Goal: Task Accomplishment & Management: Use online tool/utility

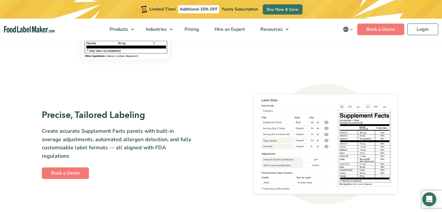
scroll to position [503, 0]
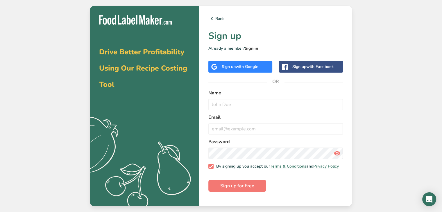
click at [248, 47] on link "Sign in" at bounding box center [251, 49] width 13 height 6
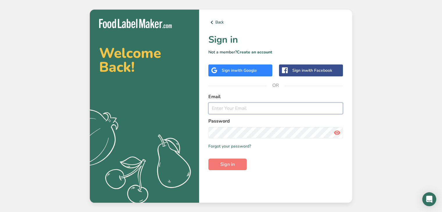
click at [239, 107] on input "email" at bounding box center [276, 109] width 135 height 12
type input "cathareenbotha@gmail.com"
click at [209, 159] on button "Sign in" at bounding box center [228, 165] width 38 height 12
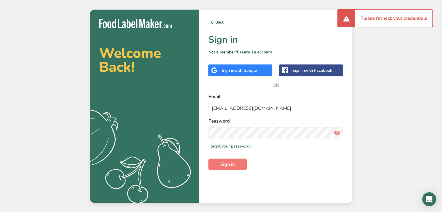
click at [339, 131] on icon at bounding box center [337, 133] width 7 height 10
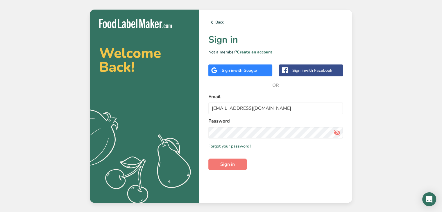
click at [235, 70] on div "Sign in with Google" at bounding box center [239, 70] width 35 height 6
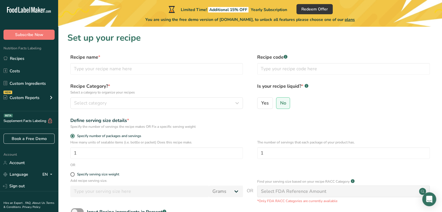
click at [127, 76] on div "Recipe name * Recipe code .a-a{fill:#347362;}.b-a{fill:#fff;}" at bounding box center [250, 66] width 366 height 24
click at [125, 73] on input "text" at bounding box center [156, 69] width 173 height 12
type input "Beef Salami"
click at [88, 108] on button "Select category" at bounding box center [156, 103] width 173 height 12
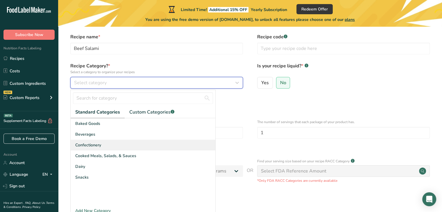
scroll to position [21, 0]
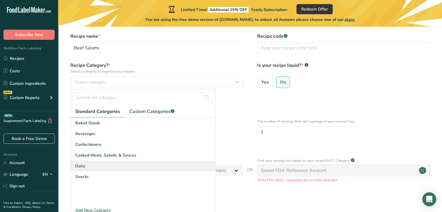
click at [99, 161] on div "Dairy" at bounding box center [143, 166] width 145 height 11
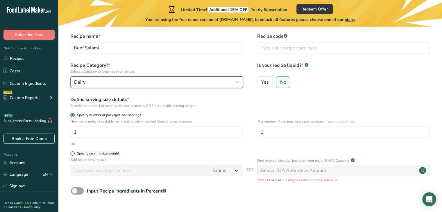
click at [106, 84] on div "Dairy" at bounding box center [155, 82] width 162 height 7
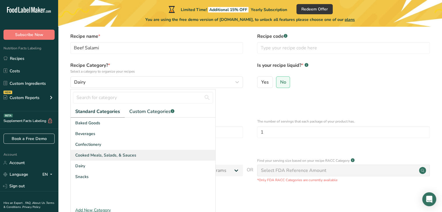
click at [100, 154] on span "Cooked Meals, Salads, & Sauces" at bounding box center [105, 155] width 61 height 6
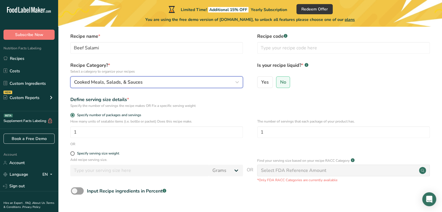
click at [115, 84] on span "Cooked Meals, Salads, & Sauces" at bounding box center [108, 82] width 69 height 7
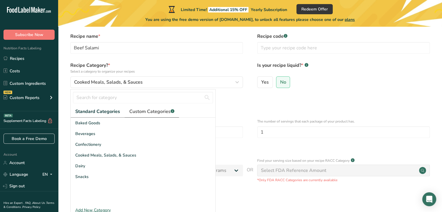
click at [150, 114] on span "Custom Categories .a-a{fill:#347362;}.b-a{fill:#fff;}" at bounding box center [151, 111] width 45 height 7
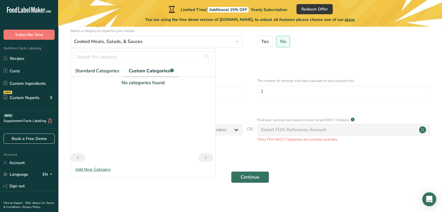
scroll to position [63, 0]
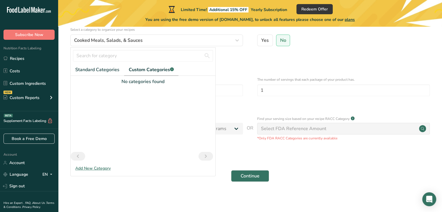
click at [87, 167] on div "Add New Category" at bounding box center [143, 168] width 145 height 6
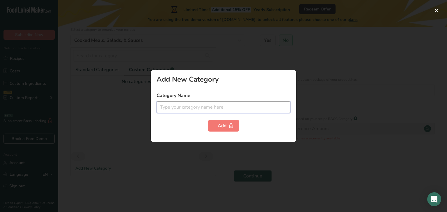
click at [187, 105] on input "text" at bounding box center [223, 108] width 134 height 12
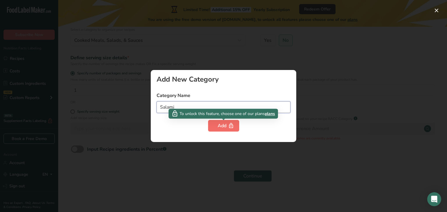
type input "Salami"
click at [219, 122] on div "Add" at bounding box center [224, 125] width 12 height 7
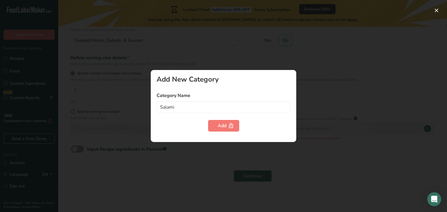
click at [223, 85] on div "Add New Category Category Name Salami Add" at bounding box center [223, 106] width 145 height 72
click at [173, 55] on div at bounding box center [223, 106] width 447 height 212
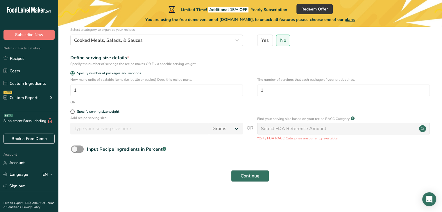
scroll to position [64, 0]
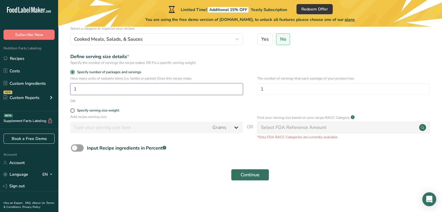
click at [103, 88] on input "1" at bounding box center [156, 89] width 173 height 12
click at [96, 110] on div "Specify serving size weight" at bounding box center [98, 110] width 42 height 4
click at [74, 110] on input "Specify serving size weight" at bounding box center [72, 111] width 4 height 4
radio input "true"
radio input "false"
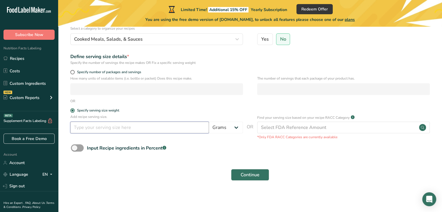
click at [96, 129] on input "number" at bounding box center [139, 128] width 139 height 12
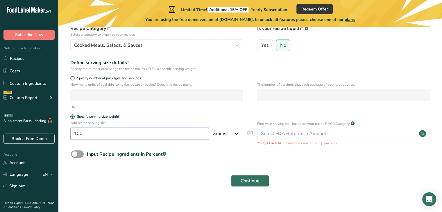
scroll to position [58, 0]
type input "100"
click at [252, 177] on button "Continue" at bounding box center [250, 181] width 38 height 12
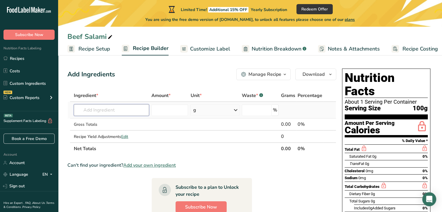
click at [92, 111] on input "text" at bounding box center [111, 110] width 75 height 12
type input "1"
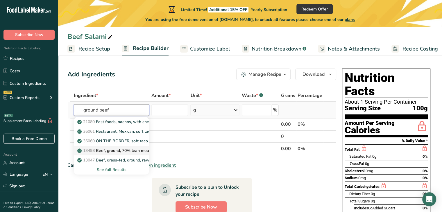
type input "ground beef"
click at [113, 148] on p "13498 Beef, ground, 70% lean meat / 30% fat, raw" at bounding box center [129, 151] width 100 height 6
type input "Beef, ground, 70% lean meat / 30% fat, raw"
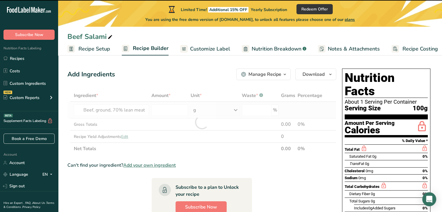
type input "0"
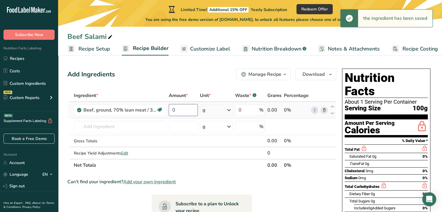
click at [176, 108] on input "0" at bounding box center [183, 110] width 29 height 12
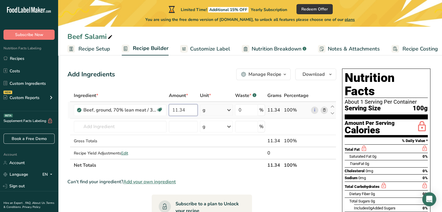
type input "11.34"
click at [214, 115] on div "Ingredient * Amount * Unit * Waste * .a-a{fill:#347362;}.b-a{fill:#fff;} Grams …" at bounding box center [201, 131] width 269 height 82
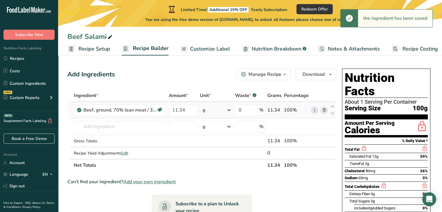
click at [214, 115] on div "g" at bounding box center [216, 110] width 33 height 12
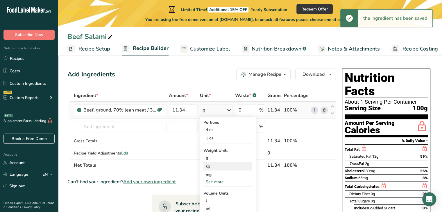
click at [212, 168] on div "kg" at bounding box center [228, 166] width 49 height 8
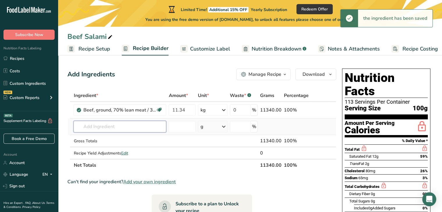
click at [95, 124] on input "text" at bounding box center [120, 127] width 93 height 12
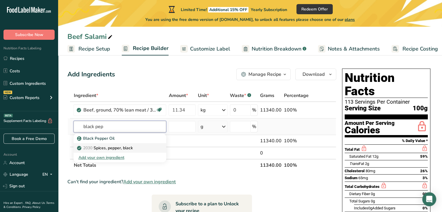
type input "black pep"
click at [101, 149] on p "2030 Spices, pepper, black" at bounding box center [105, 148] width 54 height 6
type input "Spices, pepper, black"
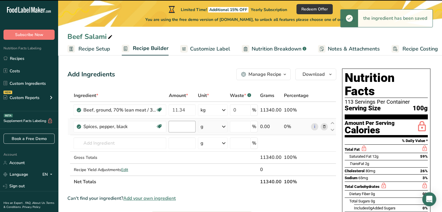
type input "0"
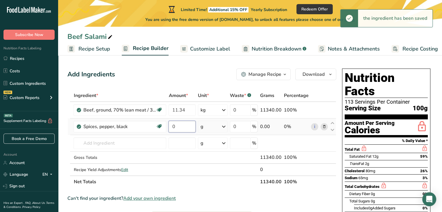
click at [177, 128] on input "0" at bounding box center [182, 127] width 27 height 12
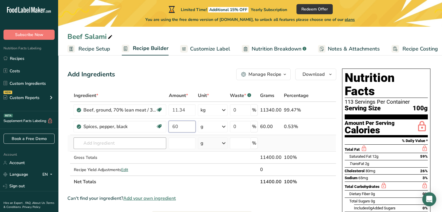
type input "60"
click at [127, 143] on div "Ingredient * Amount * Unit * Waste * .a-a{fill:#347362;}.b-a{fill:#fff;} Grams …" at bounding box center [201, 139] width 269 height 99
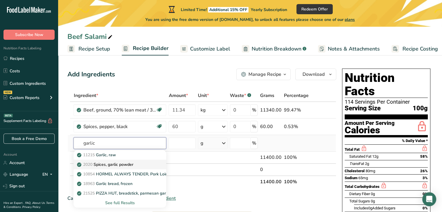
type input "garlic"
click at [112, 164] on p "2020 Spices, garlic powder" at bounding box center [105, 165] width 55 height 6
type input "Spices, garlic powder"
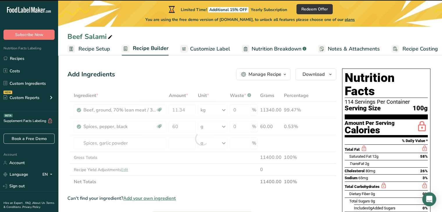
type input "0"
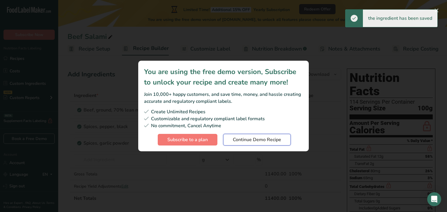
click at [261, 138] on span "Continue Demo Recipe" at bounding box center [257, 139] width 48 height 7
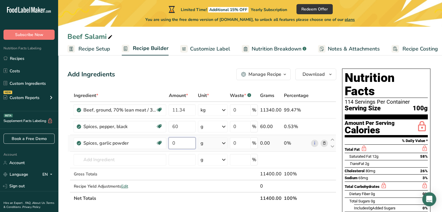
click at [181, 145] on input "0" at bounding box center [182, 144] width 27 height 12
type input "15"
click at [180, 129] on div "Ingredient * Amount * Unit * Waste * .a-a{fill:#347362;}.b-a{fill:#fff;} Grams …" at bounding box center [201, 147] width 269 height 115
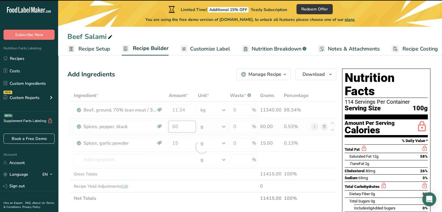
type input "6"
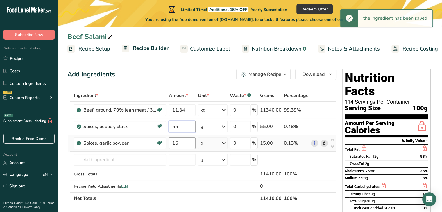
type input "55"
click at [184, 142] on div "Ingredient * Amount * Unit * Waste * .a-a{fill:#347362;}.b-a{fill:#fff;} Grams …" at bounding box center [201, 147] width 269 height 115
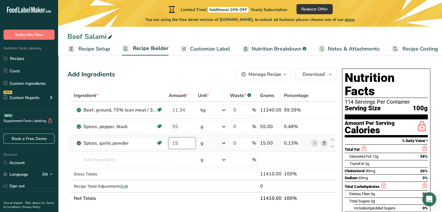
type input "1"
type input "60"
click at [179, 163] on div "Ingredient * Amount * Unit * Waste * .a-a{fill:#347362;}.b-a{fill:#fff;} Grams …" at bounding box center [201, 147] width 269 height 115
type input "35"
click at [91, 157] on input "text" at bounding box center [120, 160] width 93 height 12
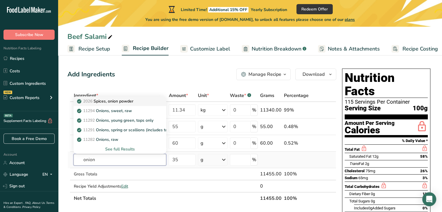
type input "onion"
click at [114, 102] on p "2026 Spices, onion powder" at bounding box center [105, 101] width 55 height 6
type input "Spices, onion powder"
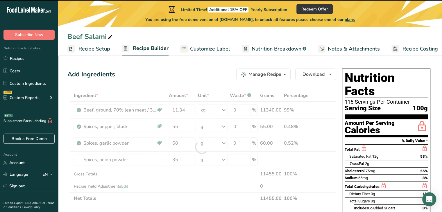
type input "0"
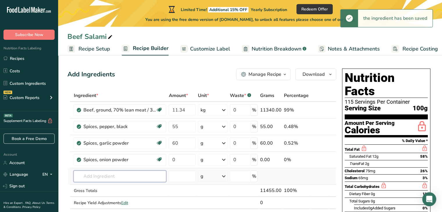
click at [105, 175] on input "text" at bounding box center [120, 177] width 93 height 12
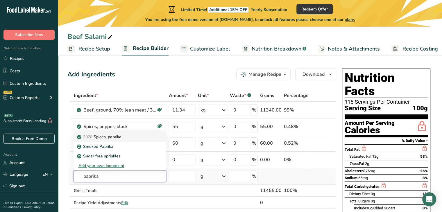
type input "paprika"
click at [113, 139] on p "2028 Spices, paprika" at bounding box center [99, 137] width 43 height 6
type input "Spices, paprika"
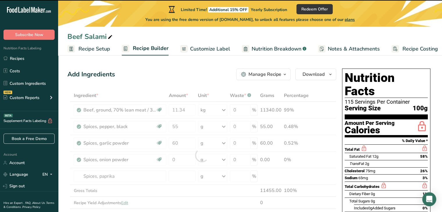
type input "0"
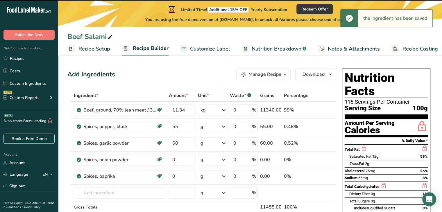
scroll to position [44, 0]
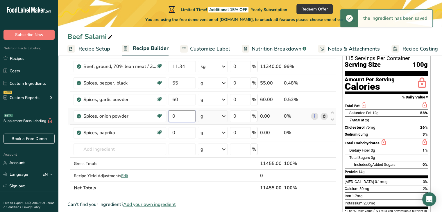
click at [182, 113] on input "0" at bounding box center [182, 117] width 27 height 12
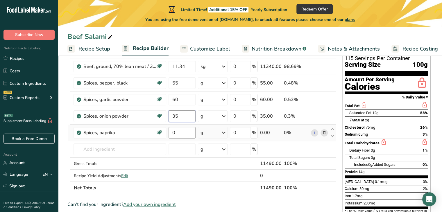
type input "35"
click at [180, 128] on div "Ingredient * Amount * Unit * Waste * .a-a{fill:#347362;}.b-a{fill:#fff;} Grams …" at bounding box center [201, 120] width 269 height 148
type input "35"
click at [105, 155] on div "Ingredient * Amount * Unit * Waste * .a-a{fill:#347362;}.b-a{fill:#fff;} Grams …" at bounding box center [201, 120] width 269 height 148
click at [93, 153] on input "text" at bounding box center [120, 150] width 93 height 12
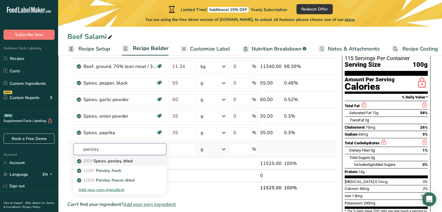
type input "parsley"
click at [115, 161] on p "2029 Spices, parsley, dried" at bounding box center [105, 161] width 54 height 6
type input "Spices, parsley, dried"
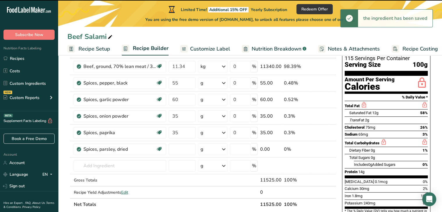
type input "0"
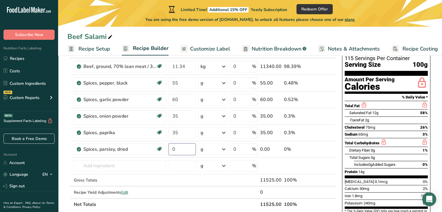
click at [170, 146] on input "0" at bounding box center [182, 150] width 27 height 12
type input "5"
click at [114, 163] on div "Ingredient * Amount * Unit * Waste * .a-a{fill:#347362;}.b-a{fill:#fff;} Grams …" at bounding box center [201, 128] width 269 height 165
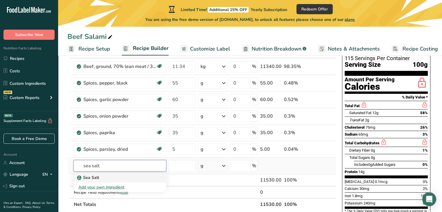
type input "sea salt"
click at [93, 179] on p "Sea Salt" at bounding box center [88, 178] width 21 height 6
type input "Sea Salt"
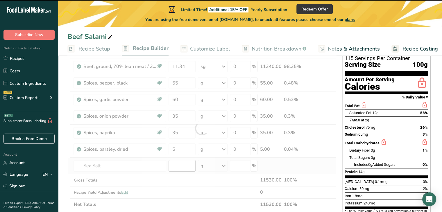
type input "0"
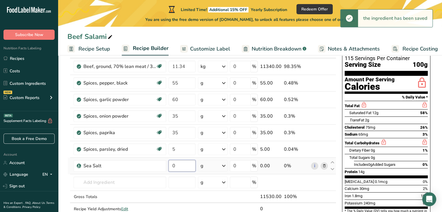
click at [169, 163] on input "0" at bounding box center [182, 166] width 27 height 12
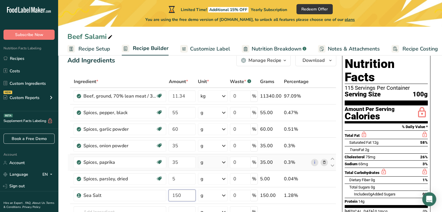
scroll to position [16, 0]
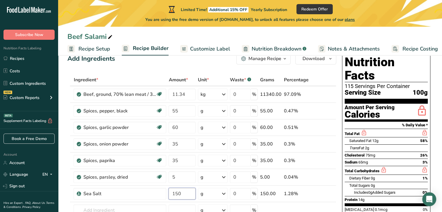
type input "150"
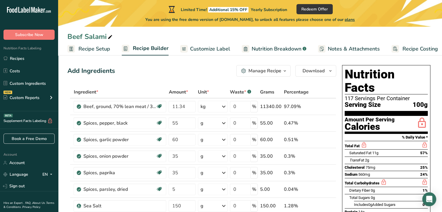
scroll to position [0, 0]
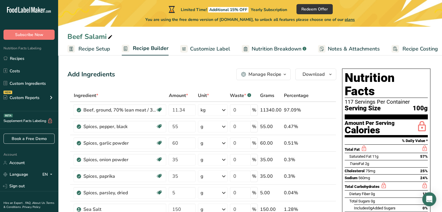
click at [211, 49] on span "Customize Label" at bounding box center [210, 49] width 40 height 8
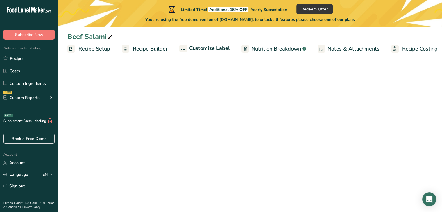
scroll to position [0, 5]
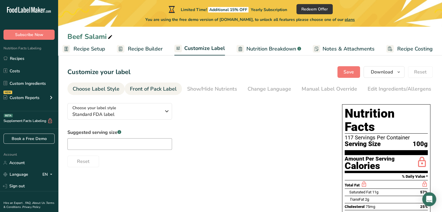
click at [161, 83] on link "Front of Pack Label" at bounding box center [153, 89] width 47 height 13
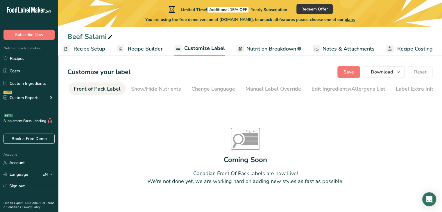
scroll to position [0, 56]
click at [204, 90] on div "Change Language" at bounding box center [213, 89] width 44 height 8
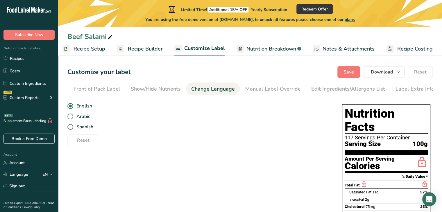
scroll to position [0, 57]
click at [96, 79] on section "Customize your label Save Download Choose what to show on your downloaded label…" at bounding box center [250, 194] width 384 height 275
click at [94, 87] on div "Front of Pack Label" at bounding box center [96, 89] width 47 height 8
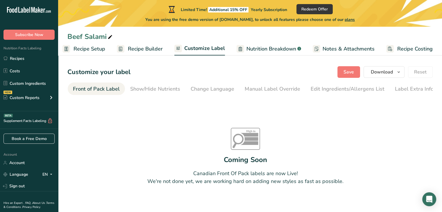
scroll to position [0, 56]
click at [401, 89] on div "Label Extra Info" at bounding box center [415, 89] width 39 height 8
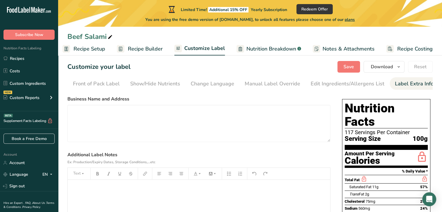
scroll to position [0, 0]
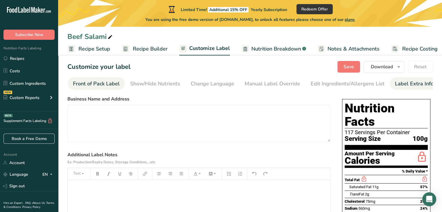
click at [89, 83] on div "Front of Pack Label" at bounding box center [96, 84] width 47 height 8
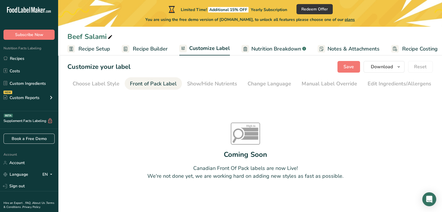
click at [93, 78] on link "Choose Label Style" at bounding box center [96, 83] width 47 height 13
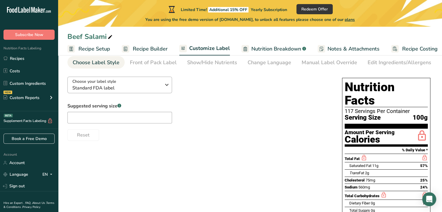
scroll to position [27, 0]
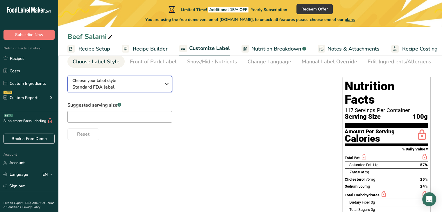
click at [135, 87] on span "Standard FDA label" at bounding box center [116, 87] width 89 height 7
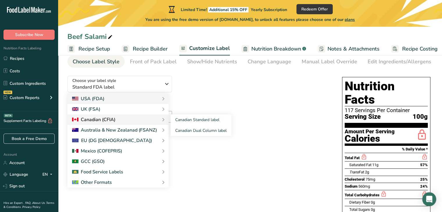
click at [124, 119] on div "Canadian (CFIA)" at bounding box center [118, 119] width 92 height 7
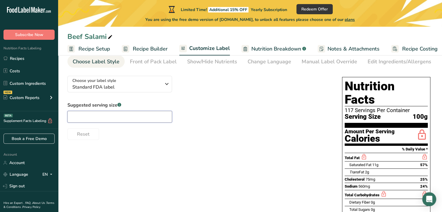
click at [146, 114] on input "text" at bounding box center [119, 117] width 105 height 12
type input "100g"
click at [136, 139] on div "Reset" at bounding box center [198, 133] width 263 height 14
click at [161, 82] on div "Choose your label style Standard FDA label" at bounding box center [118, 84] width 93 height 13
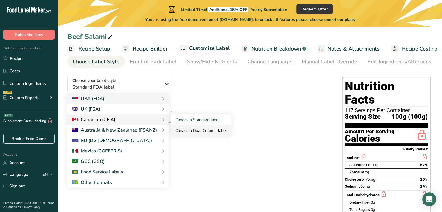
click at [184, 131] on link "Canadian Dual Column label" at bounding box center [201, 130] width 61 height 11
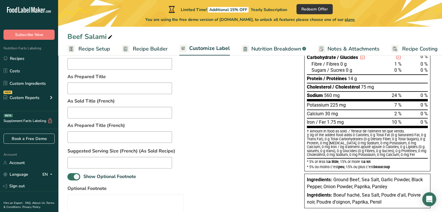
scroll to position [135, 0]
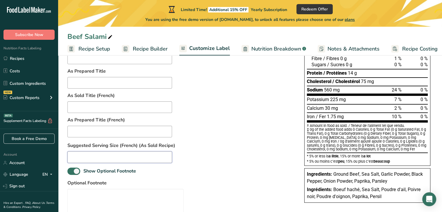
click at [156, 158] on input "text" at bounding box center [119, 158] width 105 height 12
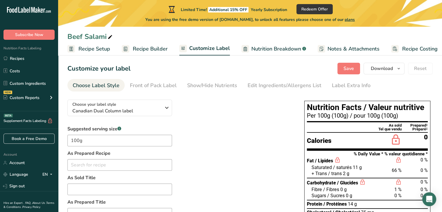
scroll to position [0, 0]
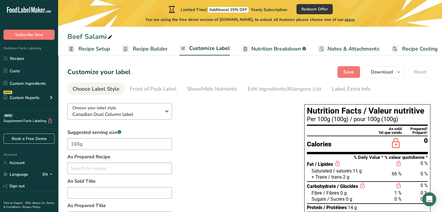
type input "100g"
click at [131, 114] on span "Canadian Dual Column label" at bounding box center [116, 114] width 89 height 7
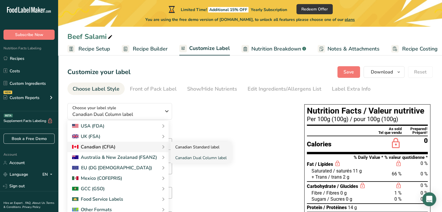
click at [178, 147] on link "Canadian Standard label" at bounding box center [201, 147] width 61 height 11
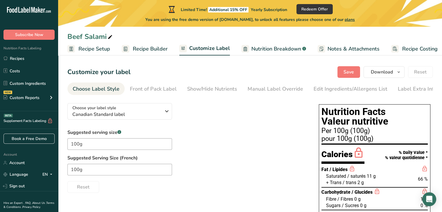
click at [184, 147] on div "Choose your label style Canadian Standard label USA (FDA) Standard FDA label Ta…" at bounding box center [187, 146] width 240 height 95
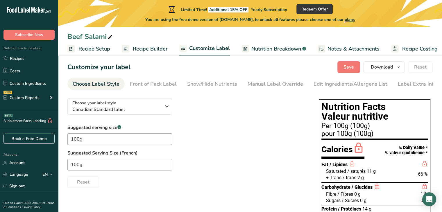
scroll to position [4, 0]
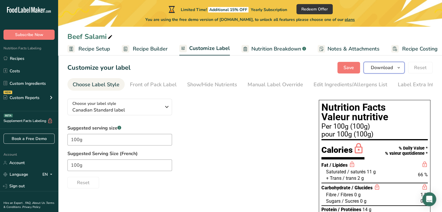
click at [392, 69] on span "Download" at bounding box center [382, 67] width 22 height 7
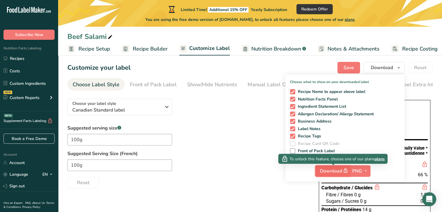
click at [349, 169] on span "button" at bounding box center [345, 171] width 7 height 7
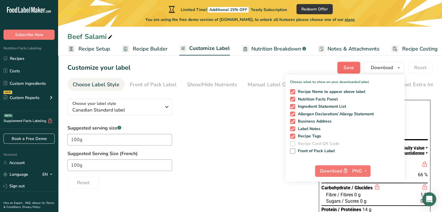
click at [355, 70] on button "Save" at bounding box center [349, 68] width 23 height 12
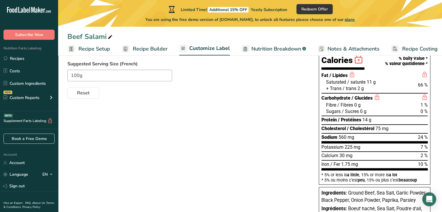
scroll to position [68, 0]
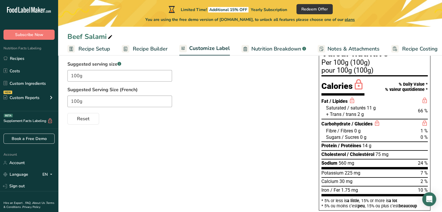
click at [422, 49] on span "Recipe Costing" at bounding box center [420, 49] width 35 height 8
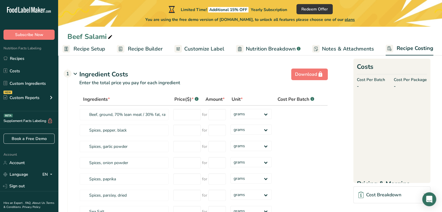
click at [196, 48] on span "Customize Label" at bounding box center [204, 49] width 40 height 8
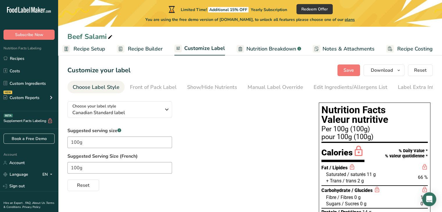
scroll to position [3, 0]
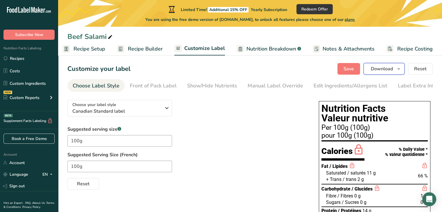
click at [393, 72] on span "Download" at bounding box center [382, 68] width 22 height 7
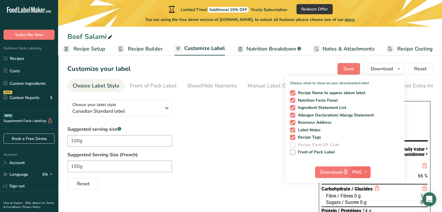
click at [362, 173] on span "PNG" at bounding box center [358, 172] width 10 height 7
click at [361, 182] on link "PNG" at bounding box center [361, 184] width 19 height 10
click at [363, 174] on span "button" at bounding box center [365, 172] width 7 height 7
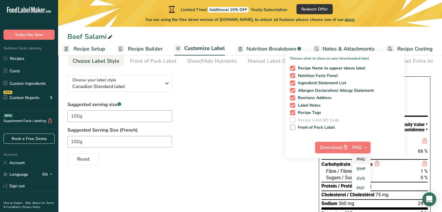
scroll to position [28, 0]
click at [360, 187] on link "PDF" at bounding box center [361, 189] width 19 height 10
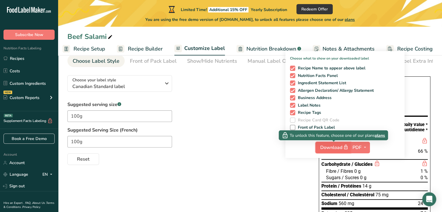
click at [332, 148] on span "Download" at bounding box center [335, 147] width 29 height 7
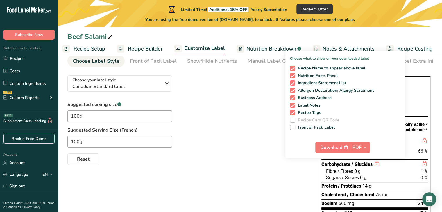
click at [254, 168] on div "Choose your label style Canadian Standard label USA (FDA) Standard FDA label Ta…" at bounding box center [250, 183] width 366 height 224
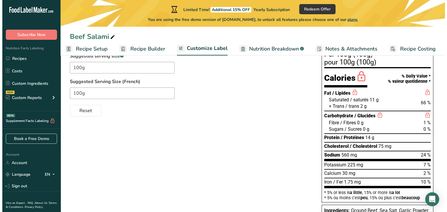
scroll to position [0, 0]
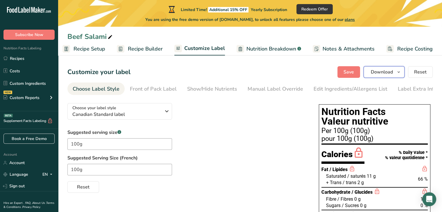
click at [387, 68] on button "Download" at bounding box center [384, 72] width 41 height 12
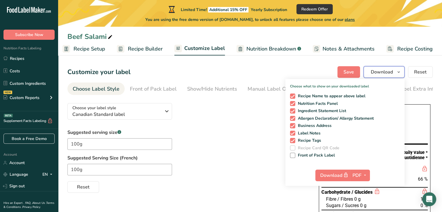
click at [380, 76] on button "Download" at bounding box center [384, 72] width 41 height 12
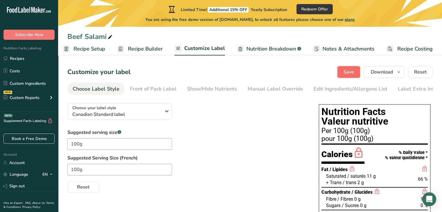
click at [353, 75] on span "Save" at bounding box center [349, 72] width 10 height 7
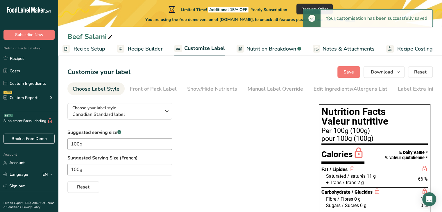
click at [300, 10] on button "Redeem Offer" at bounding box center [315, 9] width 36 height 10
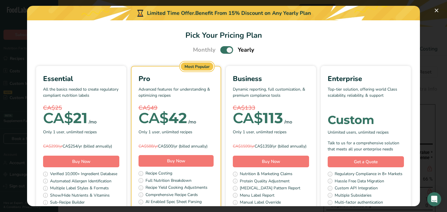
click at [227, 48] on span "Pick Your Pricing Plan Modal" at bounding box center [226, 49] width 13 height 7
click at [224, 48] on input "Pick Your Pricing Plan Modal" at bounding box center [222, 50] width 4 height 4
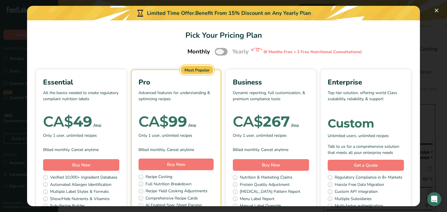
click at [220, 50] on span "Pick Your Pricing Plan Modal" at bounding box center [221, 51] width 13 height 7
click at [218, 50] on input "Pick Your Pricing Plan Modal" at bounding box center [217, 52] width 4 height 4
checkbox input "true"
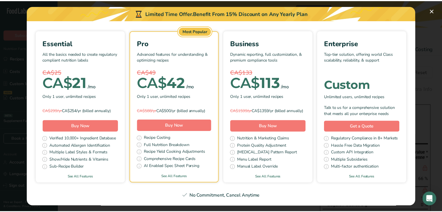
scroll to position [61, 0]
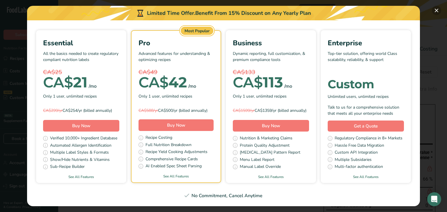
click at [436, 12] on button "Pick Your Pricing Plan Modal" at bounding box center [436, 10] width 9 height 9
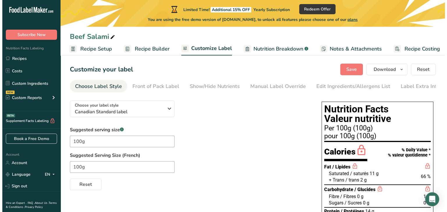
scroll to position [2, 0]
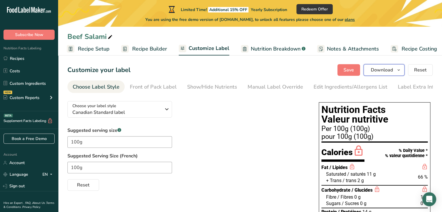
click at [389, 70] on span "Download" at bounding box center [382, 70] width 22 height 7
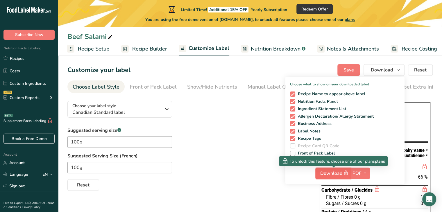
click at [342, 174] on span "Download" at bounding box center [335, 173] width 29 height 7
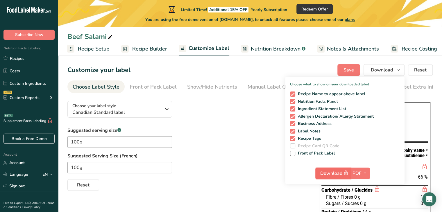
click at [342, 174] on span "Download" at bounding box center [335, 173] width 29 height 7
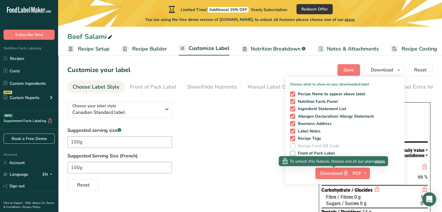
click at [377, 162] on span "plans" at bounding box center [380, 161] width 10 height 6
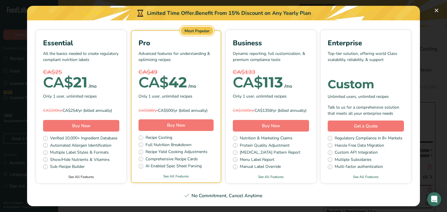
scroll to position [0, 0]
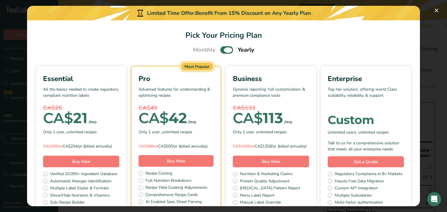
click at [226, 51] on span "Pick Your Pricing Plan Modal" at bounding box center [226, 49] width 13 height 7
click at [224, 51] on input "Pick Your Pricing Plan Modal" at bounding box center [222, 50] width 4 height 4
checkbox input "false"
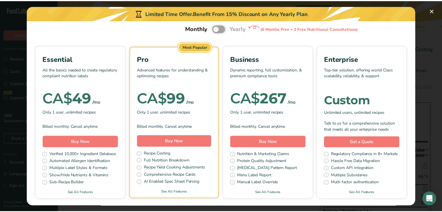
scroll to position [23, 0]
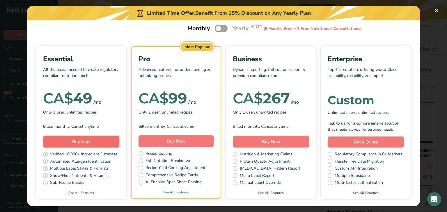
click at [112, 142] on button "Buy Now" at bounding box center [81, 142] width 76 height 12
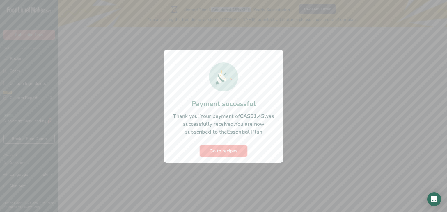
click at [224, 150] on span "Go to recipes" at bounding box center [223, 151] width 28 height 7
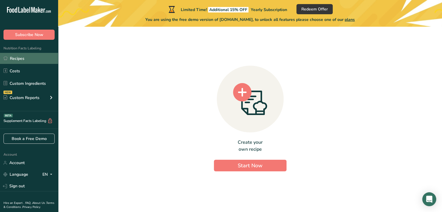
click at [18, 61] on link "Recipes" at bounding box center [29, 58] width 58 height 11
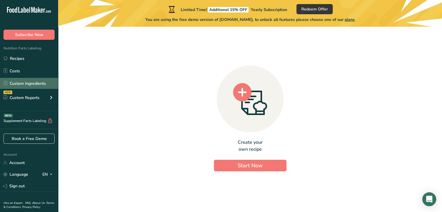
click at [36, 87] on link "Custom Ingredients" at bounding box center [29, 83] width 58 height 11
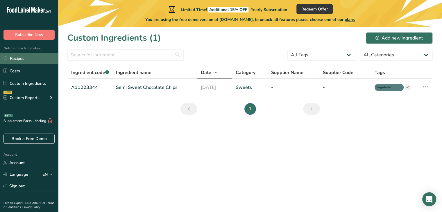
click at [27, 60] on link "Recipes" at bounding box center [29, 58] width 58 height 11
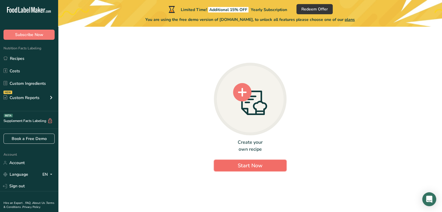
click at [241, 161] on button "Start Now" at bounding box center [250, 166] width 73 height 12
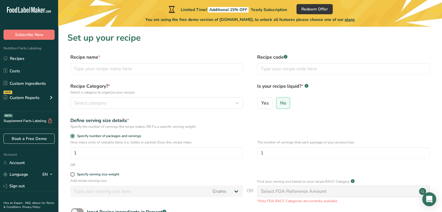
click at [119, 79] on form "Recipe name * Recipe code .a-a{fill:#347362;}.b-a{fill:#fff;} Recipe Category? …" at bounding box center [250, 151] width 366 height 195
click at [110, 64] on input "text" at bounding box center [156, 69] width 173 height 12
type input "Beef Salami"
click at [108, 104] on div "Select category" at bounding box center [155, 103] width 162 height 7
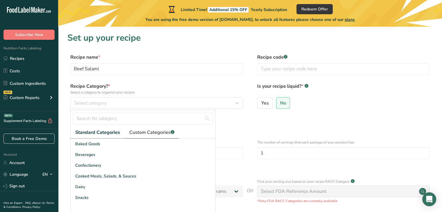
click at [140, 131] on span "Custom Categories .a-a{fill:#347362;}.b-a{fill:#fff;}" at bounding box center [151, 132] width 45 height 7
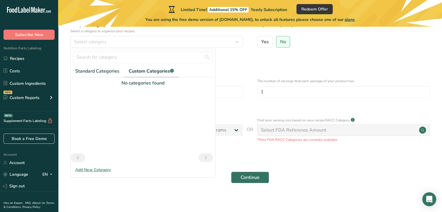
scroll to position [63, 0]
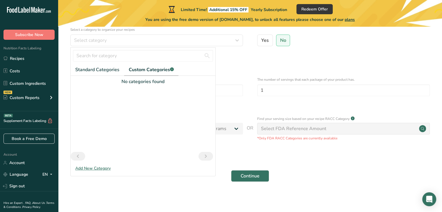
click at [102, 166] on div "Add New Category" at bounding box center [143, 168] width 145 height 6
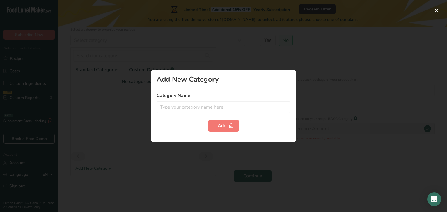
click at [231, 99] on div "Category Name" at bounding box center [223, 102] width 134 height 21
click at [221, 106] on input "text" at bounding box center [223, 108] width 134 height 12
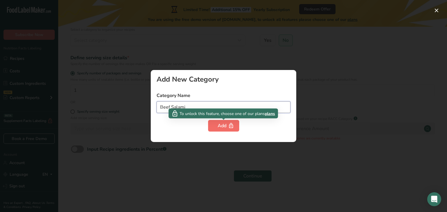
type input "Beef Salami"
click at [211, 127] on button "Add" at bounding box center [223, 126] width 31 height 12
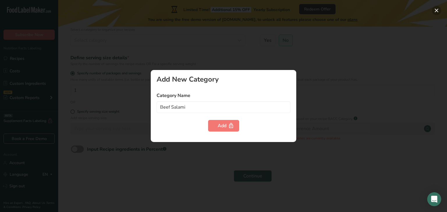
click at [436, 13] on button "button" at bounding box center [436, 10] width 9 height 9
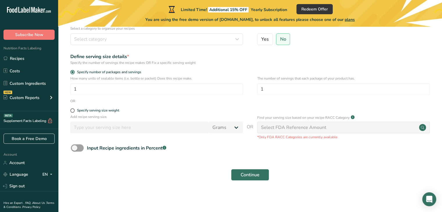
scroll to position [0, 0]
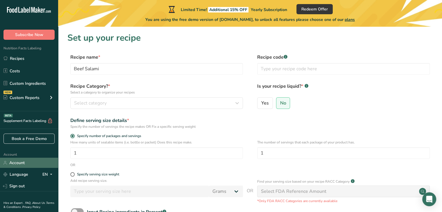
click at [25, 160] on link "Account" at bounding box center [29, 163] width 58 height 10
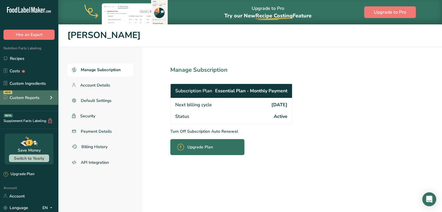
click at [31, 99] on div "Custom Reports" at bounding box center [21, 98] width 36 height 6
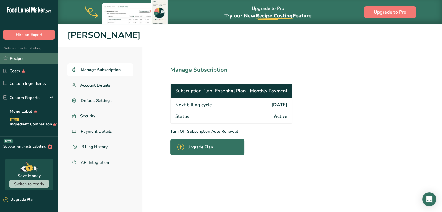
click at [24, 56] on link "Recipes" at bounding box center [29, 58] width 58 height 11
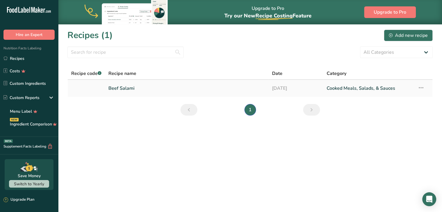
click at [120, 85] on link "Beef Salami" at bounding box center [186, 88] width 157 height 12
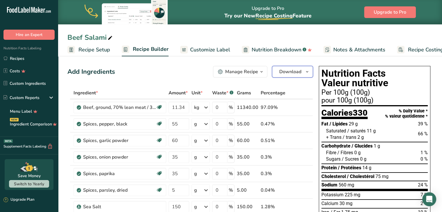
click at [308, 73] on icon "button" at bounding box center [307, 71] width 5 height 7
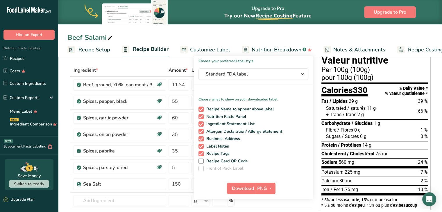
scroll to position [23, 0]
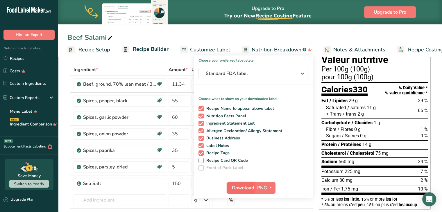
click at [251, 191] on span "Download" at bounding box center [243, 188] width 22 height 7
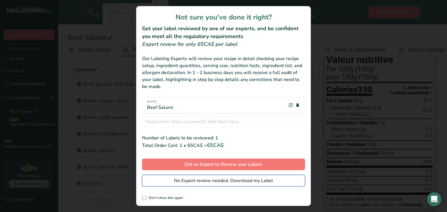
click at [180, 181] on span "No Expert review needed. Download my Label" at bounding box center [223, 180] width 99 height 7
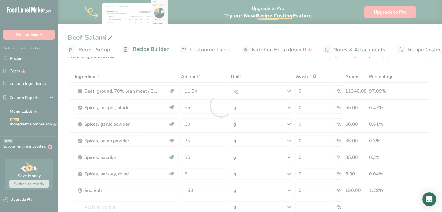
scroll to position [0, 0]
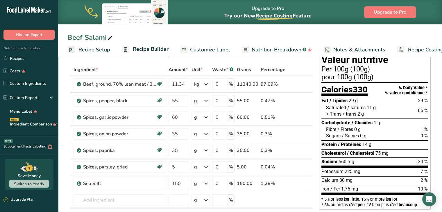
click at [196, 48] on span "Customize Label" at bounding box center [210, 50] width 40 height 8
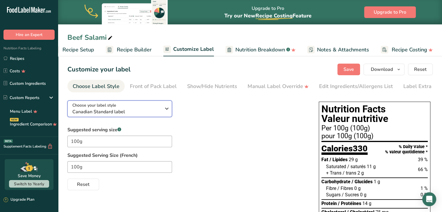
click at [141, 114] on span "Canadian Standard label" at bounding box center [116, 111] width 89 height 7
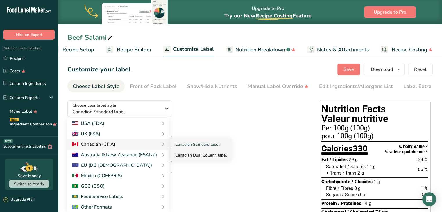
click at [192, 154] on link "Canadian Dual Column label" at bounding box center [201, 155] width 61 height 11
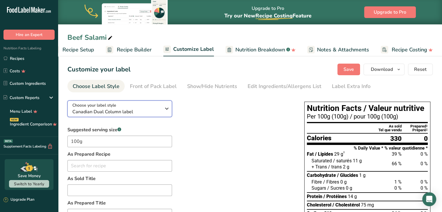
click at [136, 113] on span "Canadian Dual Column label" at bounding box center [116, 111] width 89 height 7
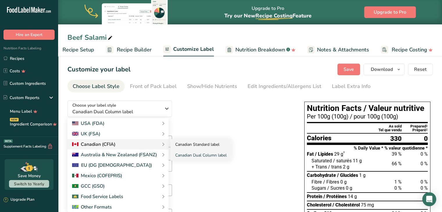
click at [182, 143] on link "Canadian Standard label" at bounding box center [201, 144] width 61 height 11
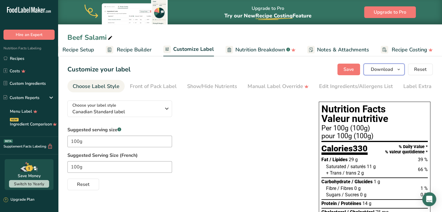
click at [399, 71] on icon "button" at bounding box center [399, 69] width 5 height 7
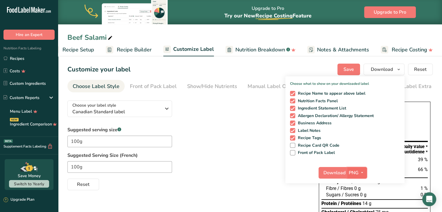
click at [355, 170] on span "PNG" at bounding box center [354, 173] width 10 height 7
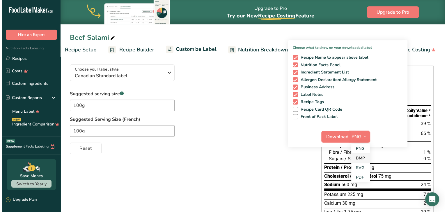
scroll to position [37, 0]
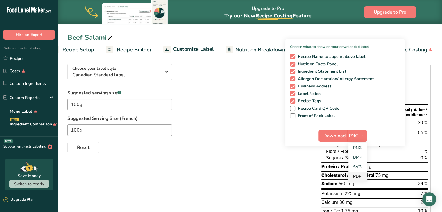
click at [357, 175] on link "PDF" at bounding box center [358, 177] width 19 height 10
click at [342, 137] on span "Download" at bounding box center [335, 136] width 22 height 7
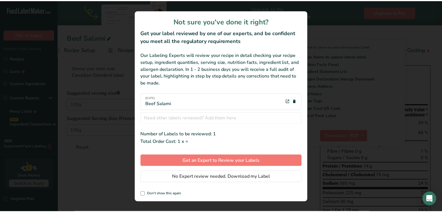
scroll to position [0, 12]
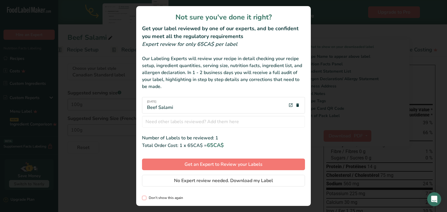
click at [162, 196] on span "Don't show this again" at bounding box center [164, 198] width 37 height 4
click at [146, 196] on input "Don't show this again" at bounding box center [144, 198] width 4 height 4
checkbox input "true"
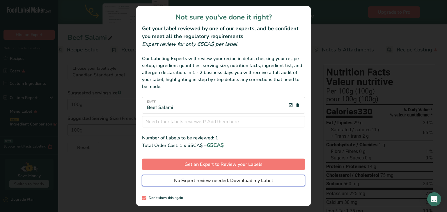
click at [183, 184] on span "No Expert review needed. Download my Label" at bounding box center [223, 180] width 99 height 7
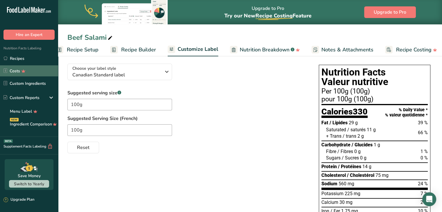
scroll to position [0, 0]
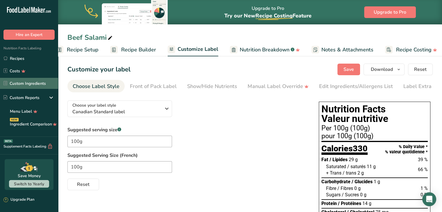
drag, startPoint x: 19, startPoint y: 61, endPoint x: 53, endPoint y: 84, distance: 40.7
click at [19, 61] on link "Recipes" at bounding box center [29, 58] width 58 height 11
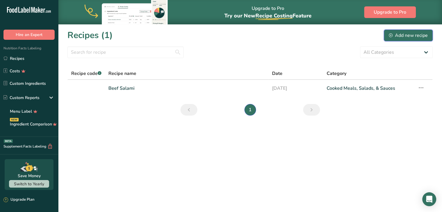
click at [404, 35] on div "Add new recipe" at bounding box center [408, 35] width 39 height 7
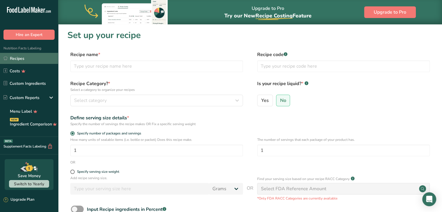
click at [27, 60] on link "Recipes" at bounding box center [29, 58] width 58 height 11
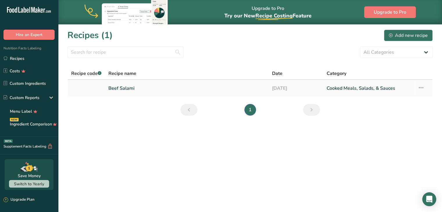
click at [138, 86] on link "Beef Salami" at bounding box center [186, 88] width 157 height 12
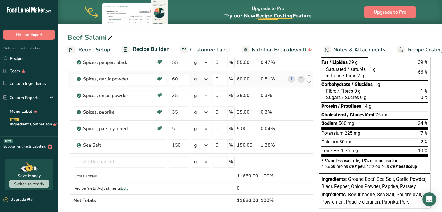
scroll to position [62, 0]
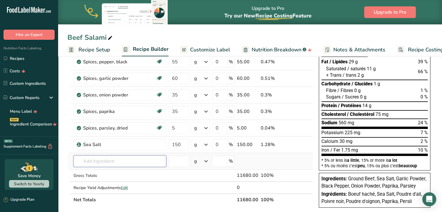
click at [110, 162] on input "text" at bounding box center [120, 162] width 93 height 12
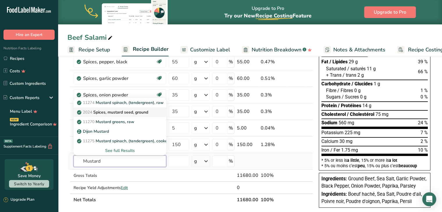
type input "Mustard"
click at [114, 113] on p "2024 Spices, mustard seed, ground" at bounding box center [113, 112] width 70 height 6
type input "Spices, mustard seed, ground"
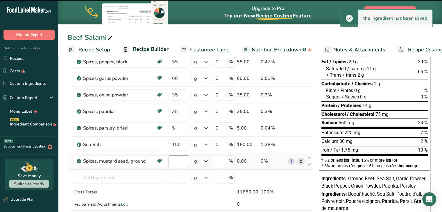
type input "0"
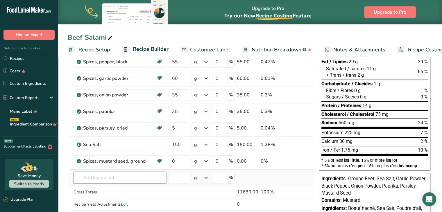
click at [138, 175] on input "text" at bounding box center [120, 178] width 93 height 12
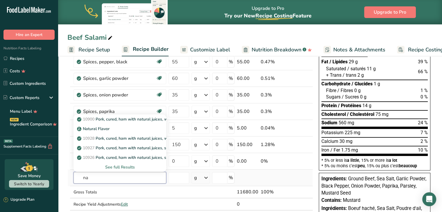
type input "n"
type input "s"
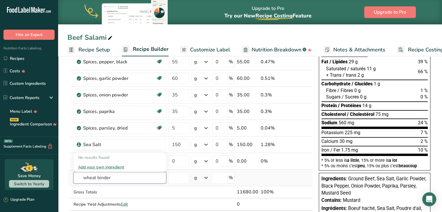
type input "wheat binder"
click at [117, 168] on div "Add your own ingredient" at bounding box center [119, 167] width 83 height 6
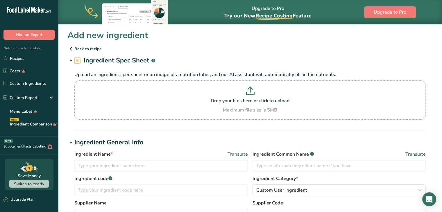
click at [73, 50] on icon at bounding box center [70, 49] width 7 height 10
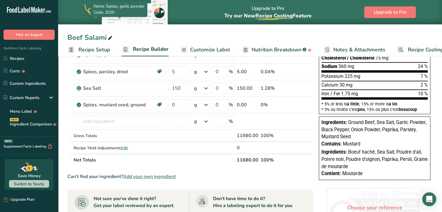
scroll to position [120, 0]
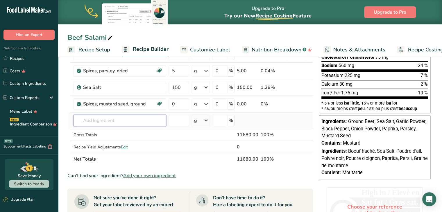
click at [118, 125] on input "text" at bounding box center [120, 121] width 93 height 12
click at [183, 105] on input "0" at bounding box center [179, 104] width 21 height 12
type input "20"
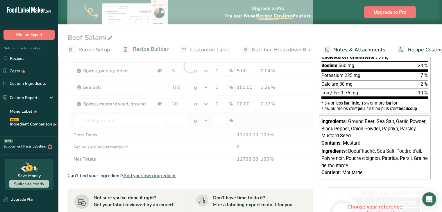
click at [153, 126] on div "Ingredient * Amount * Unit * Waste * .a-a{fill:#347362;}.b-a{fill:#fff;} Grams …" at bounding box center [190, 66] width 246 height 198
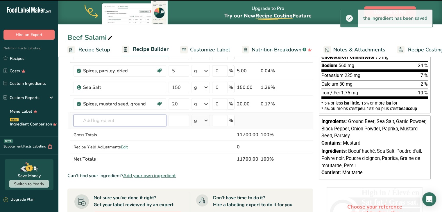
click at [129, 119] on input "text" at bounding box center [120, 121] width 93 height 12
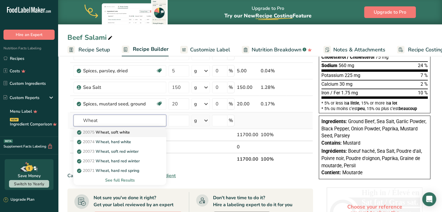
type input "Wheat"
click at [124, 133] on p "20075 Wheat, soft white" at bounding box center [104, 132] width 52 height 6
type input "Wheat, soft white"
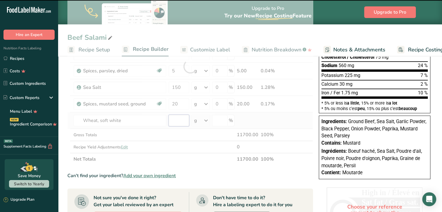
click at [173, 120] on input "number" at bounding box center [179, 121] width 21 height 12
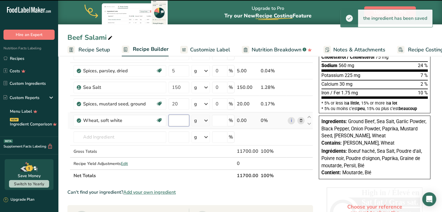
type input "0"
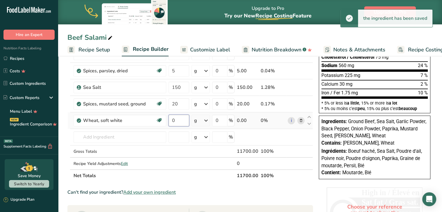
click at [173, 120] on input "0" at bounding box center [179, 121] width 21 height 12
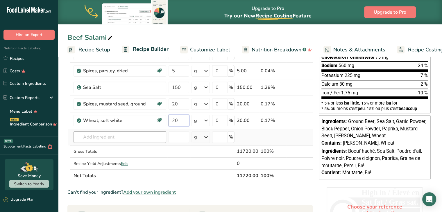
type input "20"
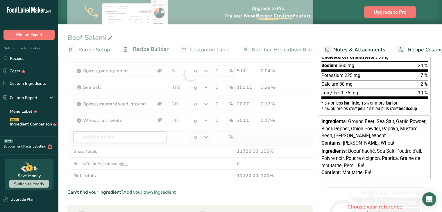
click at [134, 135] on div "Ingredient * Amount * Unit * Waste * .a-a{fill:#347362;}.b-a{fill:#fff;} Grams …" at bounding box center [190, 74] width 246 height 215
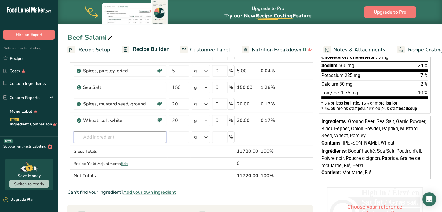
scroll to position [0, 0]
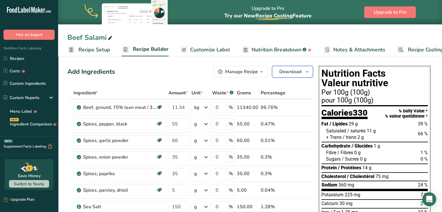
click at [296, 72] on span "Download" at bounding box center [291, 71] width 22 height 7
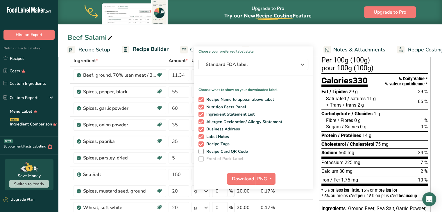
scroll to position [33, 0]
click at [265, 179] on span "PNG" at bounding box center [262, 178] width 10 height 7
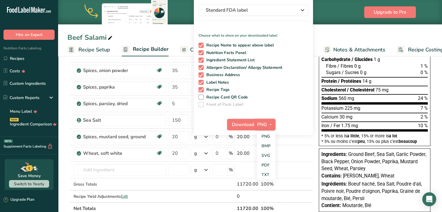
scroll to position [87, 0]
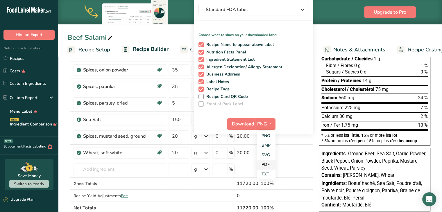
click at [264, 162] on link "PDF" at bounding box center [266, 165] width 19 height 10
click at [247, 126] on span "Download" at bounding box center [243, 124] width 22 height 7
click at [433, 10] on div "Upgrade to Pro Try our New Recipe Costing .a-29{fill:none;stroke-linecap:round;…" at bounding box center [250, 12] width 384 height 24
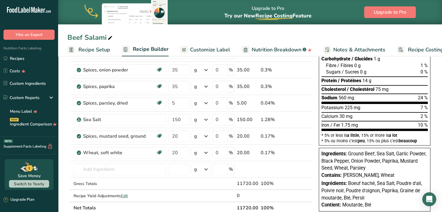
click at [193, 50] on span "Customize Label" at bounding box center [210, 50] width 40 height 8
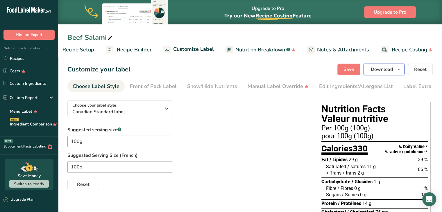
click at [388, 68] on span "Download" at bounding box center [382, 69] width 22 height 7
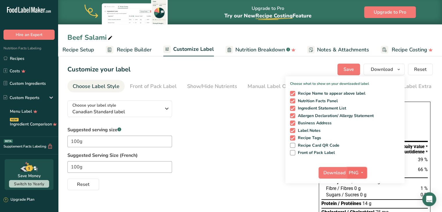
click at [353, 172] on span "PNG" at bounding box center [354, 173] width 10 height 7
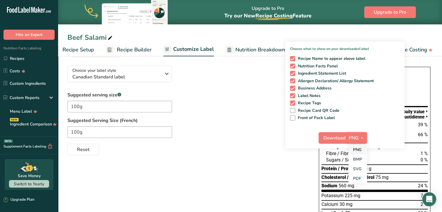
scroll to position [37, 0]
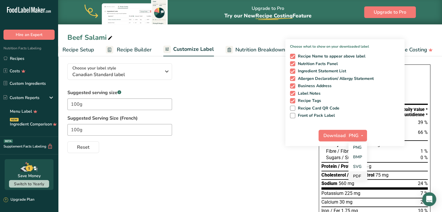
click at [356, 175] on link "PDF" at bounding box center [358, 177] width 19 height 10
click at [336, 137] on span "Download" at bounding box center [335, 135] width 22 height 7
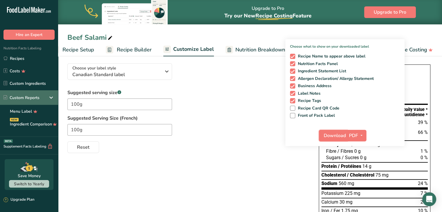
scroll to position [0, 0]
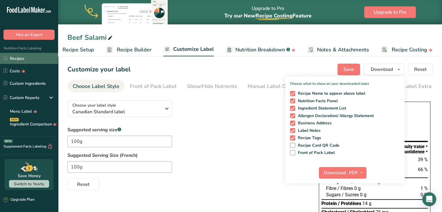
click at [16, 58] on link "Recipes" at bounding box center [29, 58] width 58 height 11
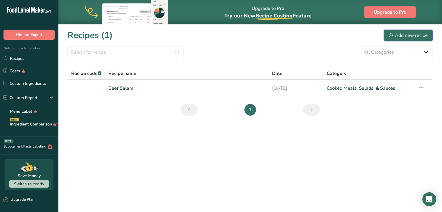
click at [409, 34] on div "Add new recipe" at bounding box center [408, 35] width 39 height 7
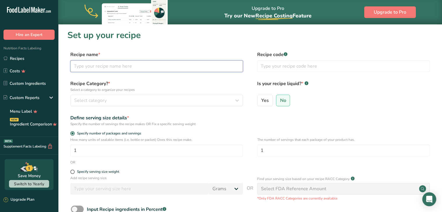
click at [115, 70] on input "text" at bounding box center [156, 66] width 173 height 12
type input "Riverbend Breakfast Smoked Sausage"
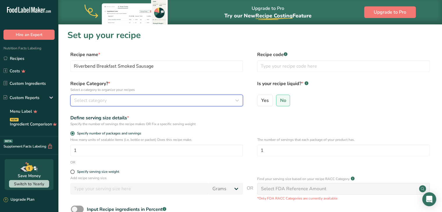
click at [109, 104] on div "Select category" at bounding box center [155, 100] width 162 height 7
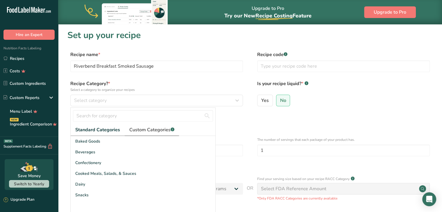
click at [145, 132] on span "Custom Categories .a-a{fill:#347362;}.b-a{fill:#fff;}" at bounding box center [151, 130] width 45 height 7
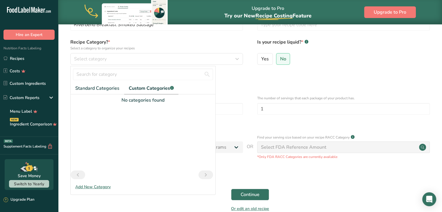
scroll to position [42, 0]
click at [255, 77] on div "Define serving size details * Specify the number of servings the recipe makes O…" at bounding box center [250, 79] width 366 height 12
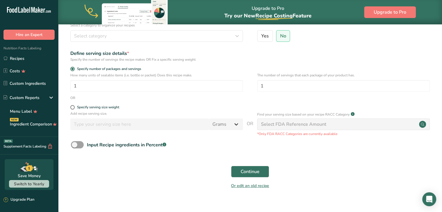
scroll to position [73, 0]
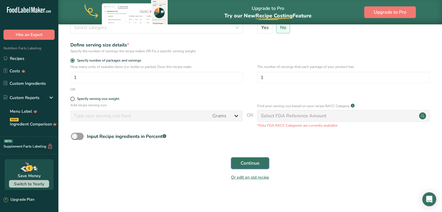
click at [258, 163] on span "Continue" at bounding box center [250, 163] width 19 height 7
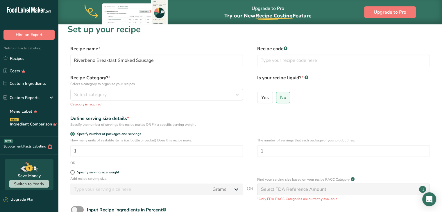
scroll to position [5, 0]
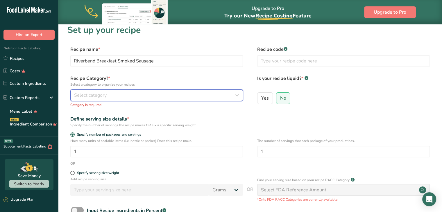
click at [143, 100] on button "Select category" at bounding box center [156, 96] width 173 height 12
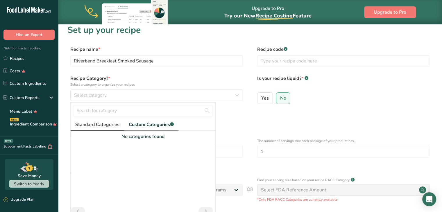
click at [107, 122] on span "Standard Categories" at bounding box center [97, 124] width 44 height 7
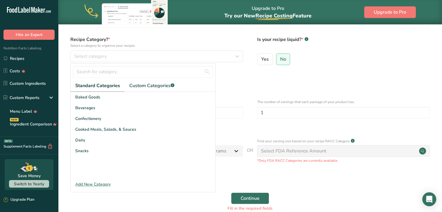
scroll to position [44, 0]
click at [106, 132] on span "Cooked Meals, Salads, & Sauces" at bounding box center [105, 130] width 61 height 6
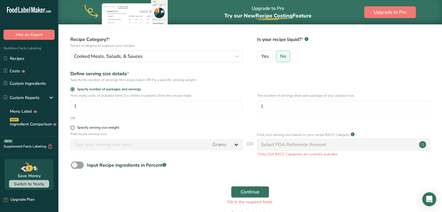
scroll to position [80, 0]
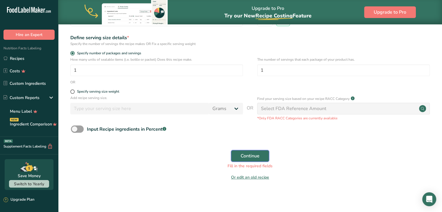
click at [261, 152] on button "Continue" at bounding box center [250, 156] width 38 height 12
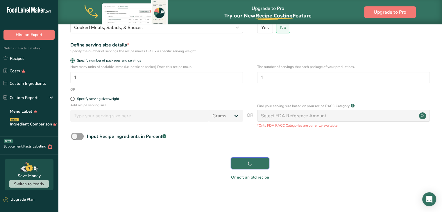
scroll to position [73, 0]
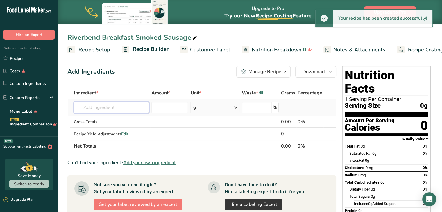
click at [130, 104] on input "text" at bounding box center [111, 108] width 75 height 12
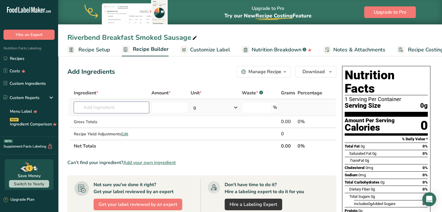
type input "g"
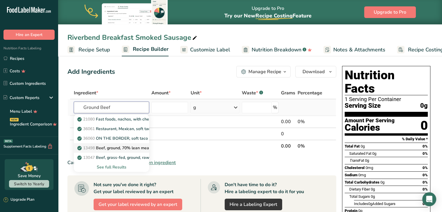
type input "Ground Beef"
click at [122, 146] on p "13498 Beef, ground, 70% lean meat / 30% fat, raw" at bounding box center [129, 148] width 100 height 6
type input "Beef, ground, 70% lean meat / 30% fat, raw"
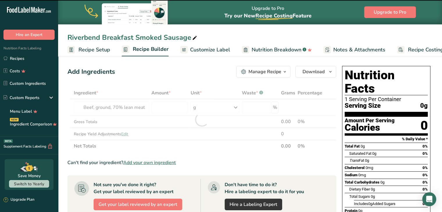
type input "0"
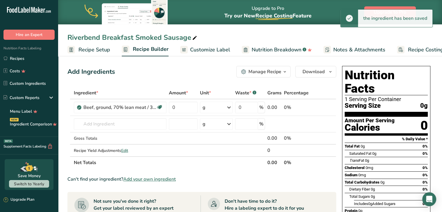
click at [162, 108] on span at bounding box center [159, 107] width 7 height 7
click at [183, 111] on input "0" at bounding box center [183, 108] width 29 height 12
click at [216, 108] on div "Ingredient * Amount * Unit * Waste * .a-a{fill:#347362;}.b-a{fill:#fff;} Grams …" at bounding box center [201, 128] width 269 height 82
click at [216, 110] on div "g" at bounding box center [216, 108] width 33 height 12
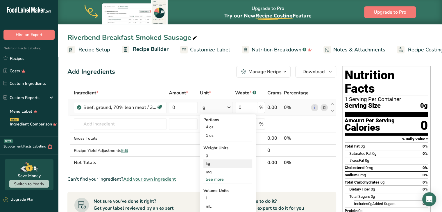
click at [211, 165] on div "kg" at bounding box center [228, 164] width 49 height 8
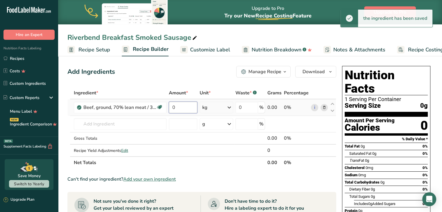
click at [180, 103] on input "0" at bounding box center [183, 108] width 29 height 12
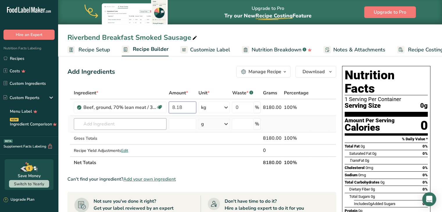
type input "8.18"
click at [140, 128] on div "Ingredient * Amount * Unit * Waste * .a-a{fill:#347362;}.b-a{fill:#fff;} Grams …" at bounding box center [201, 128] width 269 height 82
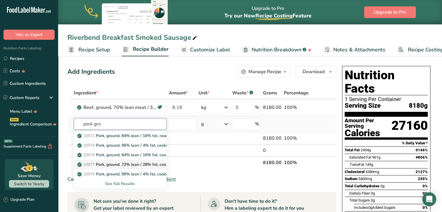
type input "pork gro"
click at [133, 163] on p "10977 Pork, ground, 72% lean / 28% fat, cooked, pan-broiled" at bounding box center [138, 165] width 118 height 6
type input "Pork, ground, 72% lean / 28% fat, cooked, pan-broiled"
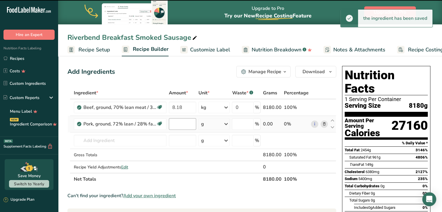
type input "0"
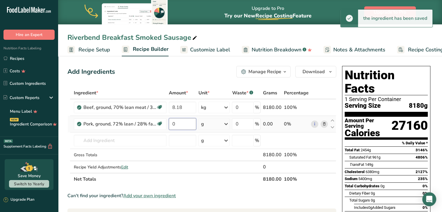
click at [184, 122] on input "0" at bounding box center [183, 124] width 28 height 12
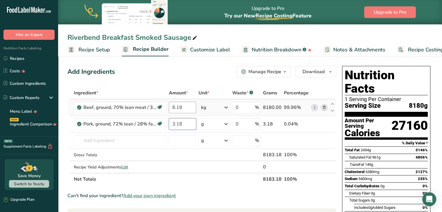
type input "3.18"
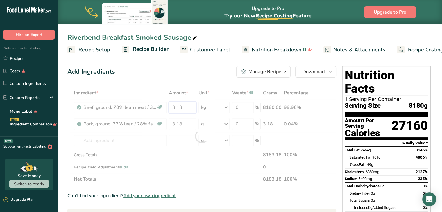
drag, startPoint x: 184, startPoint y: 108, endPoint x: 164, endPoint y: 106, distance: 19.6
click at [164, 106] on div "Ingredient * Amount * Unit * Waste * .a-a{fill:#347362;}.b-a{fill:#fff;} Grams …" at bounding box center [201, 136] width 269 height 99
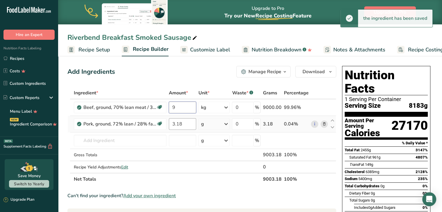
type input "9"
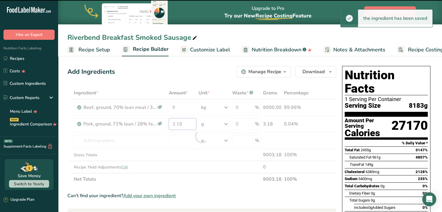
drag, startPoint x: 190, startPoint y: 125, endPoint x: 163, endPoint y: 127, distance: 27.1
click at [163, 127] on div "Ingredient * Amount * Unit * Waste * .a-a{fill:#347362;}.b-a{fill:#fff;} Grams …" at bounding box center [201, 136] width 269 height 99
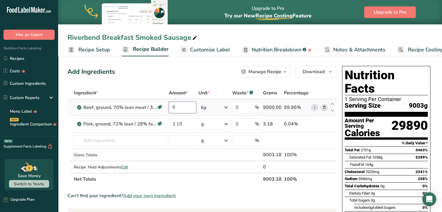
click at [176, 112] on div "Ingredient * Amount * Unit * Waste * .a-a{fill:#347362;}.b-a{fill:#fff;} Grams …" at bounding box center [201, 136] width 269 height 99
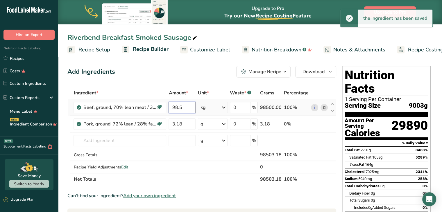
click at [187, 106] on input "98.5" at bounding box center [182, 108] width 27 height 12
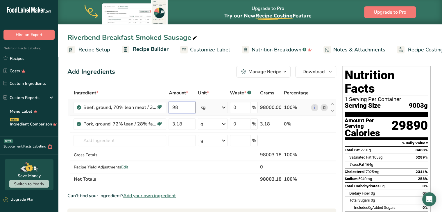
type input "9"
type input "8.5"
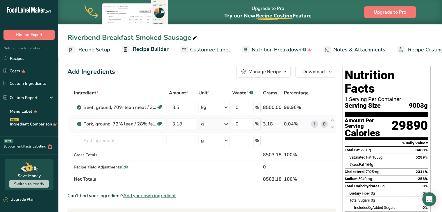
click at [210, 131] on div "Ingredient * Amount * Unit * Waste * .a-a{fill:#347362;}.b-a{fill:#fff;} Grams …" at bounding box center [201, 136] width 269 height 99
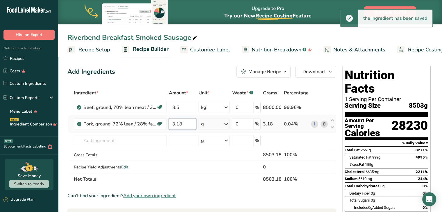
click at [188, 127] on input "3.18" at bounding box center [183, 124] width 28 height 12
type input "3"
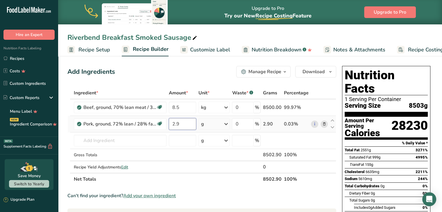
type input "2.9"
click at [206, 122] on div "Ingredient * Amount * Unit * Waste * .a-a{fill:#347362;}.b-a{fill:#fff;} Grams …" at bounding box center [201, 136] width 269 height 99
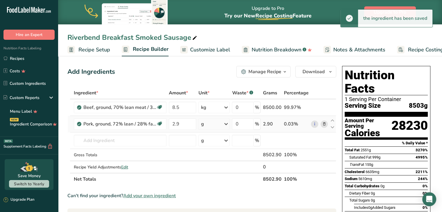
click at [214, 124] on div "g" at bounding box center [214, 124] width 31 height 12
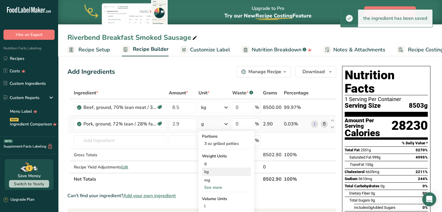
click at [208, 173] on div "kg" at bounding box center [226, 172] width 49 height 8
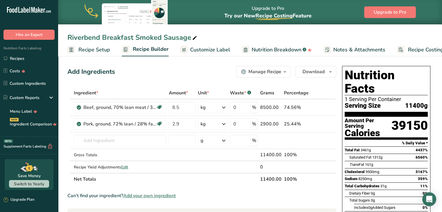
click at [87, 52] on span "Recipe Setup" at bounding box center [95, 50] width 32 height 8
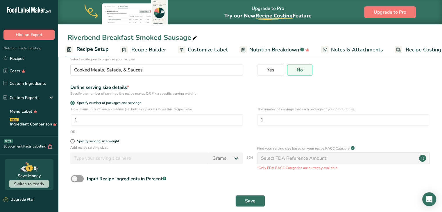
scroll to position [50, 0]
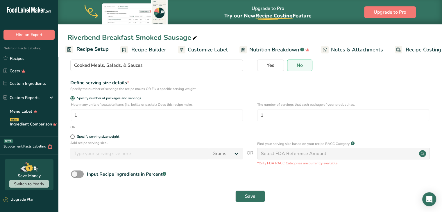
click at [75, 134] on form "Recipe name * Riverbend Breakfast Smoked Sausage Recipe code .a-a{fill:#347362;…" at bounding box center [250, 111] width 366 height 190
click at [74, 137] on span at bounding box center [72, 137] width 4 height 4
click at [74, 137] on input "Specify serving size weight" at bounding box center [72, 137] width 4 height 4
radio input "true"
radio input "false"
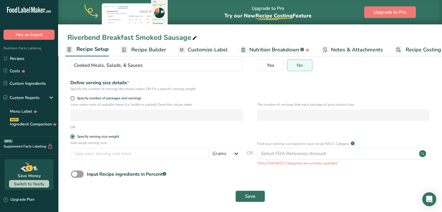
click at [101, 162] on div "Add recipe serving size.. Grams kg mg mcg lb oz l mL fl oz tbsp tsp cup qt gall…" at bounding box center [156, 151] width 173 height 22
click at [95, 153] on input "number" at bounding box center [139, 154] width 139 height 12
type input "100"
click at [255, 199] on span "Save" at bounding box center [250, 196] width 10 height 7
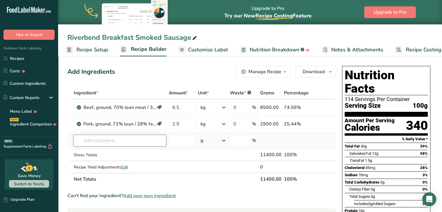
click at [112, 137] on input "text" at bounding box center [120, 141] width 93 height 12
type input "Sea salt"
click at [110, 153] on div "Sea Salt" at bounding box center [115, 153] width 74 height 6
type input "Sea Salt"
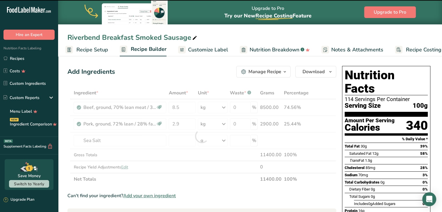
type input "0"
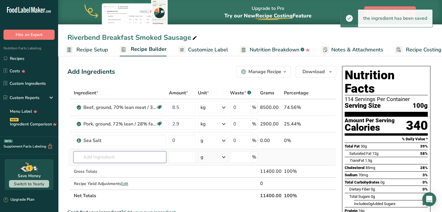
click at [103, 156] on input "text" at bounding box center [120, 158] width 93 height 12
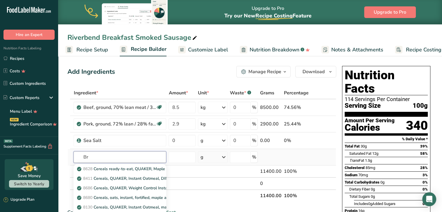
type input "B"
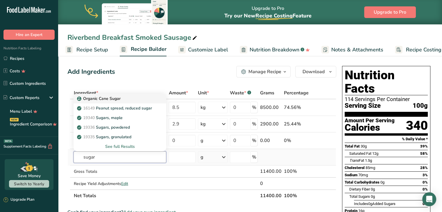
type input "sugar"
click at [113, 98] on p "Organic Cane Sugar" at bounding box center [99, 99] width 42 height 6
type input "Organic Cane Sugar"
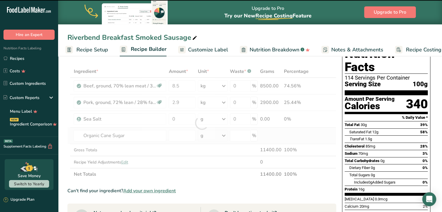
type input "0"
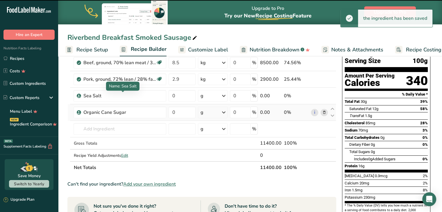
scroll to position [45, 0]
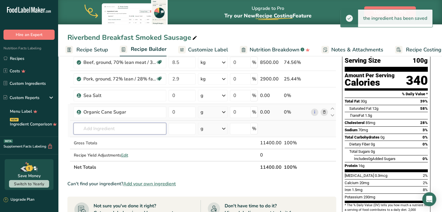
click at [106, 131] on input "text" at bounding box center [120, 129] width 93 height 12
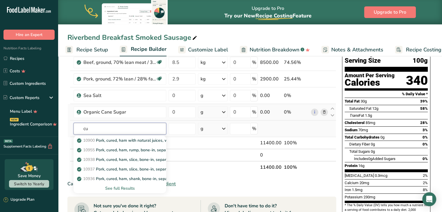
type input "c"
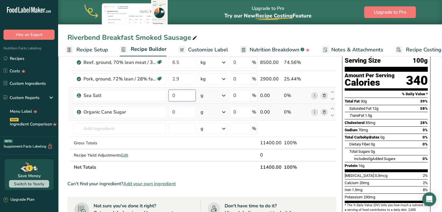
click at [177, 95] on input "0" at bounding box center [182, 96] width 27 height 12
type input "140"
click at [184, 112] on div "Ingredient * Amount * Unit * Waste * .a-a{fill:#347362;}.b-a{fill:#fff;} Grams …" at bounding box center [201, 108] width 269 height 132
type input "90"
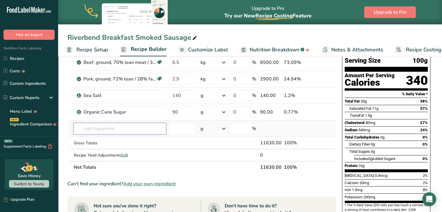
click at [149, 129] on div "Ingredient * Amount * Unit * Waste * .a-a{fill:#347362;}.b-a{fill:#fff;} Grams …" at bounding box center [201, 108] width 269 height 132
type input "white pep"
click at [135, 140] on div "2032 Spices, pepper, white" at bounding box center [115, 141] width 74 height 6
type input "Spices, pepper, white"
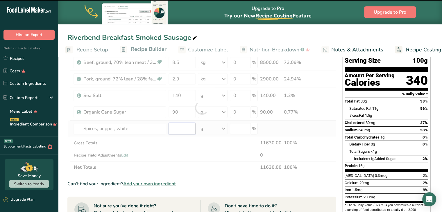
click at [173, 129] on input "number" at bounding box center [182, 129] width 27 height 12
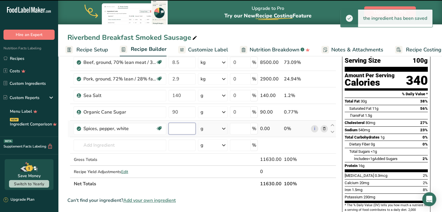
type input "0"
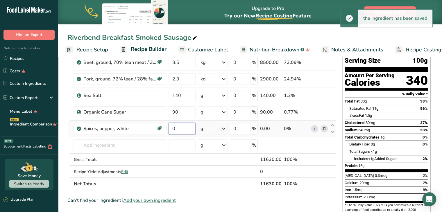
click at [175, 130] on input "0" at bounding box center [182, 129] width 27 height 12
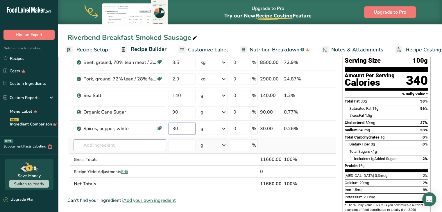
type input "30"
click at [141, 143] on div "Ingredient * Amount * Unit * Waste * .a-a{fill:#347362;}.b-a{fill:#fff;} Grams …" at bounding box center [201, 116] width 269 height 148
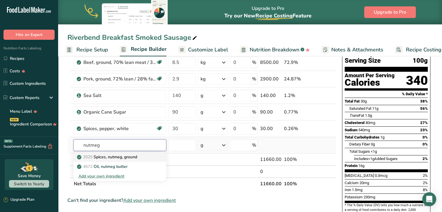
type input "nutmeg"
click at [132, 156] on p "2025 Spices, nutmeg, ground" at bounding box center [107, 157] width 59 height 6
type input "Spices, nutmeg, ground"
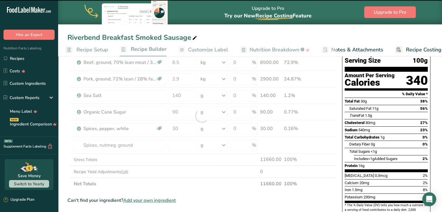
type input "0"
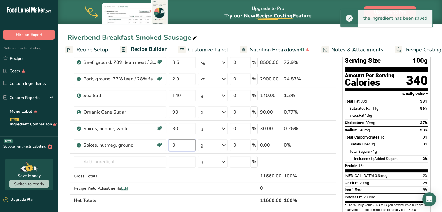
click at [178, 142] on input "0" at bounding box center [182, 146] width 27 height 12
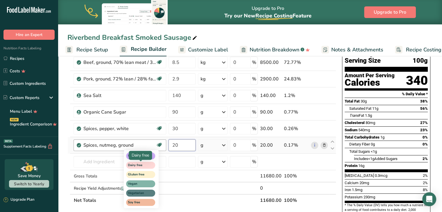
type input "20"
click at [130, 163] on div "Ingredient * Amount * Unit * Waste * .a-a{fill:#347362;}.b-a{fill:#fff;} Grams …" at bounding box center [201, 124] width 269 height 165
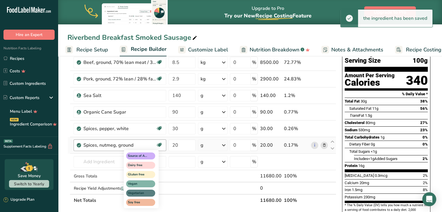
click at [159, 148] on icon at bounding box center [159, 145] width 6 height 9
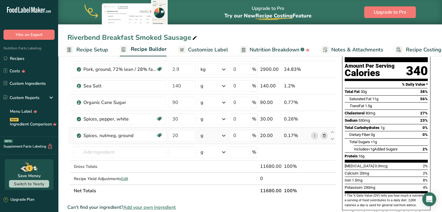
scroll to position [48, 0]
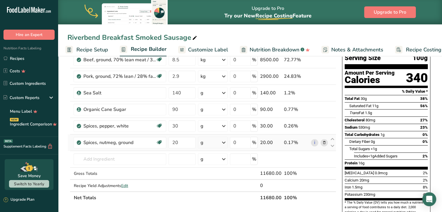
click at [326, 143] on icon at bounding box center [324, 143] width 4 height 6
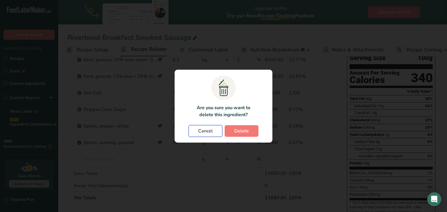
click at [211, 130] on span "Cancel" at bounding box center [205, 131] width 15 height 7
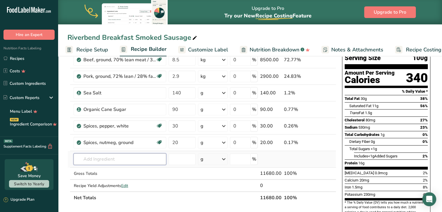
click at [109, 157] on input "text" at bounding box center [120, 160] width 93 height 12
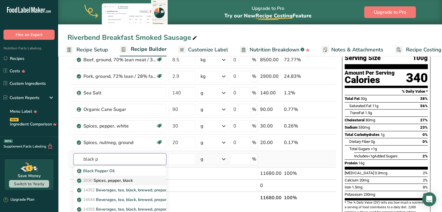
type input "black p"
click at [109, 178] on p "2030 Spices, pepper, black" at bounding box center [105, 181] width 54 height 6
type input "Spices, pepper, black"
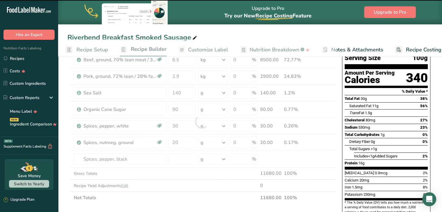
type input "0"
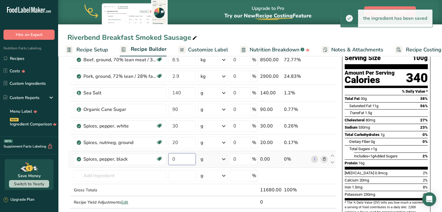
click at [177, 157] on input "0" at bounding box center [182, 160] width 27 height 12
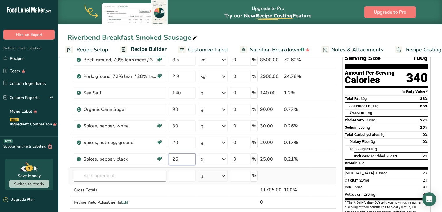
type input "25"
click at [118, 169] on div "Ingredient * Amount * Unit * Waste * .a-a{fill:#347362;}.b-a{fill:#fff;} Grams …" at bounding box center [201, 129] width 269 height 181
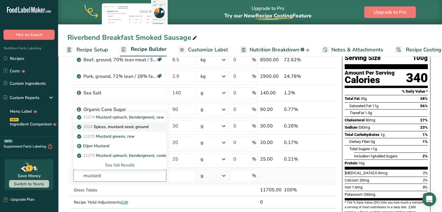
type input "mustard"
click at [127, 129] on p "2024 Spices, mustard seed, ground" at bounding box center [113, 127] width 70 height 6
type input "Spices, mustard seed, ground"
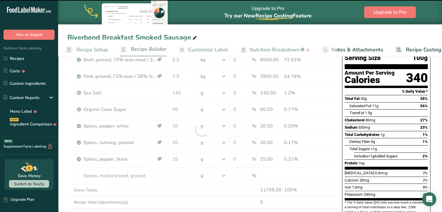
type input "0"
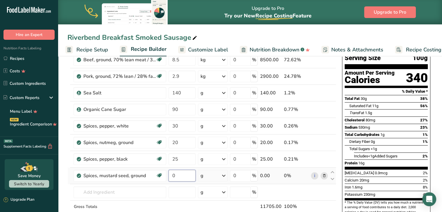
click at [175, 177] on input "0" at bounding box center [182, 176] width 27 height 12
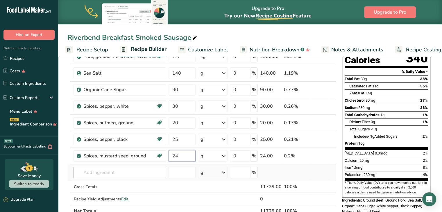
type input "24"
click at [138, 170] on div "Ingredient * Amount * Unit * Waste * .a-a{fill:#347362;}.b-a{fill:#fff;} Grams …" at bounding box center [201, 118] width 269 height 198
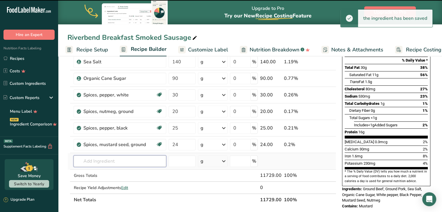
scroll to position [79, 0]
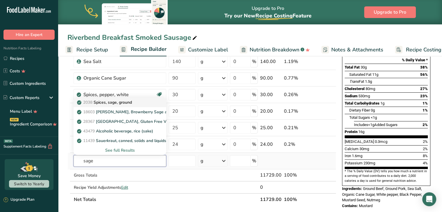
type input "sage"
click at [125, 103] on p "2038 Spices, sage, ground" at bounding box center [105, 102] width 54 height 6
type input "Spices, sage, ground"
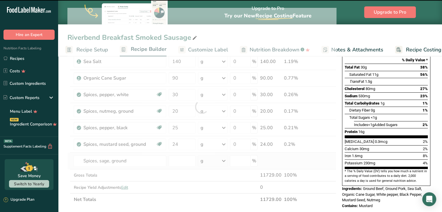
type input "0"
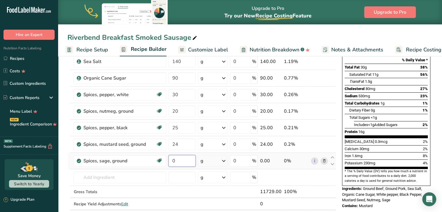
click at [176, 162] on input "0" at bounding box center [182, 161] width 27 height 12
type input "25"
click at [201, 164] on div "Ingredient * Amount * Unit * Waste * .a-a{fill:#347362;}.b-a{fill:#fff;} Grams …" at bounding box center [201, 115] width 269 height 215
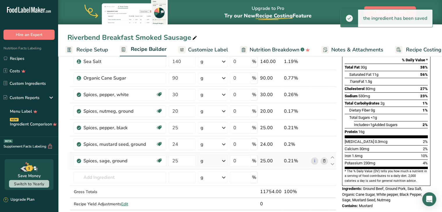
click at [212, 162] on div "g" at bounding box center [213, 161] width 30 height 12
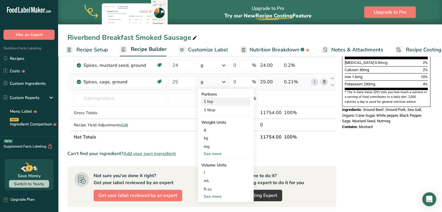
scroll to position [159, 0]
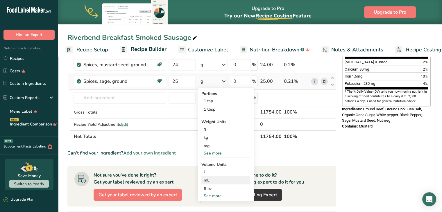
click at [209, 181] on div "mL" at bounding box center [226, 180] width 44 height 6
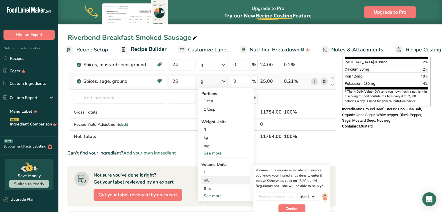
click at [206, 178] on div "mL" at bounding box center [226, 180] width 44 height 6
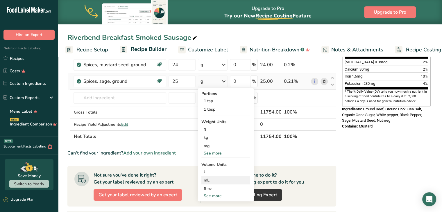
click at [206, 178] on div "mL" at bounding box center [226, 180] width 44 height 6
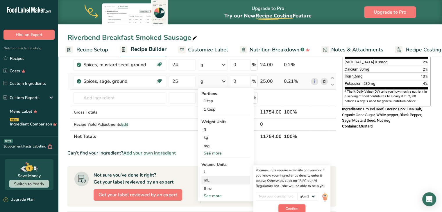
click at [288, 206] on span "Confirm" at bounding box center [292, 208] width 13 height 5
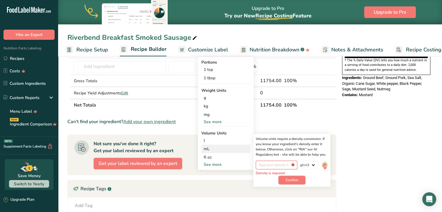
scroll to position [194, 0]
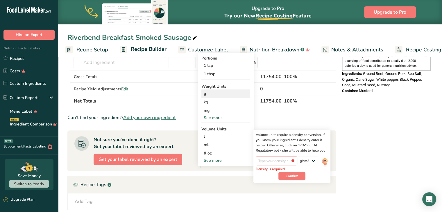
click at [207, 92] on div "g" at bounding box center [226, 94] width 49 height 8
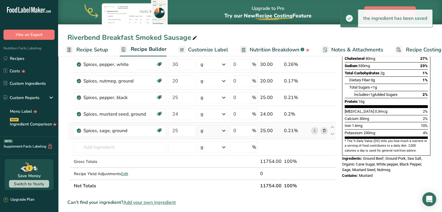
scroll to position [110, 0]
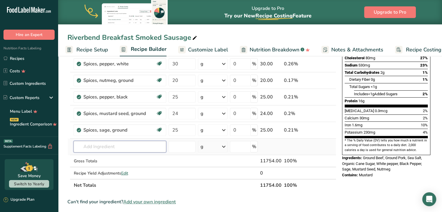
click at [101, 147] on input "text" at bounding box center [120, 147] width 93 height 12
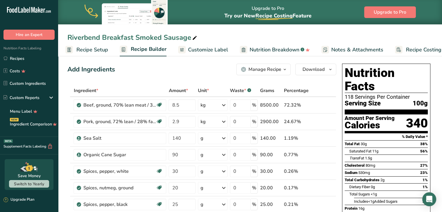
scroll to position [0, 0]
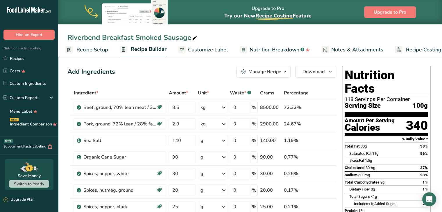
click at [197, 56] on link "Customize Label" at bounding box center [203, 49] width 50 height 13
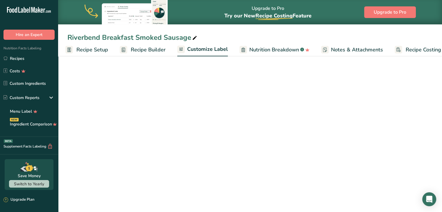
scroll to position [0, 16]
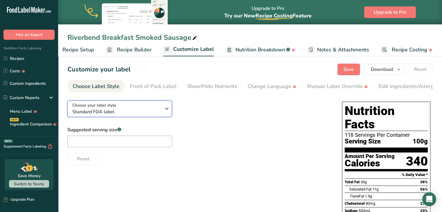
click at [168, 111] on icon "button" at bounding box center [166, 109] width 7 height 10
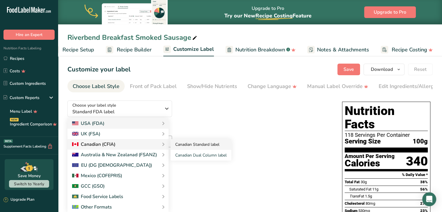
click at [179, 146] on link "Canadian Standard label" at bounding box center [201, 144] width 61 height 11
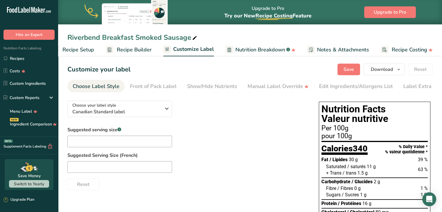
scroll to position [31, 0]
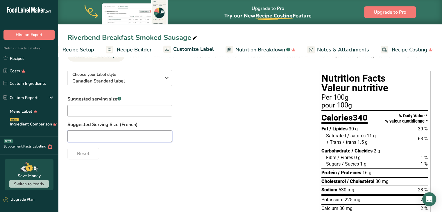
click at [153, 140] on input "text" at bounding box center [119, 137] width 105 height 12
type input "100g"
drag, startPoint x: 216, startPoint y: 124, endPoint x: 206, endPoint y: 125, distance: 10.2
click at [206, 125] on label "Suggested Serving Size (French)" at bounding box center [187, 124] width 240 height 7
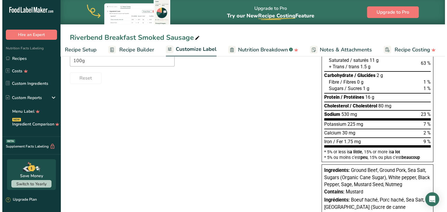
scroll to position [107, 0]
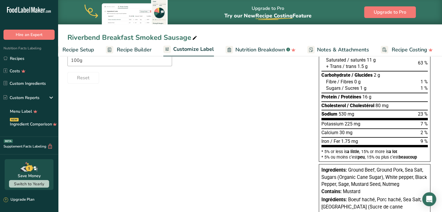
click at [90, 48] on span "Recipe Setup" at bounding box center [79, 50] width 32 height 8
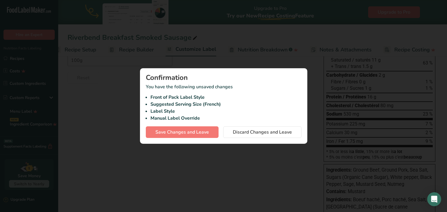
scroll to position [0, 2]
click at [128, 48] on div at bounding box center [223, 106] width 447 height 212
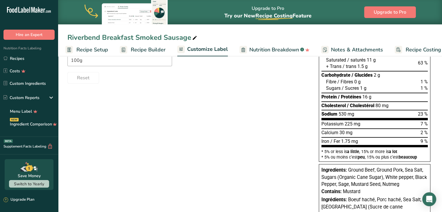
click at [128, 48] on link "Recipe Builder" at bounding box center [143, 49] width 46 height 13
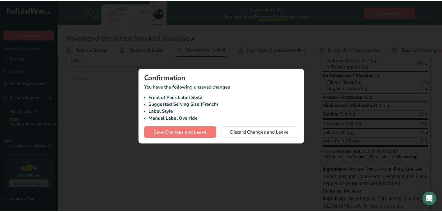
scroll to position [0, 12]
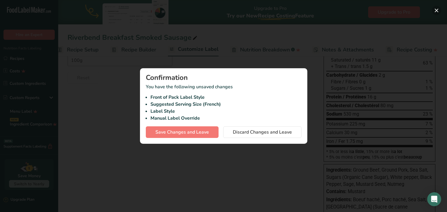
click at [433, 12] on button "button" at bounding box center [436, 10] width 9 height 9
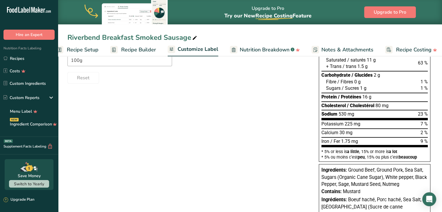
scroll to position [0, 0]
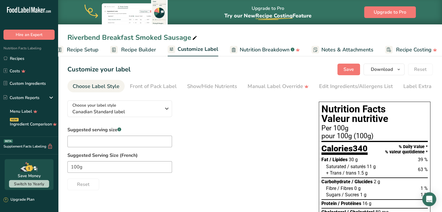
click at [145, 53] on span "Recipe Builder" at bounding box center [138, 50] width 35 height 8
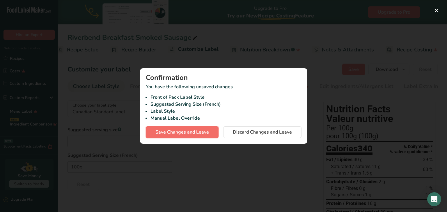
click at [182, 133] on span "Save Changes and Leave" at bounding box center [182, 132] width 54 height 7
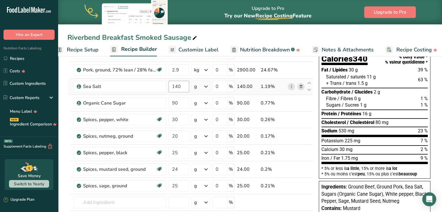
scroll to position [55, 0]
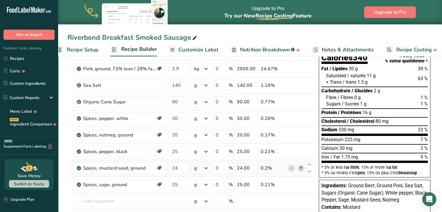
click at [303, 168] on icon at bounding box center [301, 168] width 4 height 6
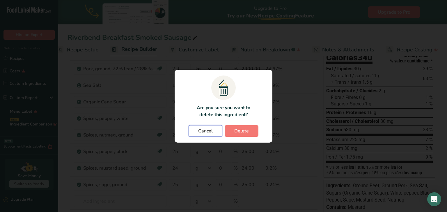
click at [213, 126] on button "Cancel" at bounding box center [205, 131] width 34 height 12
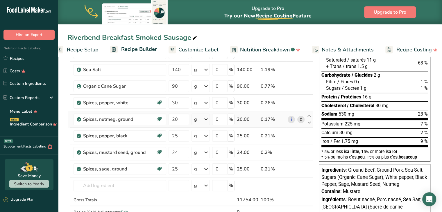
scroll to position [0, 0]
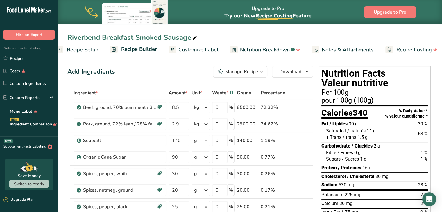
click at [182, 52] on span "Customize Label" at bounding box center [199, 50] width 40 height 8
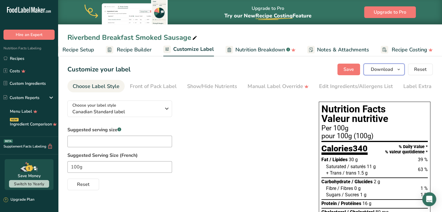
click at [400, 69] on icon "button" at bounding box center [399, 69] width 5 height 7
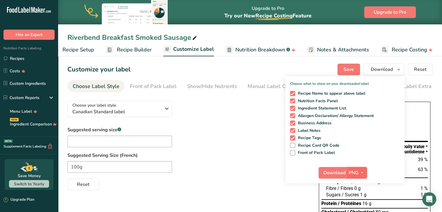
click at [360, 174] on span "button" at bounding box center [362, 173] width 7 height 7
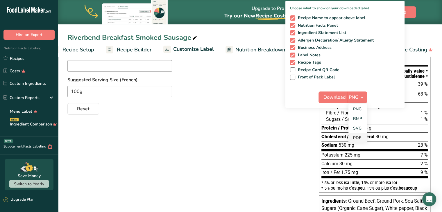
click at [358, 135] on link "PDF" at bounding box center [358, 138] width 19 height 10
click at [336, 97] on span "Download" at bounding box center [335, 97] width 22 height 7
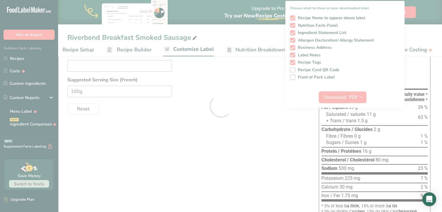
scroll to position [0, 0]
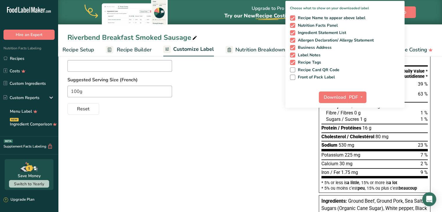
click at [211, 93] on div "100g" at bounding box center [187, 92] width 240 height 12
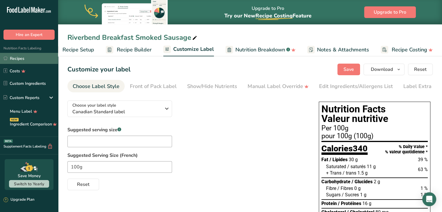
click at [22, 61] on link "Recipes" at bounding box center [29, 58] width 58 height 11
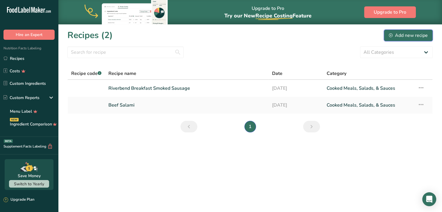
click at [409, 39] on button "Add new recipe" at bounding box center [408, 36] width 49 height 12
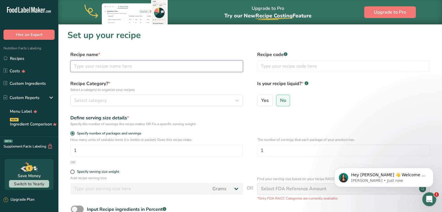
click at [141, 71] on input "text" at bounding box center [156, 66] width 173 height 12
type input "Riverbend Signature Meat Sticks"
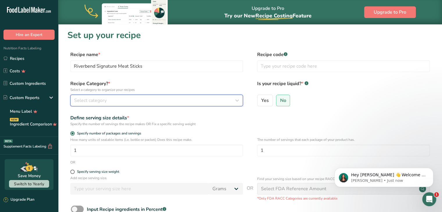
click at [133, 103] on div "Select category" at bounding box center [155, 100] width 162 height 7
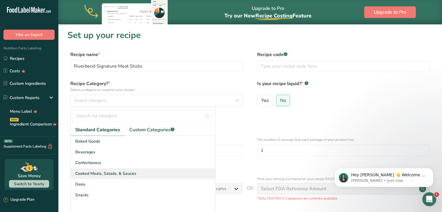
click at [114, 177] on div "Cooked Meals, Salads, & Sauces" at bounding box center [143, 173] width 145 height 11
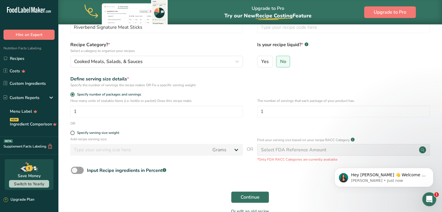
scroll to position [40, 0]
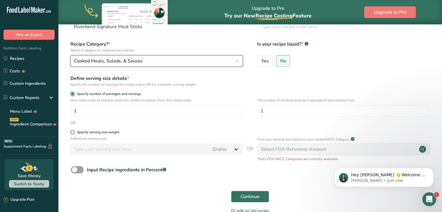
click at [132, 56] on button "Cooked Meals, Salads, & Sauces" at bounding box center [156, 61] width 173 height 12
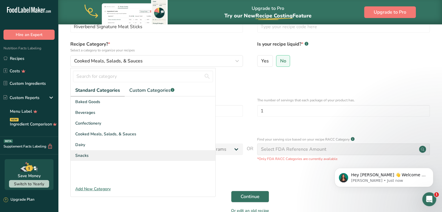
click at [88, 155] on div "Snacks" at bounding box center [143, 155] width 145 height 11
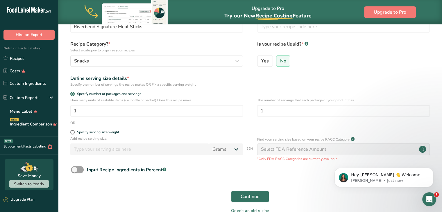
scroll to position [56, 0]
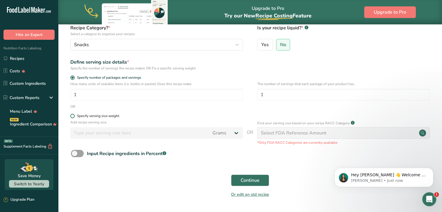
click at [73, 117] on span at bounding box center [72, 116] width 4 height 4
click at [73, 117] on input "Specify serving size weight" at bounding box center [72, 116] width 4 height 4
radio input "true"
radio input "false"
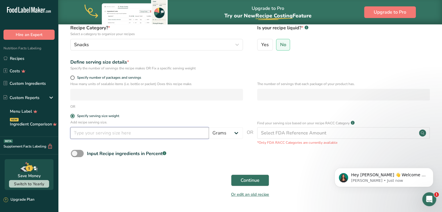
click at [84, 134] on input "number" at bounding box center [139, 133] width 139 height 12
type input "100"
click at [245, 182] on span "Continue" at bounding box center [250, 180] width 19 height 7
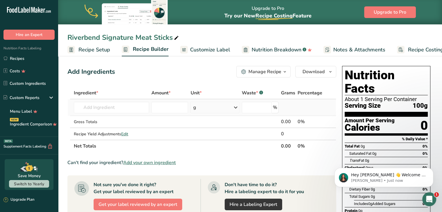
click at [151, 110] on td at bounding box center [169, 107] width 39 height 17
click at [157, 112] on input "number" at bounding box center [170, 108] width 37 height 12
type input "8.5"
click at [201, 110] on div "g" at bounding box center [215, 108] width 49 height 12
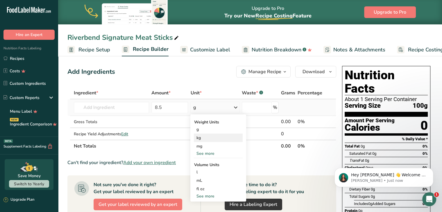
click at [200, 140] on div "kg" at bounding box center [218, 138] width 49 height 8
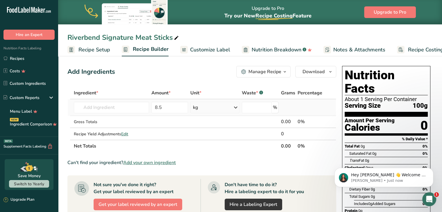
click at [96, 99] on td "Almond flour 1211 Milk, whole, 3.25% milkfat, without added vitamin A and [MEDI…" at bounding box center [112, 107] width 78 height 17
click at [97, 108] on input "text" at bounding box center [111, 108] width 75 height 12
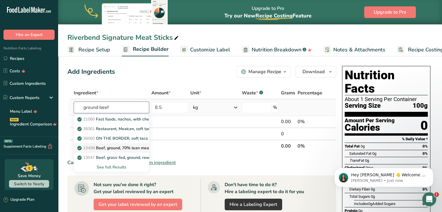
type input "ground beef"
click at [113, 145] on p "13498 Beef, ground, 70% lean meat / 30% fat, raw" at bounding box center [129, 148] width 100 height 6
type input "Beef, ground, 70% lean meat / 30% fat, raw"
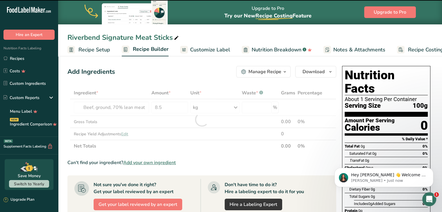
type input "0"
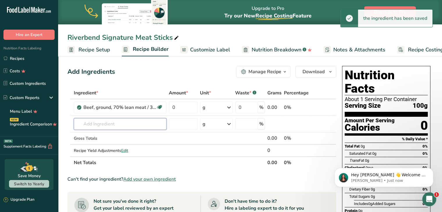
click at [100, 118] on input "text" at bounding box center [120, 124] width 93 height 12
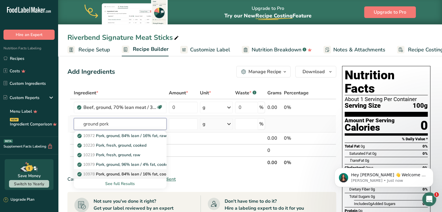
type input "ground pork"
click at [113, 172] on p "10978 Pork, ground, 84% lean / 16% fat, cooked, pan-broiled" at bounding box center [138, 174] width 118 height 6
type input "Pork, ground, 84% lean / 16% fat, cooked, pan-broiled"
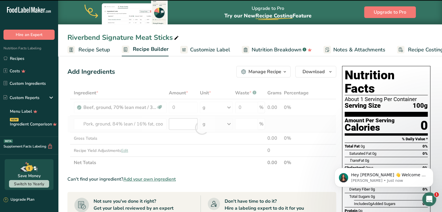
type input "0"
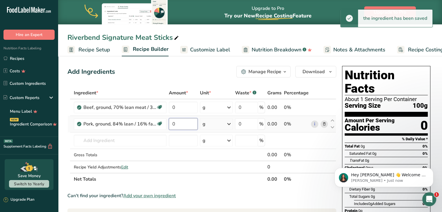
click at [175, 122] on input "0" at bounding box center [183, 124] width 29 height 12
click at [178, 108] on div "Ingredient * Amount * Unit * Waste * .a-a{fill:#347362;}.b-a{fill:#fff;} Grams …" at bounding box center [201, 136] width 269 height 99
type input "8.5"
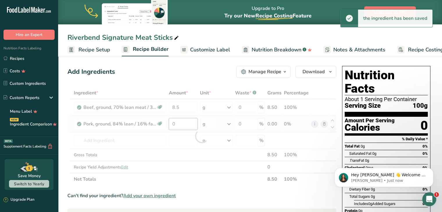
click at [181, 126] on div "Ingredient * Amount * Unit * Waste * .a-a{fill:#347362;}.b-a{fill:#fff;} Grams …" at bounding box center [201, 136] width 269 height 99
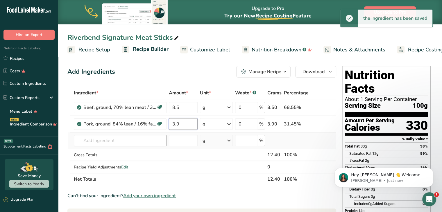
type input "3.9"
click at [138, 143] on div "Ingredient * Amount * Unit * Waste * .a-a{fill:#347362;}.b-a{fill:#fff;} Grams …" at bounding box center [201, 136] width 269 height 99
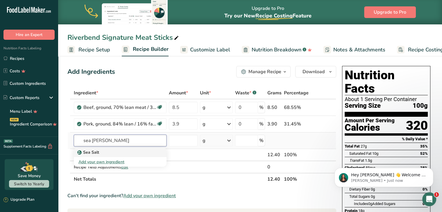
type input "sea sal"
click at [113, 151] on div "Sea Salt" at bounding box center [116, 153] width 74 height 6
type input "Sea Salt"
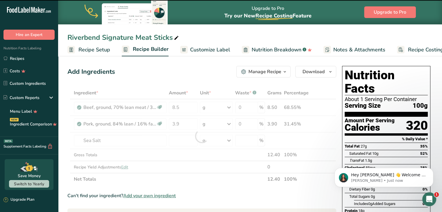
type input "0"
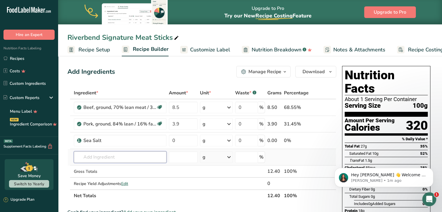
click at [108, 152] on input "text" at bounding box center [120, 158] width 93 height 12
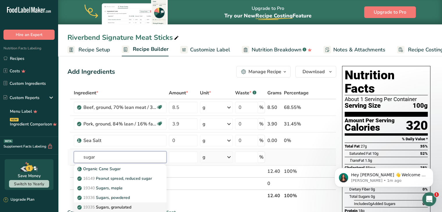
type input "sugar"
click at [118, 206] on p "19335 Sugars, granulated" at bounding box center [105, 207] width 53 height 6
type input "Sugars, granulated"
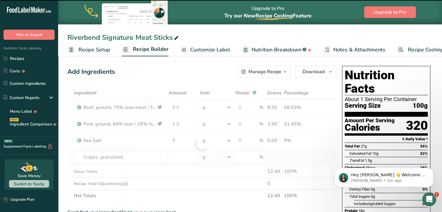
type input "0"
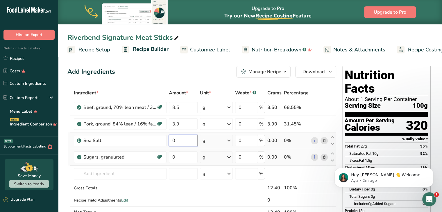
click at [180, 144] on input "0" at bounding box center [183, 141] width 29 height 12
type input "120"
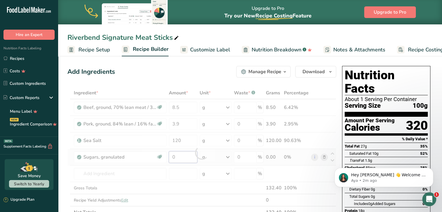
click at [180, 157] on div "Ingredient * Amount * Unit * Waste * .a-a{fill:#347362;}.b-a{fill:#fff;} Grams …" at bounding box center [201, 153] width 269 height 132
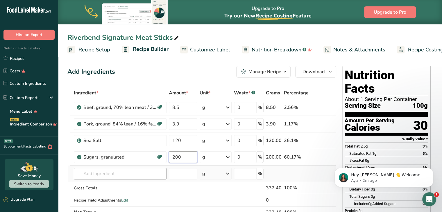
type input "200"
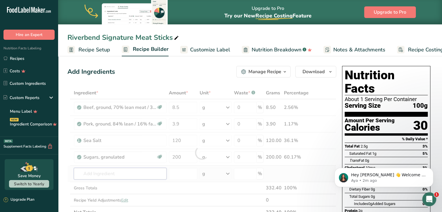
click at [142, 172] on div "Ingredient * Amount * Unit * Waste * .a-a{fill:#347362;}.b-a{fill:#fff;} Grams …" at bounding box center [201, 153] width 269 height 132
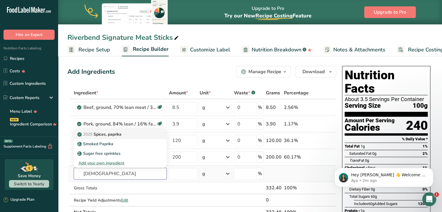
type input "papriks"
click at [116, 134] on p "2028 Spices, paprika" at bounding box center [100, 134] width 43 height 6
type input "Spices, paprika"
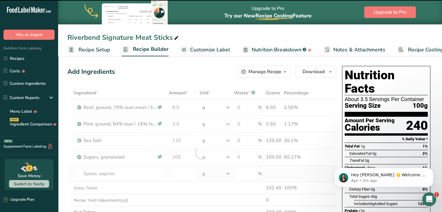
type input "0"
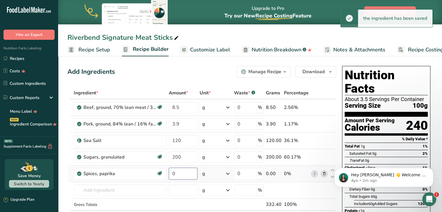
click at [186, 175] on input "0" at bounding box center [183, 174] width 29 height 12
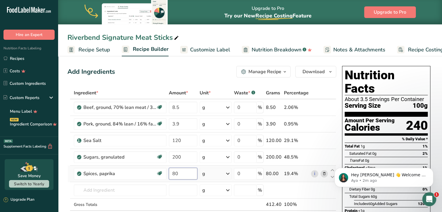
scroll to position [29, 0]
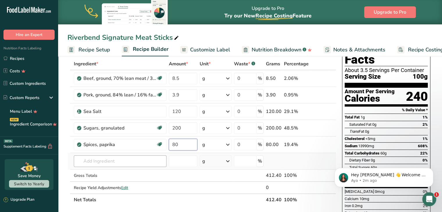
type input "80"
click at [126, 160] on div "Ingredient * Amount * Unit * Waste * .a-a{fill:#347362;}.b-a{fill:#fff;} Grams …" at bounding box center [201, 132] width 269 height 148
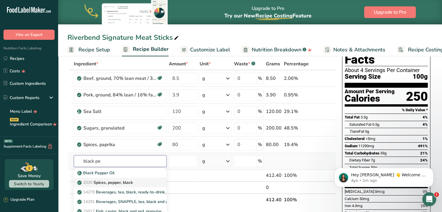
type input "black pe"
click at [112, 180] on p "2030 Spices, pepper, black" at bounding box center [106, 183] width 54 height 6
type input "Spices, pepper, black"
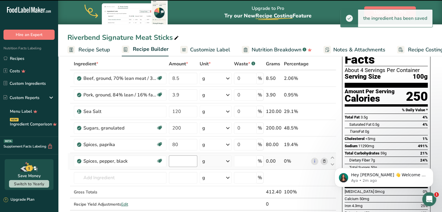
type input "0"
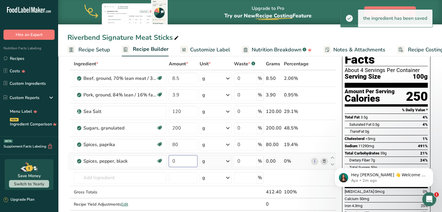
click at [176, 160] on input "0" at bounding box center [183, 162] width 29 height 12
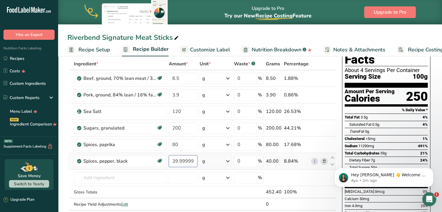
scroll to position [52, 0]
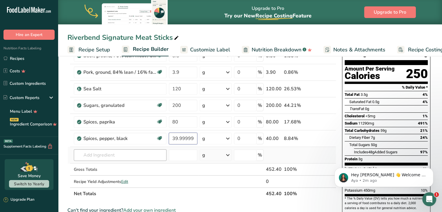
type input "39.999999"
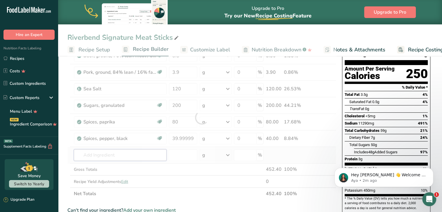
click at [118, 156] on div "Ingredient * Amount * Unit * Waste * .a-a{fill:#347362;}.b-a{fill:#fff;} Grams …" at bounding box center [201, 117] width 269 height 165
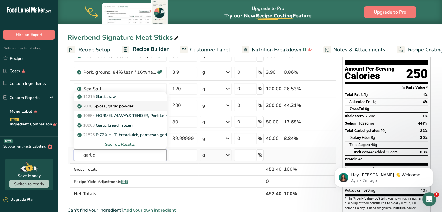
type input "garlic"
click at [128, 104] on p "2020 Spices, garlic powder" at bounding box center [106, 106] width 55 height 6
type input "Spices, garlic powder"
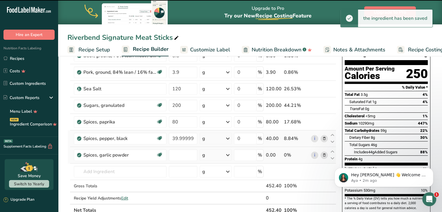
type input "0"
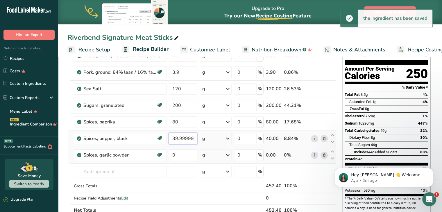
click at [175, 138] on input "39.999999" at bounding box center [183, 139] width 29 height 12
type input "40"
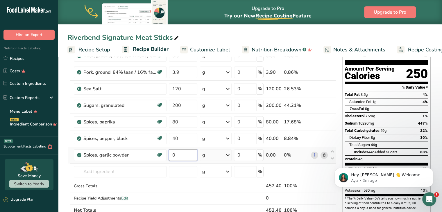
click at [178, 154] on div "Ingredient * Amount * Unit * Waste * .a-a{fill:#347362;}.b-a{fill:#fff;} Grams …" at bounding box center [201, 125] width 269 height 181
type input "40"
click at [115, 175] on div "Ingredient * Amount * Unit * Waste * .a-a{fill:#347362;}.b-a{fill:#fff;} Grams …" at bounding box center [201, 125] width 269 height 181
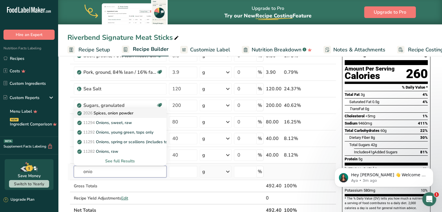
type input "onio"
click at [115, 114] on p "2026 Spices, onion powder" at bounding box center [106, 113] width 55 height 6
type input "Spices, onion powder"
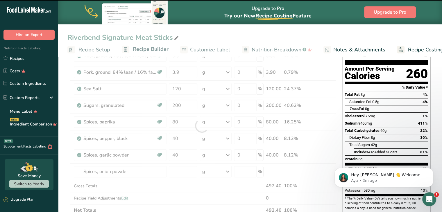
type input "0"
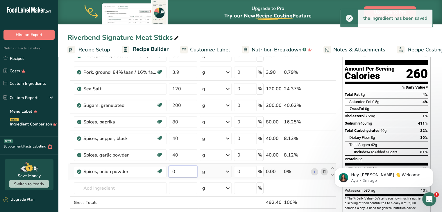
click at [172, 173] on input "0" at bounding box center [183, 172] width 29 height 12
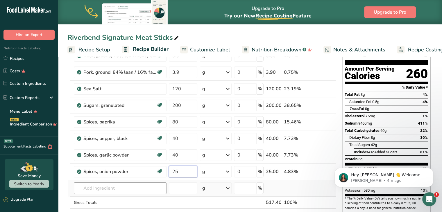
type input "25"
click at [123, 184] on div "Ingredient * Amount * Unit * Waste * .a-a{fill:#347362;}.b-a{fill:#fff;} Grams …" at bounding box center [201, 134] width 269 height 198
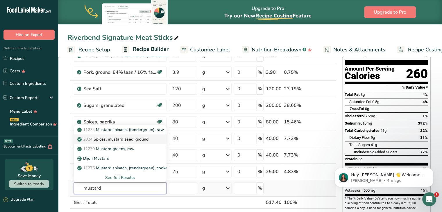
type input "mustard"
click at [116, 140] on p "2024 Spices, mustard seed, ground" at bounding box center [114, 139] width 70 height 6
type input "Spices, mustard seed, ground"
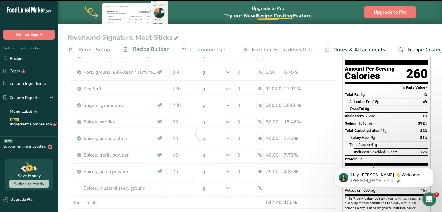
type input "0"
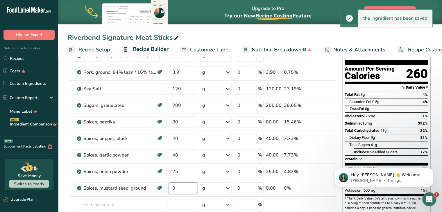
click at [174, 185] on input "0" at bounding box center [183, 189] width 29 height 12
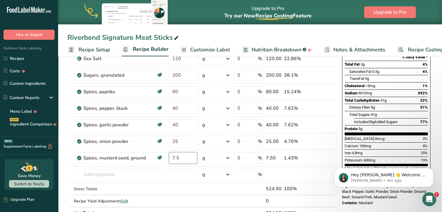
scroll to position [84, 0]
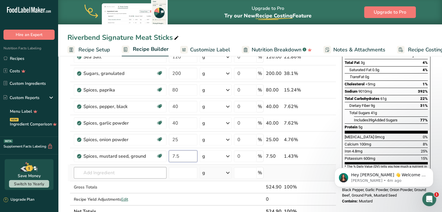
type input "7.5"
click at [125, 170] on div "Ingredient * Amount * Unit * Waste * .a-a{fill:#347362;}.b-a{fill:#fff;} Grams …" at bounding box center [201, 110] width 269 height 215
type input "cayenne"
click at [121, 152] on p "2031 Spices, pepper, red or cayenne" at bounding box center [115, 153] width 72 height 6
type input "Spices, pepper, red or cayenne"
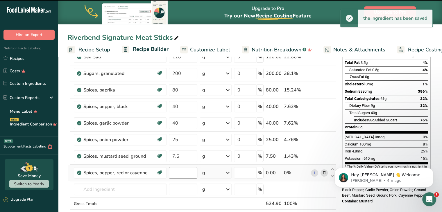
type input "0"
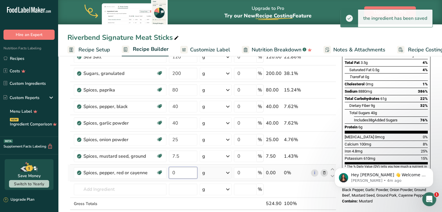
click at [180, 172] on input "0" at bounding box center [183, 173] width 29 height 12
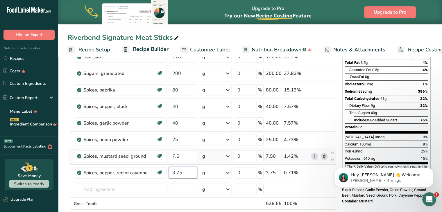
type input "3.75"
click at [222, 159] on div "Ingredient * Amount * Unit * Waste * .a-a{fill:#347362;}.b-a{fill:#fff;} Grams …" at bounding box center [201, 118] width 269 height 231
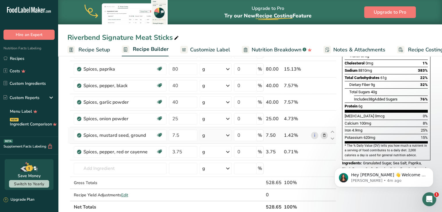
scroll to position [112, 0]
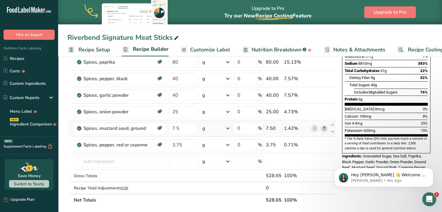
click at [218, 130] on div "g" at bounding box center [216, 129] width 32 height 12
click at [114, 166] on input "text" at bounding box center [120, 162] width 93 height 12
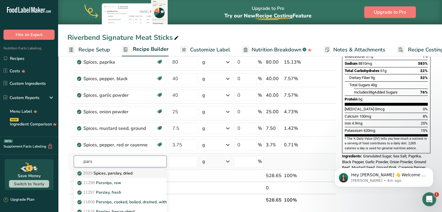
type input "pars"
click at [114, 175] on p "2029 Spices, parsley, dried" at bounding box center [106, 173] width 54 height 6
type input "Spices, parsley, dried"
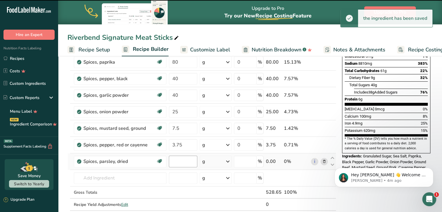
type input "0"
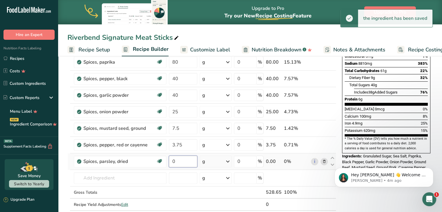
click at [177, 162] on input "0" at bounding box center [183, 162] width 29 height 12
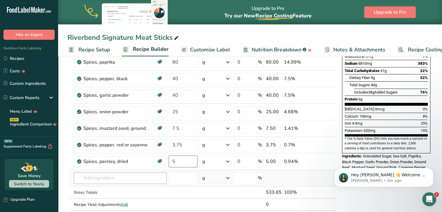
type input "5"
click at [122, 178] on div "Ingredient * Amount * Unit * Waste * .a-a{fill:#347362;}.b-a{fill:#fff;} Grams …" at bounding box center [201, 99] width 269 height 248
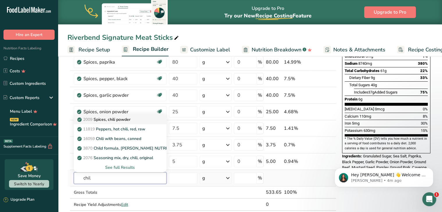
type input "chil"
click at [122, 120] on p "2009 Spices, chili powder" at bounding box center [105, 120] width 52 height 6
type input "Spices, chili powder"
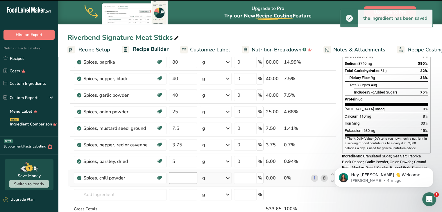
type input "0"
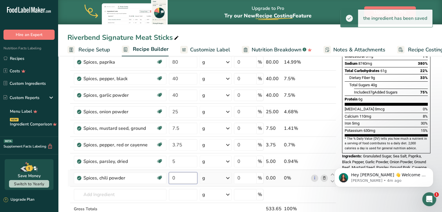
click at [176, 178] on input "0" at bounding box center [183, 178] width 29 height 12
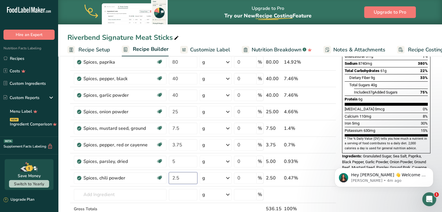
type input "2.5"
click html "Hey Cathareen 👋 Welcome to Food Label Maker🙌 Take a look around! If you have an…"
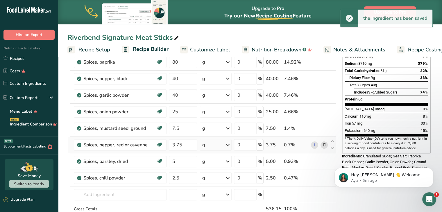
scroll to position [0, 0]
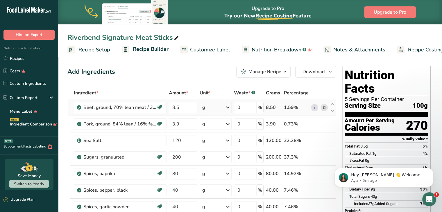
click at [220, 106] on div "g" at bounding box center [216, 108] width 32 height 12
click at [216, 164] on div "kg" at bounding box center [227, 164] width 49 height 8
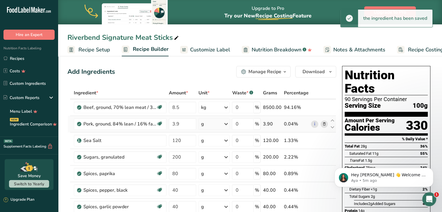
click at [225, 124] on icon at bounding box center [226, 124] width 7 height 10
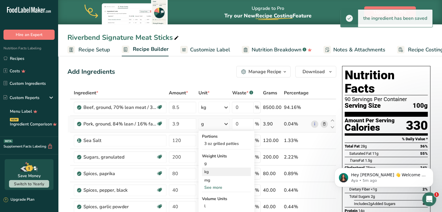
click at [215, 169] on div "kg" at bounding box center [226, 172] width 49 height 8
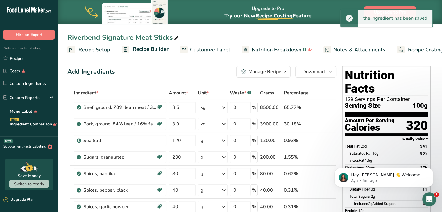
click at [208, 51] on span "Customize Label" at bounding box center [210, 50] width 40 height 8
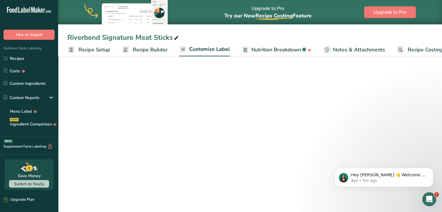
scroll to position [0, 16]
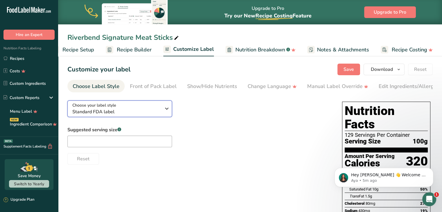
click at [160, 108] on div "Choose your label style Standard FDA label" at bounding box center [116, 108] width 89 height 13
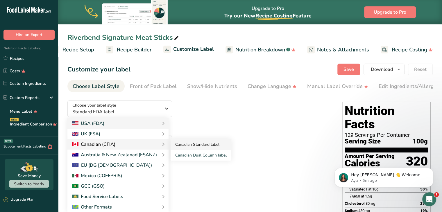
drag, startPoint x: 173, startPoint y: 146, endPoint x: 207, endPoint y: 145, distance: 33.7
click at [207, 145] on link "Canadian Standard label" at bounding box center [201, 144] width 61 height 11
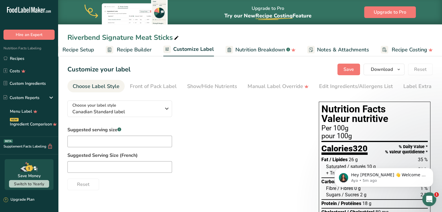
click at [207, 145] on div "Suggested serving size .a-a{fill:#347362;}.b-a{fill:#fff;} Suggested Serving Si…" at bounding box center [187, 159] width 240 height 64
click at [393, 69] on span "Download" at bounding box center [382, 69] width 22 height 7
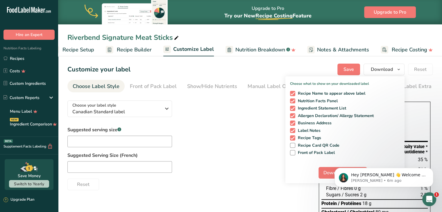
click at [328, 174] on body "Hey [PERSON_NAME] 👋 Welcome to Food Label Maker🙌 Take a look around! If you hav…" at bounding box center [384, 176] width 112 height 36
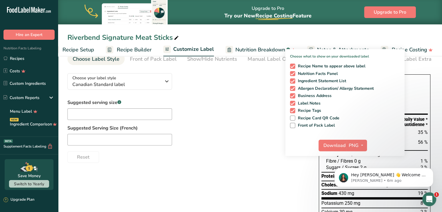
scroll to position [35, 0]
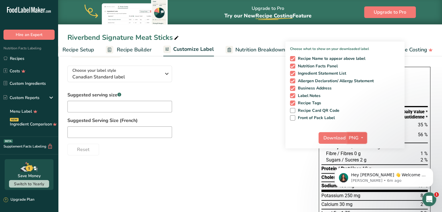
click at [360, 132] on button "PNG" at bounding box center [357, 138] width 20 height 12
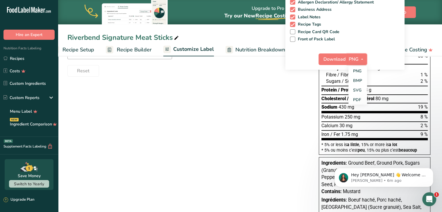
scroll to position [114, 0]
click at [359, 99] on link "PDF" at bounding box center [358, 100] width 19 height 10
click at [337, 59] on span "Download" at bounding box center [335, 59] width 22 height 7
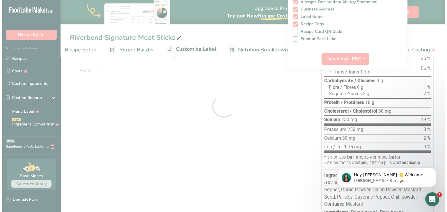
scroll to position [0, 0]
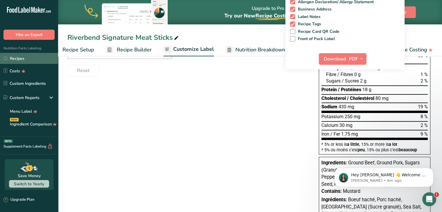
click at [38, 55] on link "Recipes" at bounding box center [29, 58] width 58 height 11
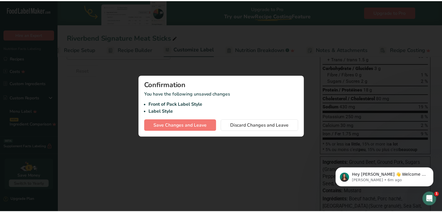
scroll to position [0, 12]
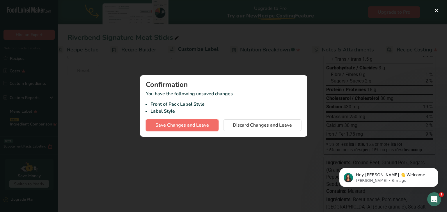
click at [180, 120] on button "Save Changes and Leave" at bounding box center [182, 126] width 73 height 12
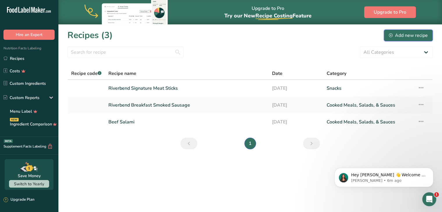
click at [423, 32] on div "Add new recipe" at bounding box center [408, 35] width 39 height 7
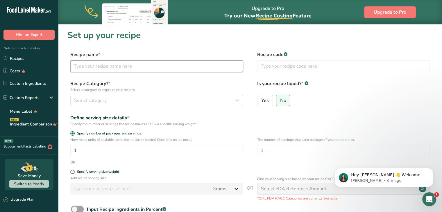
click at [129, 63] on input "text" at bounding box center [156, 66] width 173 height 12
type input "Riverbend [PERSON_NAME] Pickle Smokies"
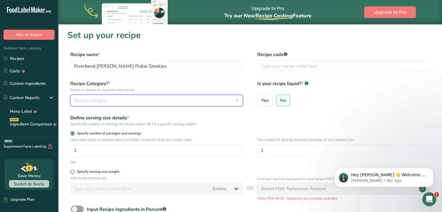
click at [125, 101] on div "Select category" at bounding box center [155, 100] width 162 height 7
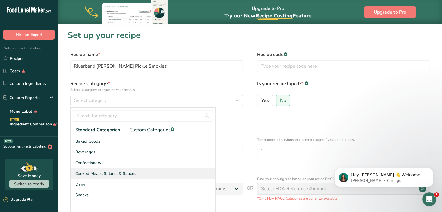
click at [93, 172] on span "Cooked Meals, Salads, & Sauces" at bounding box center [105, 174] width 61 height 6
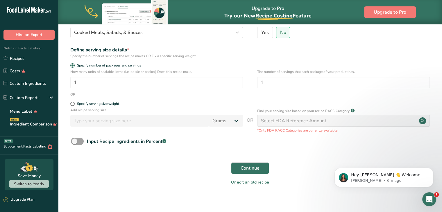
scroll to position [69, 0]
click at [72, 108] on p "Add recipe serving size." at bounding box center [156, 109] width 173 height 5
click at [72, 104] on span at bounding box center [72, 103] width 4 height 4
click at [72, 104] on input "Specify serving size weight" at bounding box center [72, 104] width 4 height 4
radio input "true"
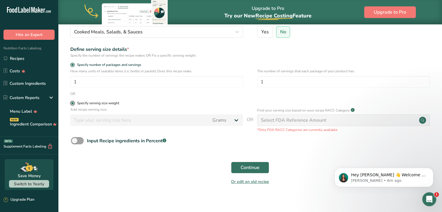
radio input "false"
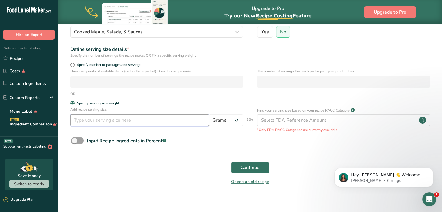
click at [82, 124] on input "number" at bounding box center [139, 121] width 139 height 12
type input "100"
click at [250, 170] on span "Continue" at bounding box center [250, 167] width 19 height 7
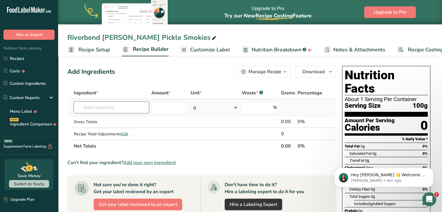
click at [123, 108] on input "text" at bounding box center [111, 108] width 75 height 12
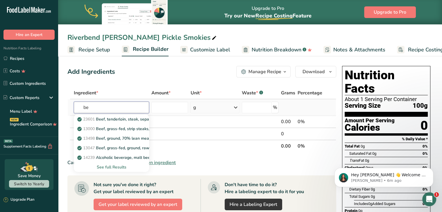
type input "b"
type input "ground beef"
click at [119, 145] on p "13498 Beef, ground, 70% lean meat / 30% fat, raw" at bounding box center [129, 148] width 100 height 6
type input "Beef, ground, 70% lean meat / 30% fat, raw"
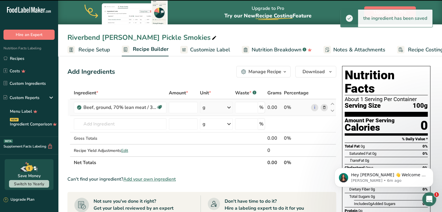
type input "0"
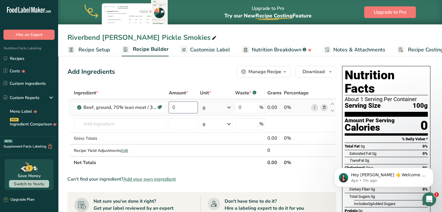
click at [182, 104] on input "0" at bounding box center [183, 108] width 29 height 12
type input "11.5"
click at [213, 106] on div "Ingredient * Amount * Unit * Waste * .a-a{fill:#347362;}.b-a{fill:#fff;} Grams …" at bounding box center [201, 128] width 269 height 82
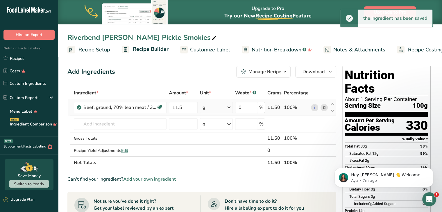
click at [218, 107] on div "g" at bounding box center [216, 108] width 33 height 12
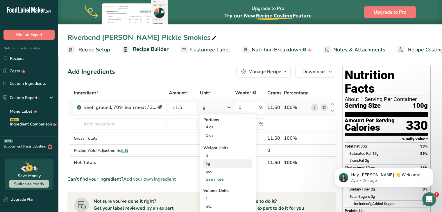
click at [212, 165] on div "kg" at bounding box center [228, 164] width 49 height 8
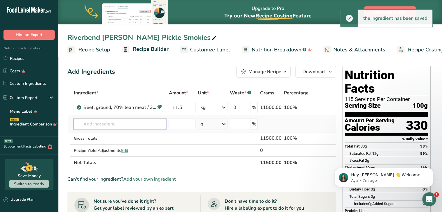
click at [115, 123] on input "text" at bounding box center [120, 124] width 93 height 12
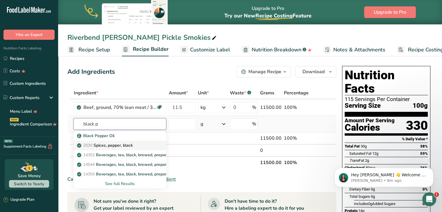
type input "black p"
click at [119, 145] on p "2030 Spices, pepper, black" at bounding box center [105, 146] width 54 height 6
type input "Spices, pepper, black"
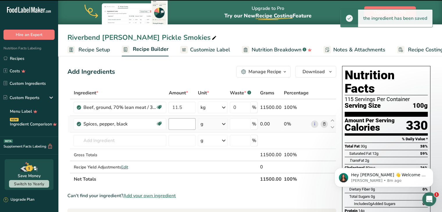
type input "0"
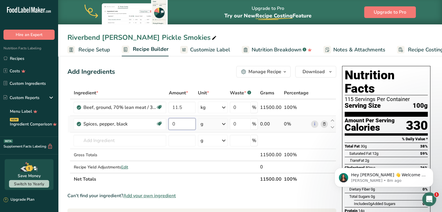
click at [186, 126] on input "0" at bounding box center [182, 124] width 27 height 12
type input "60"
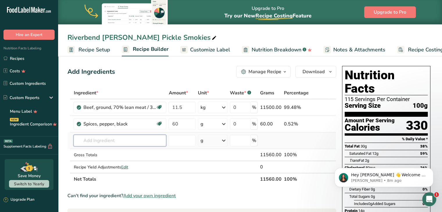
click at [133, 137] on div "Ingredient * Amount * Unit * Waste * .a-a{fill:#347362;}.b-a{fill:#fff;} Grams …" at bounding box center [201, 136] width 269 height 99
type input "celery seed"
click at [126, 153] on p "2007 Spices, celery seed" at bounding box center [103, 153] width 51 height 6
type input "Spices, celery seed"
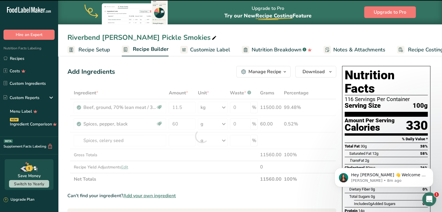
type input "0"
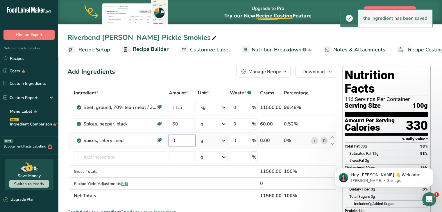
click at [179, 136] on input "0" at bounding box center [182, 141] width 27 height 12
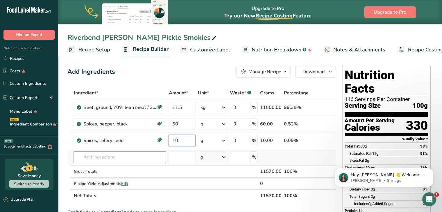
type input "10"
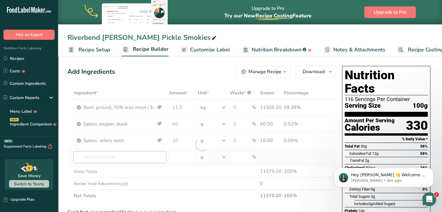
click at [123, 161] on div "Ingredient * Amount * Unit * Waste * .a-a{fill:#347362;}.b-a{fill:#fff;} Grams …" at bounding box center [201, 144] width 269 height 115
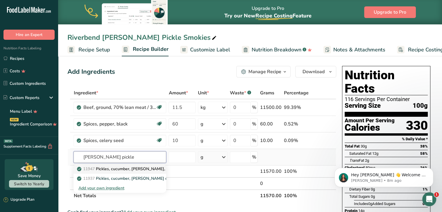
type input "[PERSON_NAME] pickle"
drag, startPoint x: 127, startPoint y: 168, endPoint x: 121, endPoint y: 167, distance: 5.6
click at [121, 167] on p "11947 Pickles, cucumber, [PERSON_NAME], reduced sodium" at bounding box center [137, 169] width 118 height 6
type input "Pickles, cucumber, [PERSON_NAME], reduced sodium"
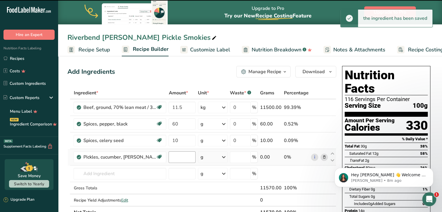
type input "0"
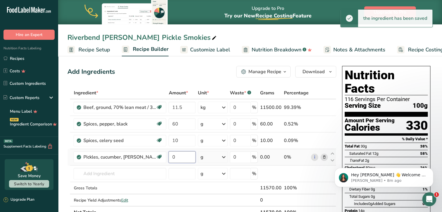
click at [178, 156] on input "0" at bounding box center [182, 158] width 27 height 12
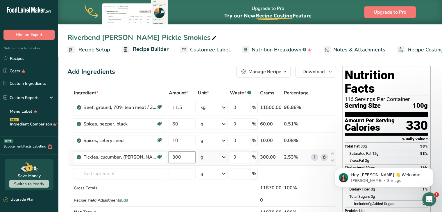
type input "300"
click at [220, 157] on div "Ingredient * Amount * Unit * Waste * .a-a{fill:#347362;}.b-a{fill:#fff;} Grams …" at bounding box center [201, 153] width 269 height 132
click at [112, 173] on input "text" at bounding box center [120, 174] width 93 height 12
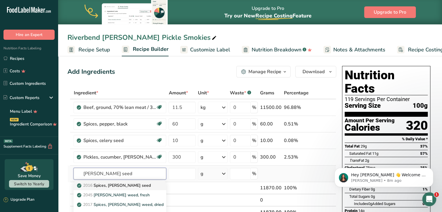
type input "[PERSON_NAME] seed"
click at [115, 184] on p "2016 Spices, [PERSON_NAME] seed" at bounding box center [114, 186] width 72 height 6
type input "Spices, [PERSON_NAME] seed"
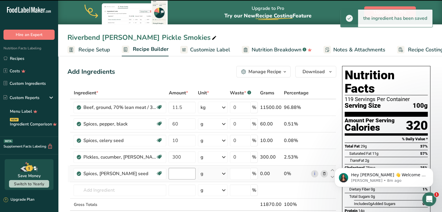
type input "0"
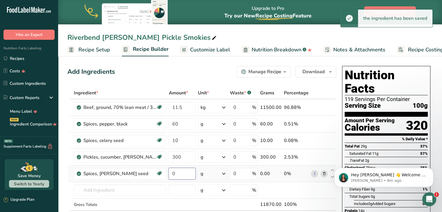
click at [180, 173] on input "0" at bounding box center [182, 174] width 27 height 12
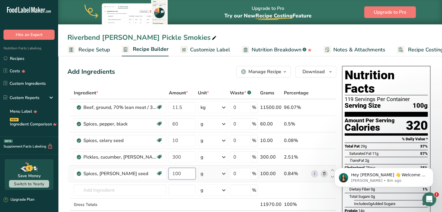
scroll to position [48, 0]
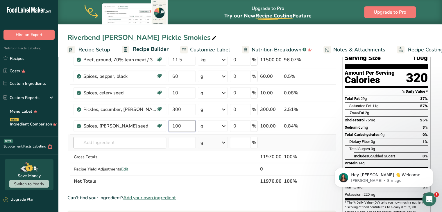
type input "100"
click at [110, 140] on div "Ingredient * Amount * Unit * Waste * .a-a{fill:#347362;}.b-a{fill:#fff;} Grams …" at bounding box center [201, 113] width 269 height 148
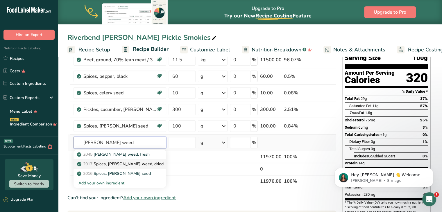
type input "[PERSON_NAME] weed"
click at [115, 163] on p "2017 Spices, [PERSON_NAME] weed, dried" at bounding box center [120, 164] width 85 height 6
type input "Spices, [PERSON_NAME] weed, dried"
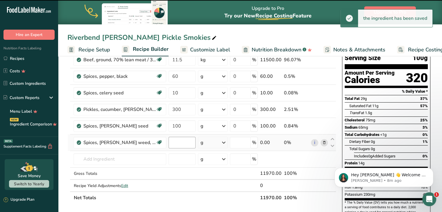
type input "0"
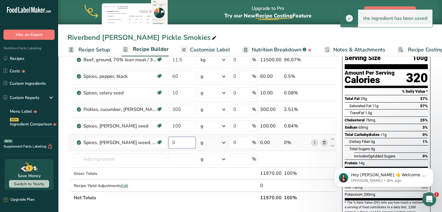
click at [175, 144] on input "0" at bounding box center [182, 143] width 27 height 12
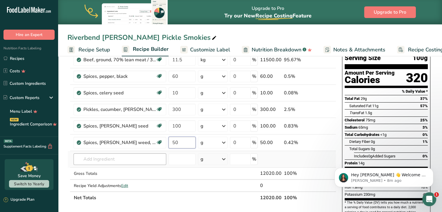
type input "50"
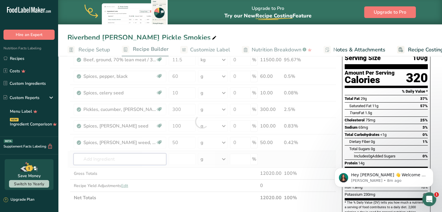
click at [114, 157] on div "Ingredient * Amount * Unit * Waste * .a-a{fill:#347362;}.b-a{fill:#fff;} Grams …" at bounding box center [201, 121] width 269 height 165
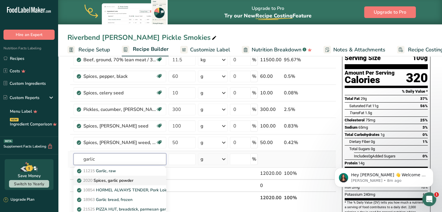
type input "garlic"
click at [115, 181] on p "2020 Spices, garlic powder" at bounding box center [105, 181] width 55 height 6
type input "Spices, garlic powder"
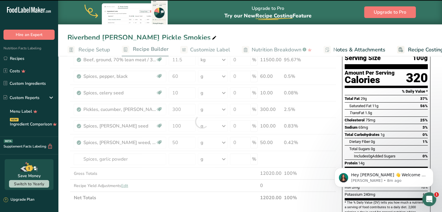
type input "0"
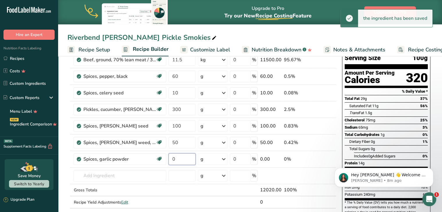
click at [176, 156] on input "0" at bounding box center [182, 160] width 27 height 12
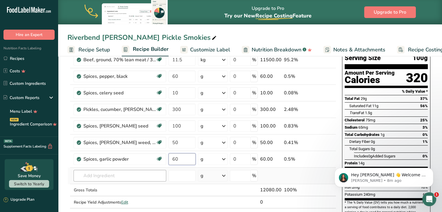
type input "60"
click at [124, 174] on div "Ingredient * Amount * Unit * Waste * .a-a{fill:#347362;}.b-a{fill:#fff;} Grams …" at bounding box center [201, 129] width 269 height 181
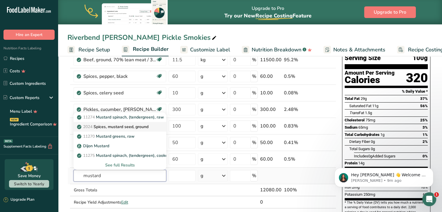
type input "mustard"
click at [122, 124] on p "2024 Spices, mustard seed, ground" at bounding box center [113, 127] width 70 height 6
type input "Spices, mustard seed, ground"
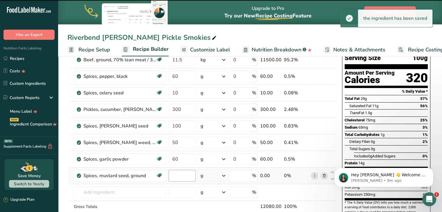
type input "0"
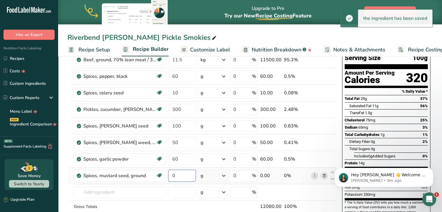
click at [175, 175] on input "0" at bounding box center [182, 176] width 27 height 12
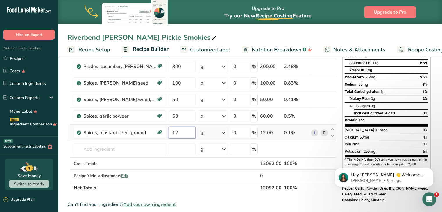
scroll to position [92, 0]
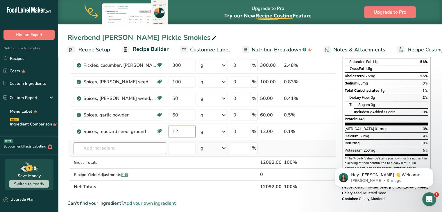
type input "12"
click at [113, 143] on div "Ingredient * Amount * Unit * Waste * .a-a{fill:#347362;}.b-a{fill:#fff;} Grams …" at bounding box center [201, 94] width 269 height 198
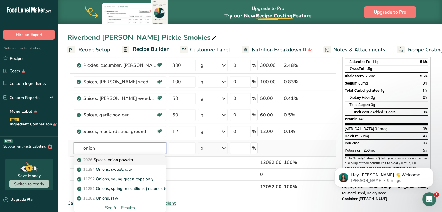
type input "onion"
click at [120, 161] on p "2026 Spices, onion powder" at bounding box center [105, 160] width 55 height 6
type input "Spices, onion powder"
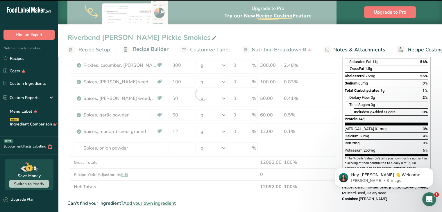
type input "0"
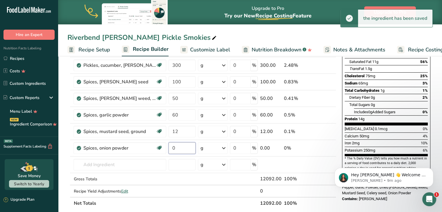
click at [182, 147] on input "0" at bounding box center [182, 149] width 27 height 12
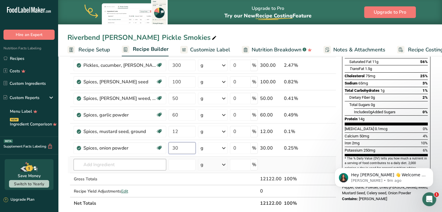
type input "30"
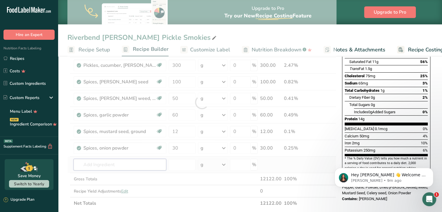
click at [105, 168] on div "Ingredient * Amount * Unit * Waste * .a-a{fill:#347362;}.b-a{fill:#fff;} Grams …" at bounding box center [201, 102] width 269 height 215
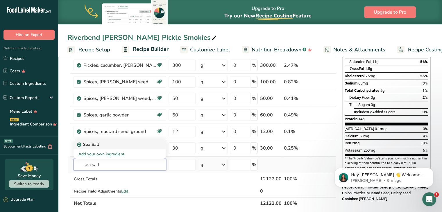
type input "sea salt"
click at [94, 144] on p "Sea Salt" at bounding box center [88, 145] width 21 height 6
type input "Sea Salt"
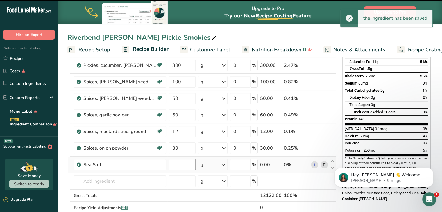
type input "0"
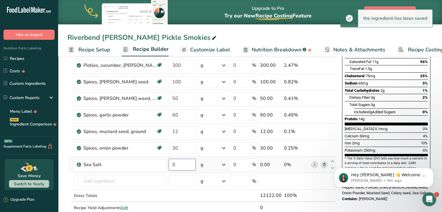
click at [177, 162] on input "0" at bounding box center [182, 165] width 27 height 12
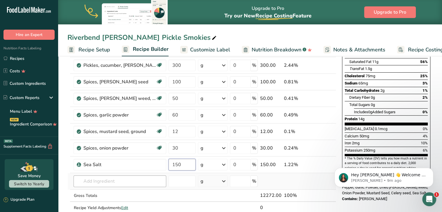
type input "150"
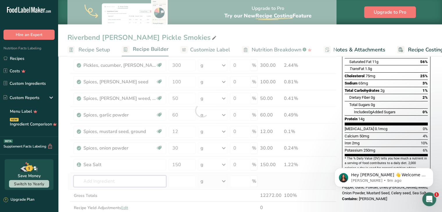
click at [123, 181] on div "Ingredient * Amount * Unit * Waste * .a-a{fill:#347362;}.b-a{fill:#fff;} Grams …" at bounding box center [201, 110] width 269 height 231
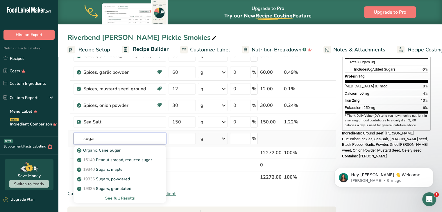
scroll to position [135, 0]
type input "sugar"
click at [122, 188] on p "19335 Sugars, granulated" at bounding box center [104, 189] width 53 height 6
type input "Sugars, granulated"
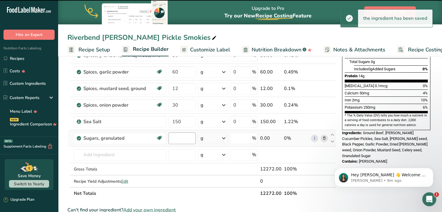
type input "0"
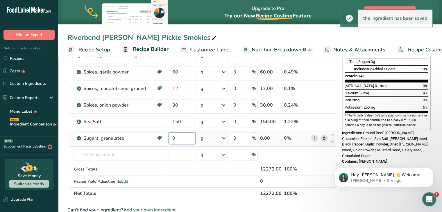
click at [184, 138] on input "0" at bounding box center [182, 139] width 27 height 12
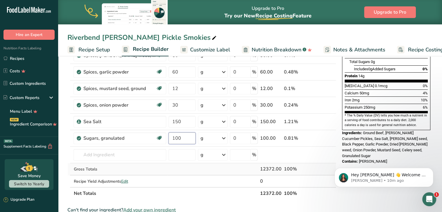
type input "100"
click at [206, 170] on div "Ingredient * Amount * Unit * Waste * .a-a{fill:#347362;}.b-a{fill:#fff;} Grams …" at bounding box center [201, 76] width 269 height 248
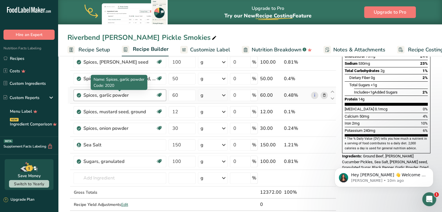
scroll to position [113, 0]
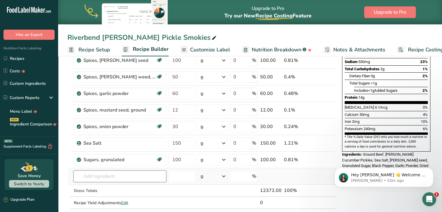
click at [120, 176] on input "text" at bounding box center [120, 177] width 93 height 12
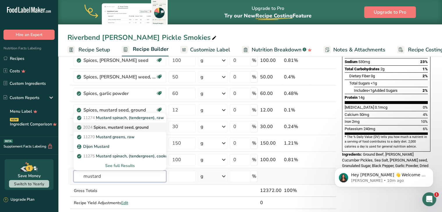
type input "mustard"
click at [129, 128] on p "2024 Spices, mustard seed, ground" at bounding box center [113, 127] width 70 height 6
type input "Spices, mustard seed, ground"
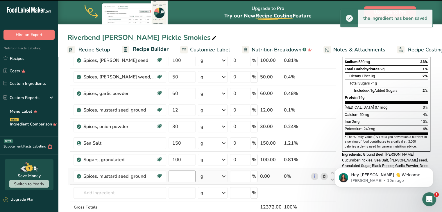
type input "0"
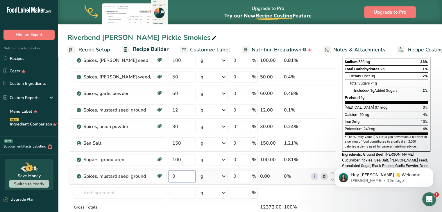
click at [180, 175] on input "0" at bounding box center [182, 177] width 27 height 12
type input "40"
click at [361, 202] on div "Nutrition Facts 124 Servings Per Container Serving Size 100g Amount Per Serving…" at bounding box center [386, 192] width 93 height 484
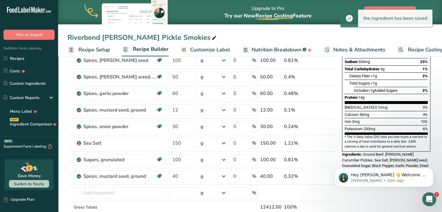
click at [205, 49] on span "Customize Label" at bounding box center [210, 50] width 40 height 8
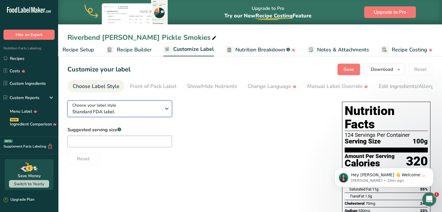
click at [131, 115] on span "Standard FDA label" at bounding box center [116, 111] width 89 height 7
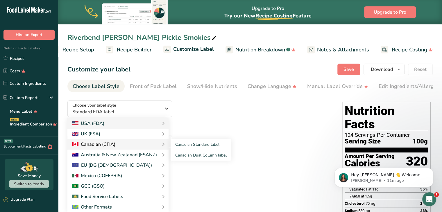
click at [124, 148] on div "Canadian (CFIA)" at bounding box center [118, 144] width 92 height 7
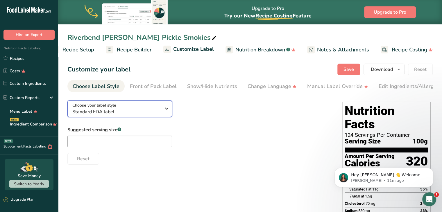
click at [148, 112] on span "Standard FDA label" at bounding box center [116, 111] width 89 height 7
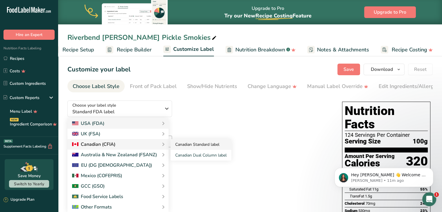
click at [192, 143] on link "Canadian Standard label" at bounding box center [201, 144] width 61 height 11
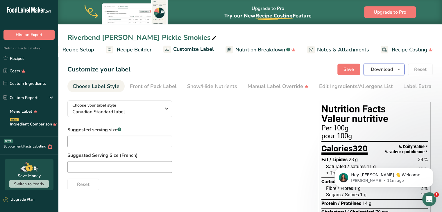
click at [395, 69] on button "Download" at bounding box center [384, 70] width 41 height 12
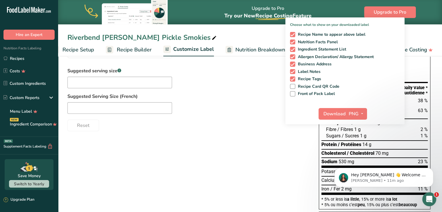
scroll to position [59, 0]
click at [362, 111] on icon "button" at bounding box center [362, 113] width 5 height 7
click at [357, 153] on link "PDF" at bounding box center [358, 155] width 19 height 10
click at [333, 110] on button "Download" at bounding box center [333, 114] width 29 height 12
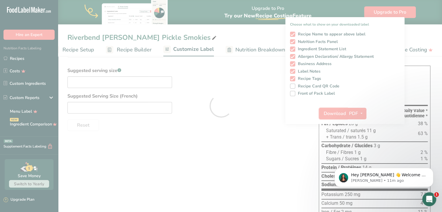
scroll to position [0, 0]
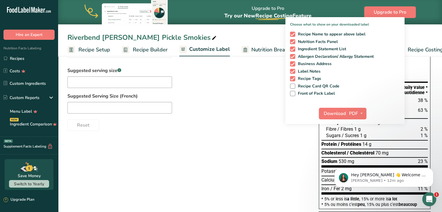
scroll to position [0, 16]
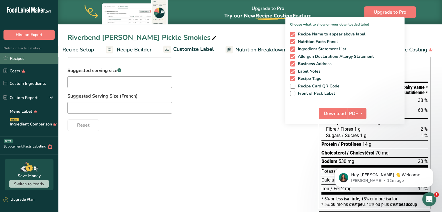
click at [40, 59] on link "Recipes" at bounding box center [29, 58] width 58 height 11
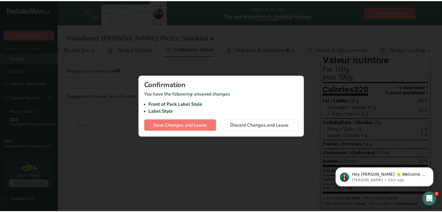
scroll to position [0, 12]
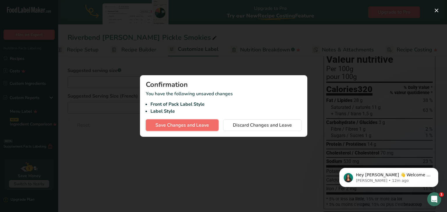
click at [181, 128] on span "Save Changes and Leave" at bounding box center [182, 125] width 54 height 7
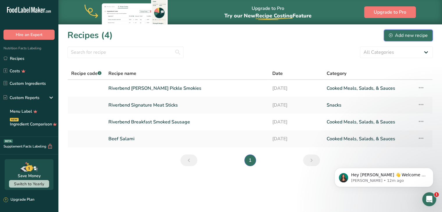
click at [397, 36] on div "Add new recipe" at bounding box center [408, 35] width 39 height 7
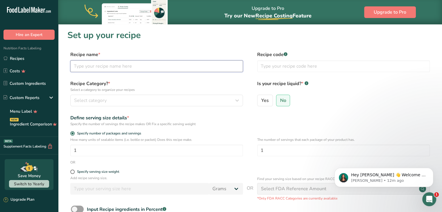
click at [164, 70] on input "text" at bounding box center [156, 66] width 173 height 12
type input "Riverbend Garlic Smoked Sausage"
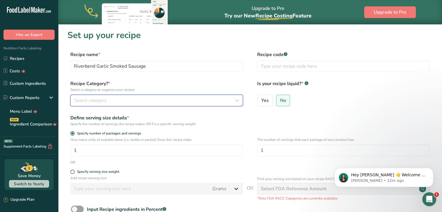
click at [142, 102] on div "Select category" at bounding box center [155, 100] width 162 height 7
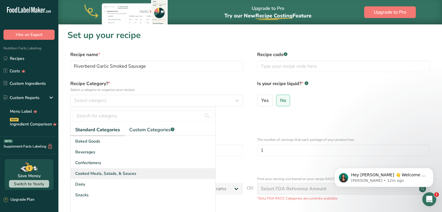
click at [104, 173] on span "Cooked Meals, Salads, & Sauces" at bounding box center [105, 174] width 61 height 6
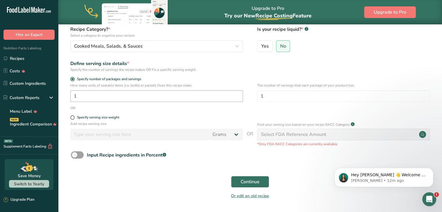
scroll to position [58, 0]
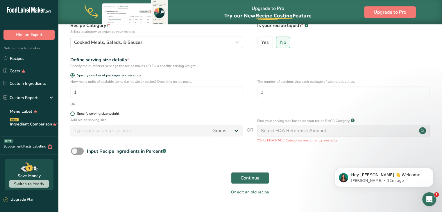
click at [73, 115] on span at bounding box center [72, 114] width 4 height 4
click at [73, 115] on input "Specify serving size weight" at bounding box center [72, 114] width 4 height 4
radio input "true"
radio input "false"
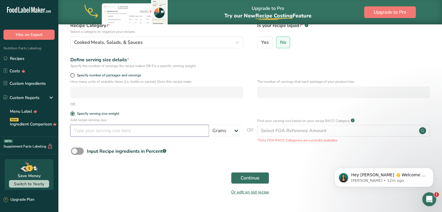
click at [83, 133] on input "number" at bounding box center [139, 131] width 139 height 12
type input "100"
click at [260, 181] on button "Continue" at bounding box center [250, 178] width 38 height 12
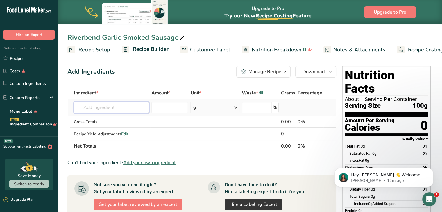
click at [121, 105] on input "text" at bounding box center [111, 108] width 75 height 12
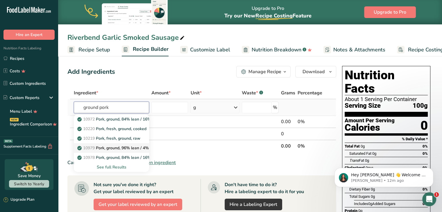
type input "ground pork"
click at [119, 147] on p "10979 Pork, ground, 96% lean / 4% fat, cooked, pan-broiled" at bounding box center [137, 148] width 116 height 6
type input "Pork, ground, 96% lean / 4% fat, cooked, pan-broiled"
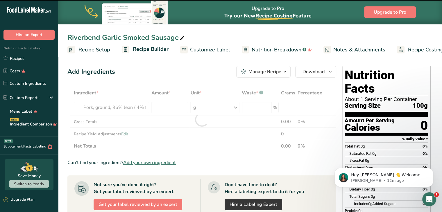
type input "0"
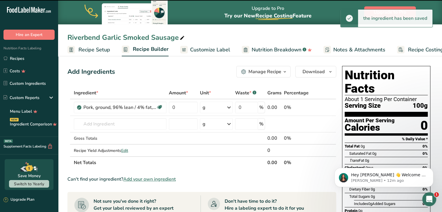
click at [166, 105] on div "Pork, ground, 96% lean / 4% fat, cooked, pan-broiled Dairy free Gluten free Soy…" at bounding box center [120, 108] width 93 height 12
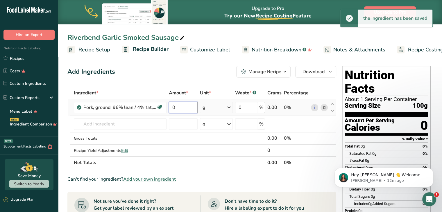
click at [186, 109] on input "0" at bounding box center [183, 108] width 29 height 12
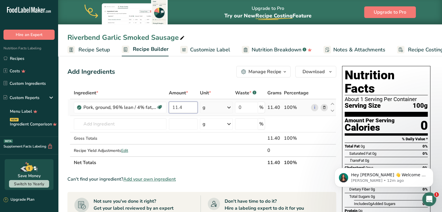
type input "11.4"
click at [216, 107] on div "Ingredient * Amount * Unit * Waste * .a-a{fill:#347362;}.b-a{fill:#fff;} Grams …" at bounding box center [201, 128] width 269 height 82
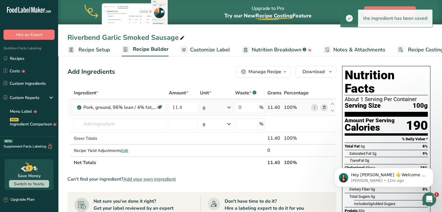
click at [218, 111] on div "g" at bounding box center [216, 108] width 33 height 12
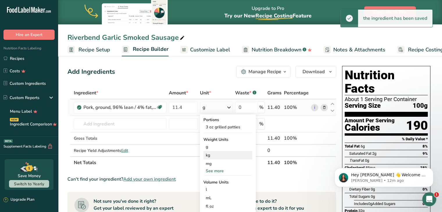
click at [211, 157] on div "kg" at bounding box center [228, 155] width 49 height 8
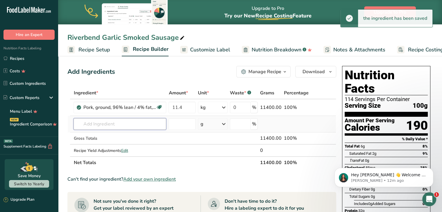
click at [102, 125] on input "text" at bounding box center [120, 124] width 93 height 12
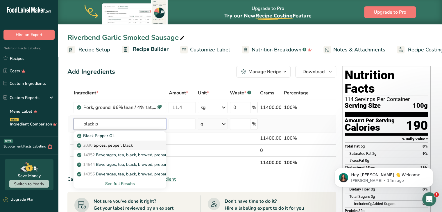
type input "black p"
click at [113, 143] on p "2030 Spices, pepper, black" at bounding box center [105, 146] width 54 height 6
type input "Spices, pepper, black"
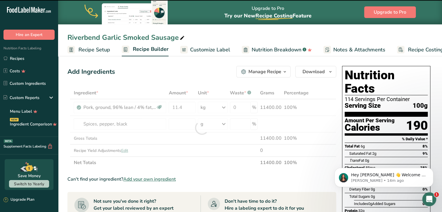
type input "0"
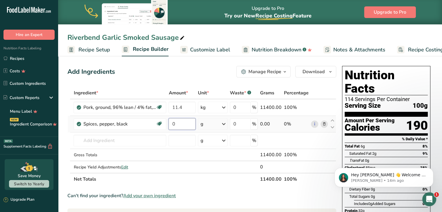
click at [182, 126] on input "0" at bounding box center [182, 124] width 27 height 12
type input "40"
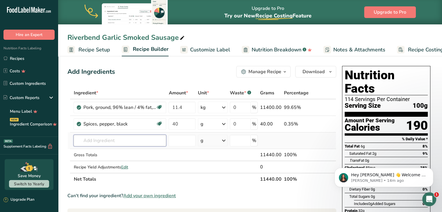
click at [123, 135] on div "Ingredient * Amount * Unit * Waste * .a-a{fill:#347362;}.b-a{fill:#fff;} Grams …" at bounding box center [201, 136] width 269 height 99
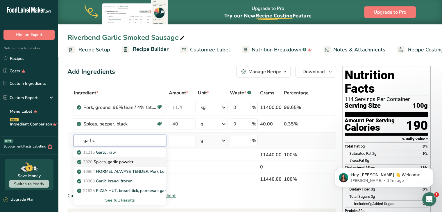
type input "garlic"
click at [121, 162] on p "2020 Spices, garlic powder" at bounding box center [105, 162] width 55 height 6
type input "Spices, garlic powder"
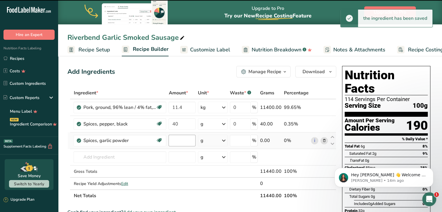
type input "0"
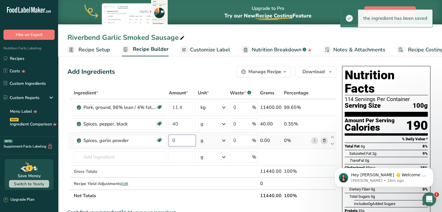
click at [178, 142] on input "0" at bounding box center [182, 141] width 27 height 12
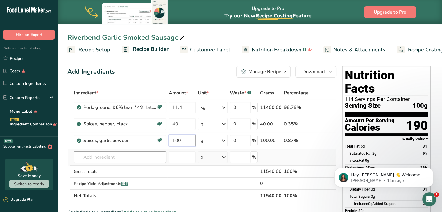
type input "100"
click at [122, 158] on div "Ingredient * Amount * Unit * Waste * .a-a{fill:#347362;}.b-a{fill:#fff;} Grams …" at bounding box center [201, 144] width 269 height 115
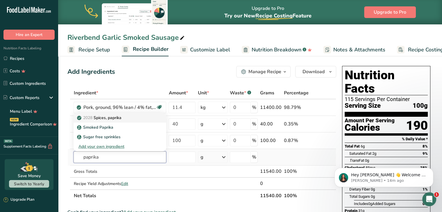
type input "paprika"
click at [106, 119] on p "2028 Spices, paprika" at bounding box center [99, 118] width 43 height 6
type input "Spices, paprika"
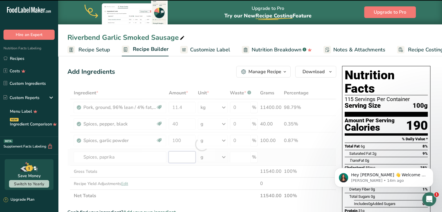
click at [181, 156] on input "number" at bounding box center [182, 158] width 27 height 12
type input "0"
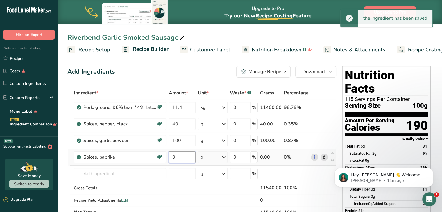
click at [181, 156] on input "0" at bounding box center [182, 158] width 27 height 12
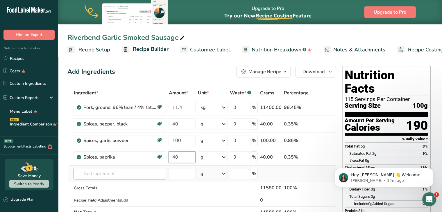
type input "40"
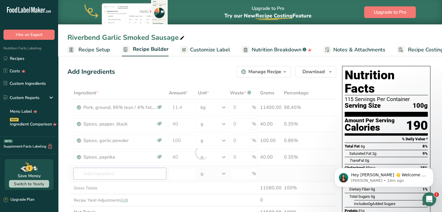
click at [131, 171] on div "Ingredient * Amount * Unit * Waste * .a-a{fill:#347362;}.b-a{fill:#fff;} Grams …" at bounding box center [201, 153] width 269 height 132
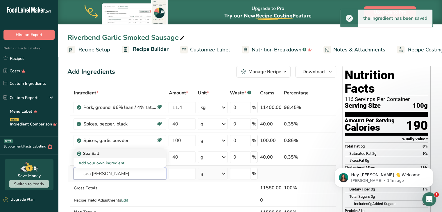
type input "sea [PERSON_NAME]"
click at [122, 152] on div "Sea Salt" at bounding box center [115, 154] width 74 height 6
type input "Sea Salt"
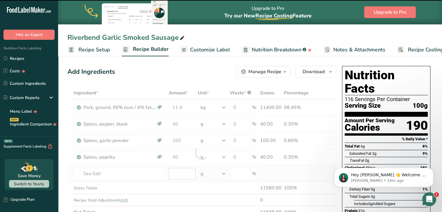
type input "0"
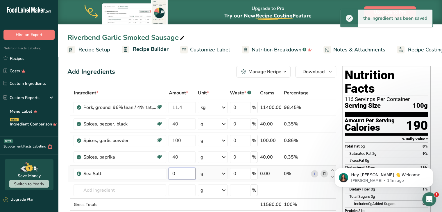
click at [179, 174] on input "0" at bounding box center [182, 174] width 27 height 12
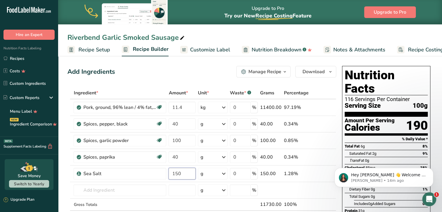
type input "150"
click at [200, 50] on span "Customize Label" at bounding box center [210, 50] width 40 height 8
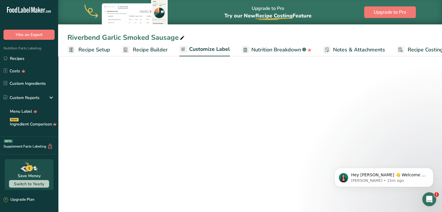
scroll to position [0, 16]
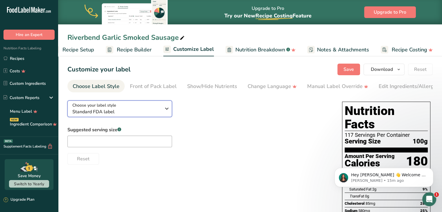
click at [117, 107] on div "Choose your label style Standard FDA label" at bounding box center [116, 108] width 89 height 13
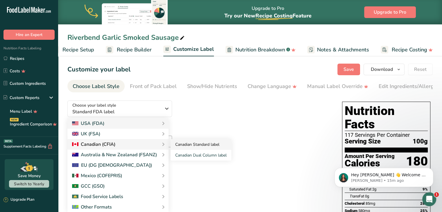
click at [175, 150] on link "Canadian Standard label" at bounding box center [201, 144] width 61 height 11
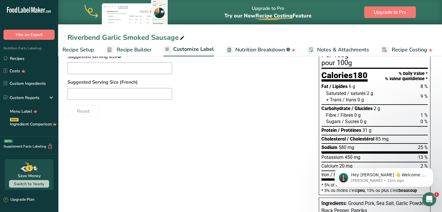
scroll to position [0, 0]
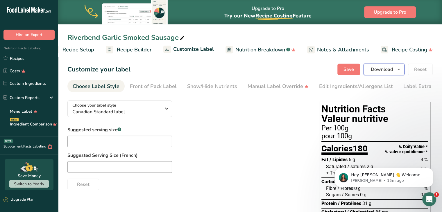
click at [393, 69] on span "Download" at bounding box center [382, 69] width 22 height 7
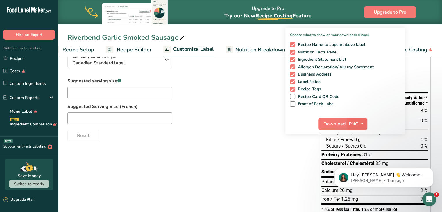
click at [361, 126] on icon "button" at bounding box center [362, 123] width 5 height 7
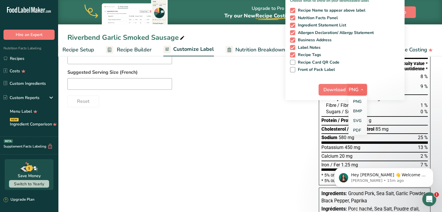
scroll to position [85, 0]
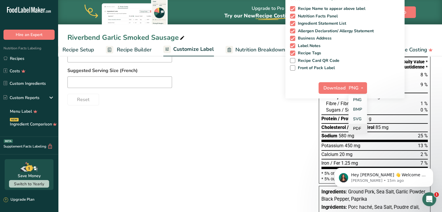
click at [361, 126] on link "PDF" at bounding box center [358, 129] width 19 height 10
click at [335, 82] on button "Download" at bounding box center [333, 88] width 29 height 12
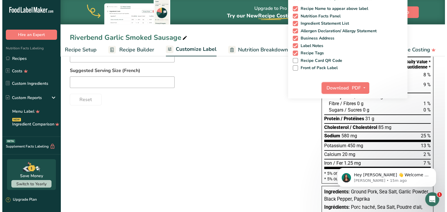
scroll to position [0, 0]
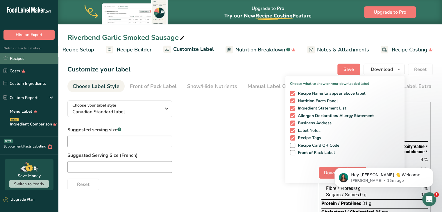
click at [37, 63] on link "Recipes" at bounding box center [29, 58] width 58 height 11
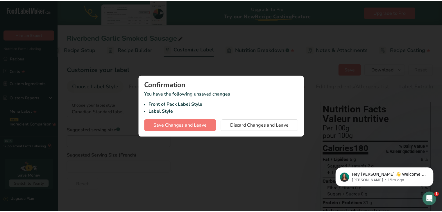
scroll to position [0, 12]
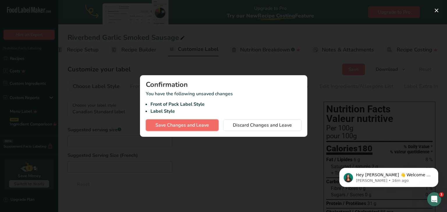
click at [185, 129] on button "Save Changes and Leave" at bounding box center [182, 126] width 73 height 12
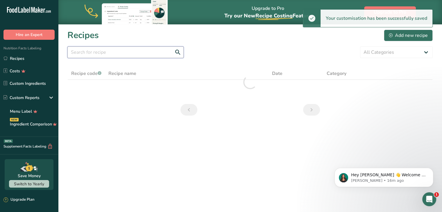
click at [121, 51] on input "text" at bounding box center [125, 53] width 116 height 12
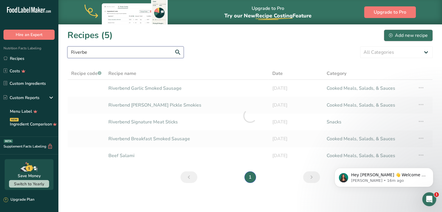
type input "Riverbe"
click at [413, 34] on div "Add new recipe" at bounding box center [408, 35] width 39 height 7
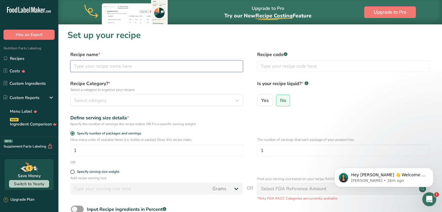
click at [143, 67] on input "text" at bounding box center [156, 66] width 173 height 12
type input "Riverbend Salt & Pepper Smoked Sausage"
click at [133, 92] on div "Recipe Category? * Select a category to organize your recipes Select category S…" at bounding box center [156, 93] width 173 height 26
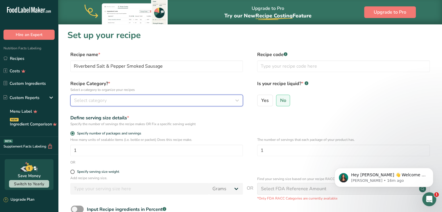
click at [128, 101] on div "Select category" at bounding box center [155, 100] width 162 height 7
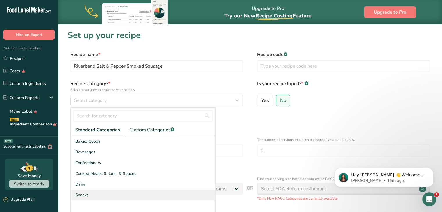
click at [98, 193] on div "Snacks" at bounding box center [143, 195] width 145 height 11
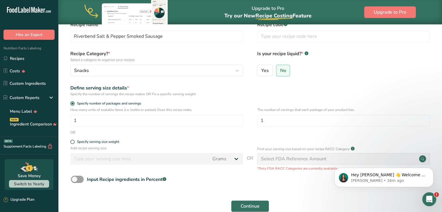
scroll to position [63, 0]
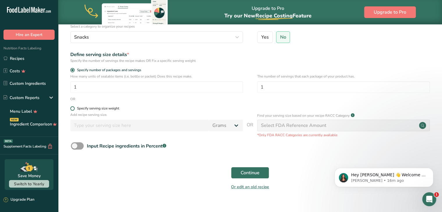
click at [86, 106] on div "Specify serving size weight" at bounding box center [98, 108] width 42 height 4
click at [74, 107] on input "Specify serving size weight" at bounding box center [72, 109] width 4 height 4
radio input "true"
radio input "false"
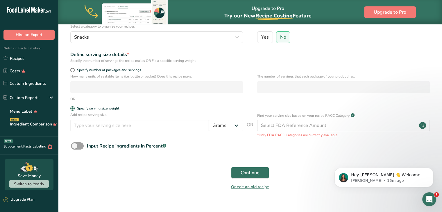
click at [89, 131] on div "Add recipe serving size. Grams kg mg mcg lb oz l mL fl oz tbsp tsp cup qt gallon" at bounding box center [156, 123] width 173 height 22
click at [88, 129] on input "number" at bounding box center [139, 126] width 139 height 12
type input "100"
click at [258, 176] on span "Continue" at bounding box center [250, 173] width 19 height 7
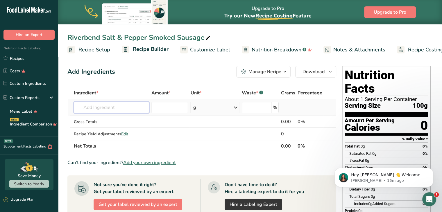
click at [140, 108] on input "text" at bounding box center [111, 108] width 75 height 12
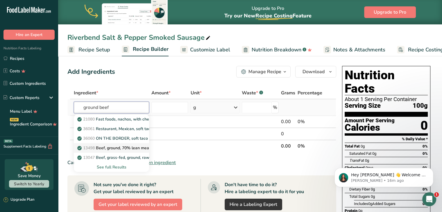
type input "ground beef"
click at [124, 144] on link "13498 Beef, ground, 70% lean meat / 30% fat, raw" at bounding box center [111, 148] width 75 height 10
type input "Beef, ground, 70% lean meat / 30% fat, raw"
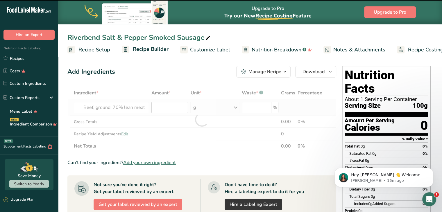
type input "0"
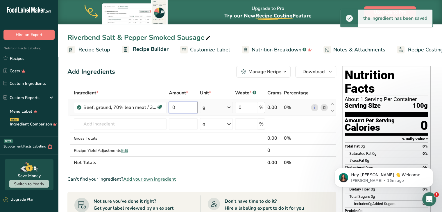
click at [169, 110] on input "0" at bounding box center [183, 108] width 29 height 12
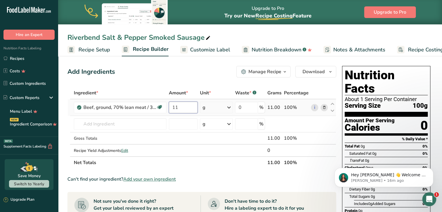
type input "1"
type input "8.5"
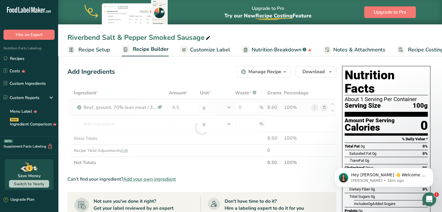
click at [221, 104] on div "Ingredient * Amount * Unit * Waste * .a-a{fill:#347362;}.b-a{fill:#fff;} Grams …" at bounding box center [201, 128] width 269 height 82
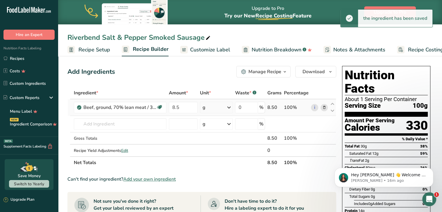
click at [211, 113] on div "g" at bounding box center [216, 108] width 33 height 12
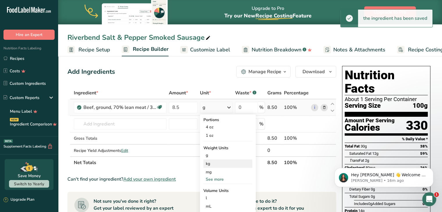
click at [211, 163] on div "kg" at bounding box center [228, 164] width 49 height 8
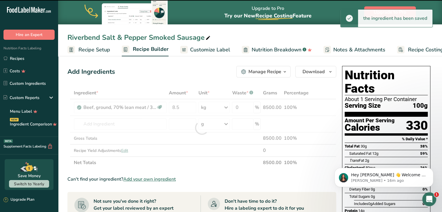
click at [117, 122] on div at bounding box center [201, 128] width 269 height 82
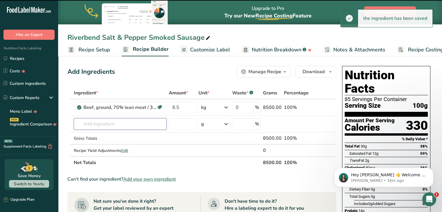
click at [117, 122] on input "text" at bounding box center [120, 124] width 93 height 12
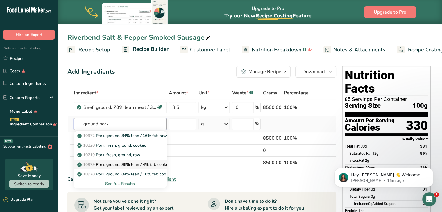
type input "ground pork"
click at [119, 162] on p "10979 Pork, ground, 96% lean / 4% fat, cooked, pan-broiled" at bounding box center [137, 165] width 116 height 6
type input "Pork, ground, 96% lean / 4% fat, cooked, pan-broiled"
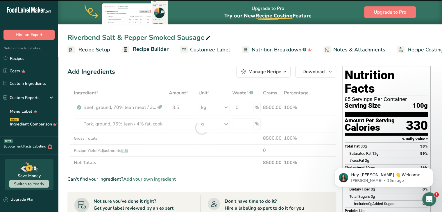
type input "0"
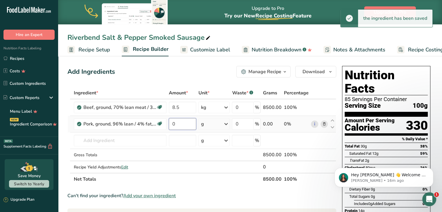
click at [187, 119] on input "0" at bounding box center [183, 124] width 28 height 12
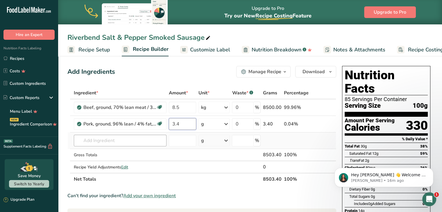
type input "3.4"
click at [139, 140] on div "Ingredient * Amount * Unit * Waste * .a-a{fill:#347362;}.b-a{fill:#fff;} Grams …" at bounding box center [201, 136] width 269 height 99
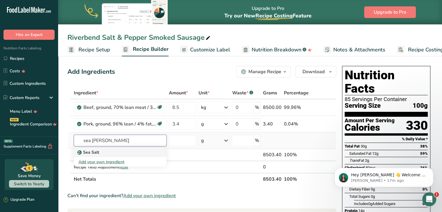
type input "sea sal"
click at [121, 152] on div "Sea Salt" at bounding box center [116, 153] width 74 height 6
type input "Sea Salt"
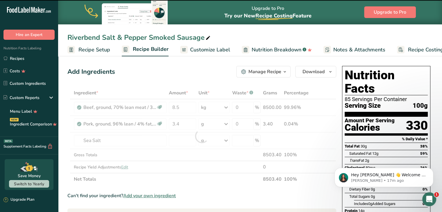
type input "0"
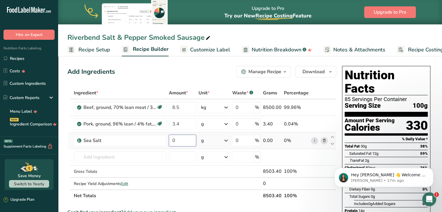
click at [179, 140] on input "0" at bounding box center [183, 141] width 28 height 12
type input "150"
click at [117, 155] on div "Ingredient * Amount * Unit * Waste * .a-a{fill:#347362;}.b-a{fill:#fff;} Grams …" at bounding box center [201, 144] width 269 height 115
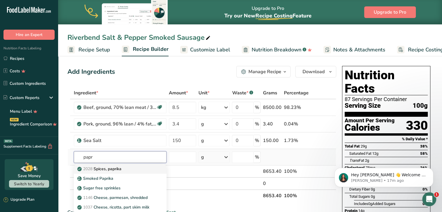
type input "papr"
click at [115, 170] on p "2028 Spices, paprika" at bounding box center [100, 169] width 43 height 6
type input "Spices, paprika"
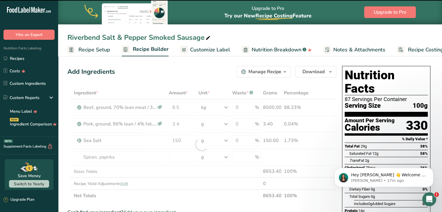
type input "0"
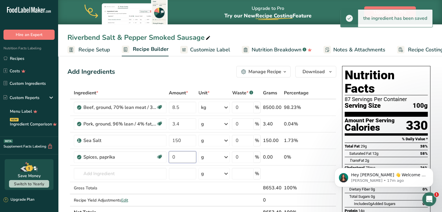
click at [175, 156] on input "0" at bounding box center [183, 158] width 28 height 12
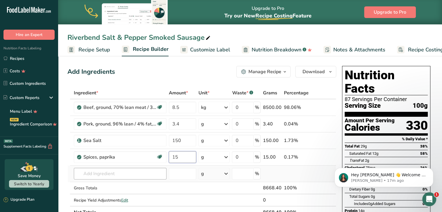
type input "15"
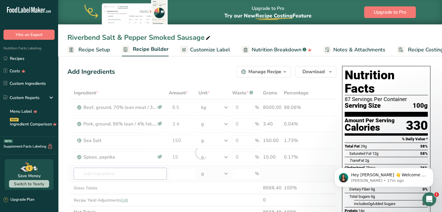
click at [133, 176] on div "Ingredient * Amount * Unit * Waste * .a-a{fill:#347362;}.b-a{fill:#fff;} Grams …" at bounding box center [201, 153] width 269 height 132
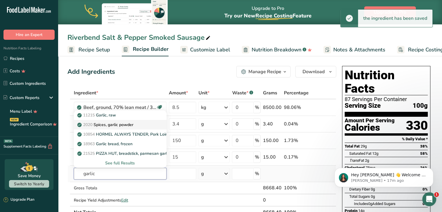
type input "garlic"
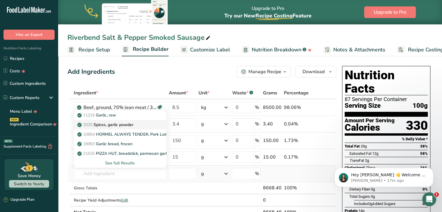
click at [119, 124] on p "2020 Spices, garlic powder" at bounding box center [106, 125] width 55 height 6
type input "Spices, garlic powder"
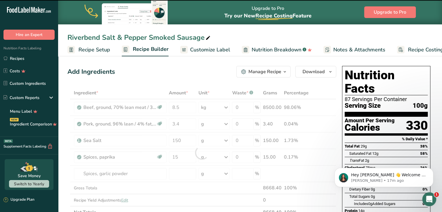
type input "0"
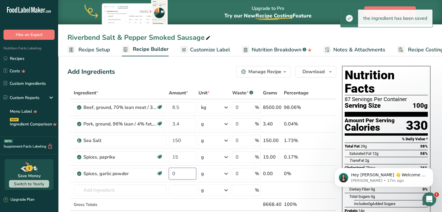
click at [177, 173] on input "0" at bounding box center [183, 174] width 28 height 12
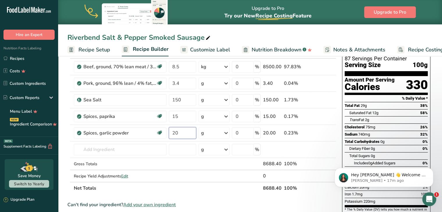
scroll to position [42, 0]
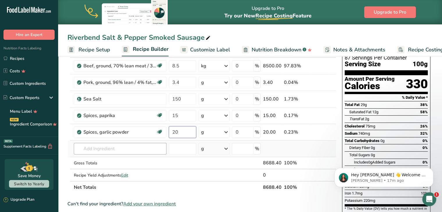
type input "20"
click at [123, 151] on div "Ingredient * Amount * Unit * Waste * .a-a{fill:#347362;}.b-a{fill:#fff;} Grams …" at bounding box center [201, 119] width 269 height 148
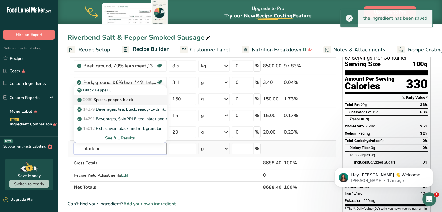
type input "black pe"
click at [114, 99] on p "2030 Spices, pepper, black" at bounding box center [106, 100] width 54 height 6
type input "Spices, pepper, black"
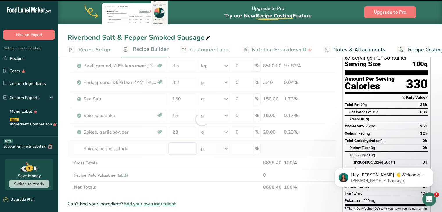
click at [177, 149] on input "number" at bounding box center [183, 149] width 28 height 12
type input "0"
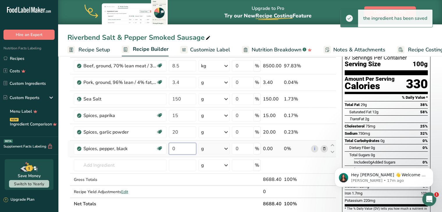
click at [177, 149] on input "0" at bounding box center [183, 149] width 28 height 12
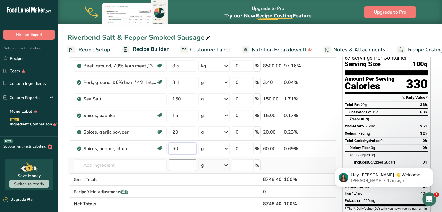
type input "60"
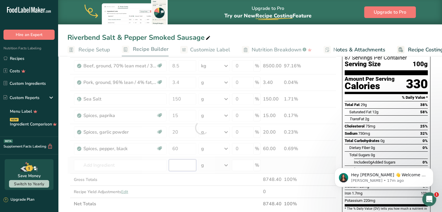
click at [174, 164] on div "Ingredient * Amount * Unit * Waste * .a-a{fill:#347362;}.b-a{fill:#fff;} Grams …" at bounding box center [201, 127] width 269 height 165
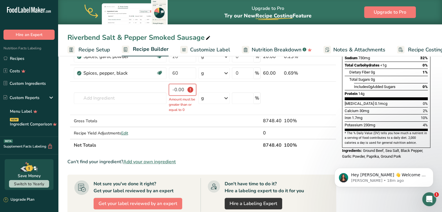
scroll to position [0, 0]
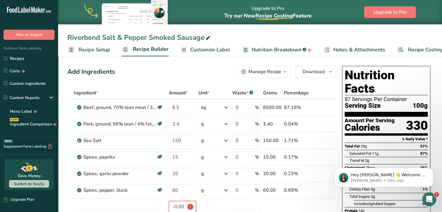
type input "-0.000002"
click at [212, 50] on span "Customize Label" at bounding box center [210, 50] width 40 height 8
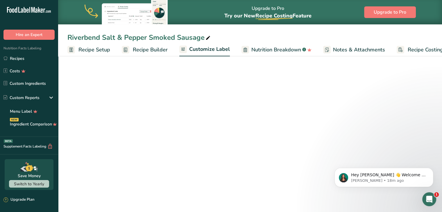
scroll to position [0, 16]
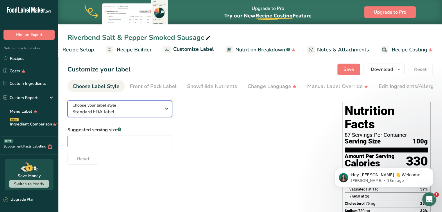
click at [118, 108] on div "Choose your label style Standard FDA label" at bounding box center [116, 108] width 89 height 13
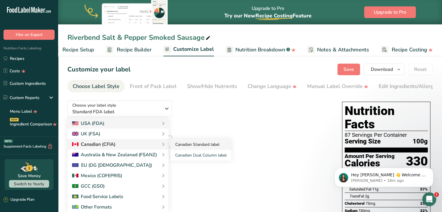
click at [176, 146] on link "Canadian Standard label" at bounding box center [201, 144] width 61 height 11
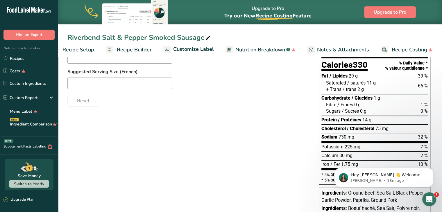
scroll to position [0, 0]
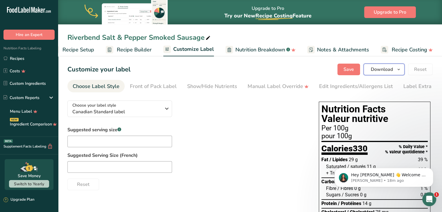
click at [397, 70] on span "button" at bounding box center [399, 69] width 7 height 7
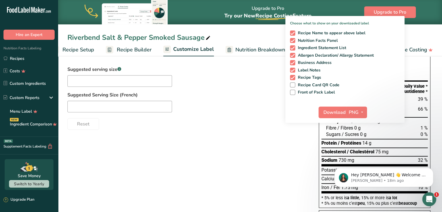
scroll to position [61, 0]
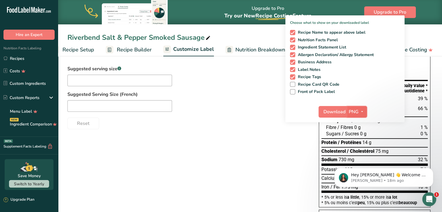
click at [362, 107] on button "PNG" at bounding box center [357, 112] width 20 height 12
click at [358, 149] on link "PDF" at bounding box center [358, 153] width 19 height 10
click at [339, 107] on button "Download" at bounding box center [333, 112] width 29 height 12
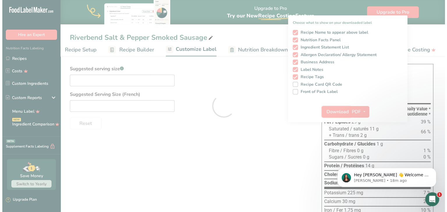
scroll to position [0, 0]
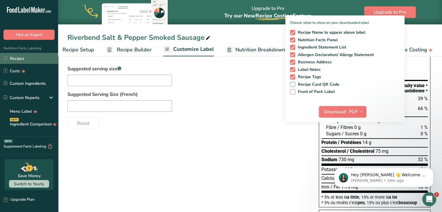
click at [26, 58] on link "Recipes" at bounding box center [29, 58] width 58 height 11
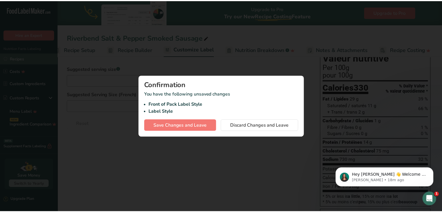
scroll to position [0, 12]
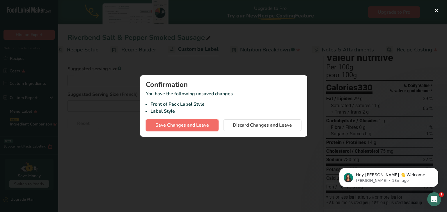
click at [172, 124] on span "Save Changes and Leave" at bounding box center [182, 125] width 54 height 7
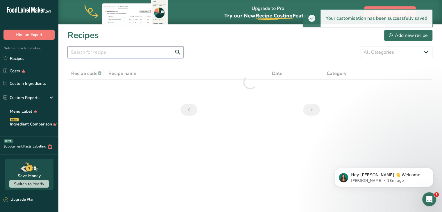
click at [95, 55] on input "text" at bounding box center [125, 53] width 116 height 12
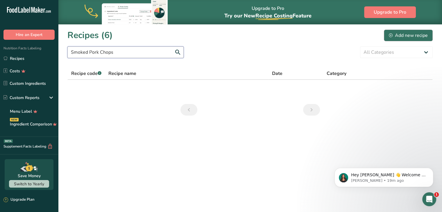
type input "Smoked Pork Chops"
click at [393, 36] on div "Add new recipe" at bounding box center [408, 35] width 39 height 7
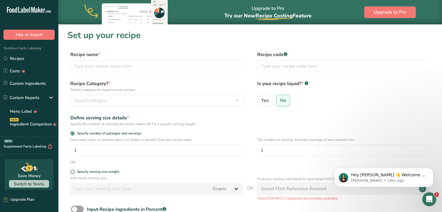
click at [88, 72] on div "Recipe name * Recipe code .a-a{fill:#347362;}.b-a{fill:#fff;}" at bounding box center [250, 63] width 366 height 24
click at [87, 70] on input "text" at bounding box center [156, 66] width 173 height 12
type input "S"
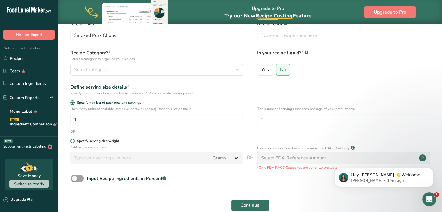
type input "Smoked Pork Chops"
click at [74, 143] on label "Specify serving size weight" at bounding box center [156, 141] width 173 height 4
click at [74, 143] on input "Specify serving size weight" at bounding box center [72, 141] width 4 height 4
radio input "true"
radio input "false"
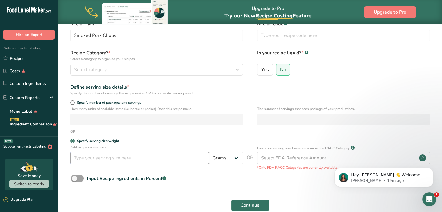
click at [80, 161] on input "number" at bounding box center [139, 158] width 139 height 12
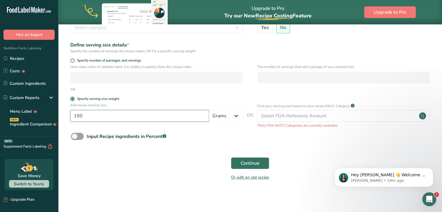
type input "100"
click at [238, 164] on button "Continue" at bounding box center [250, 164] width 38 height 12
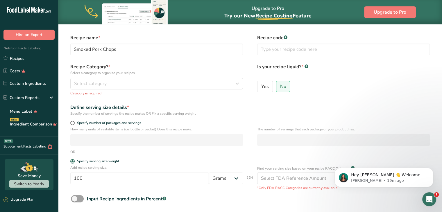
scroll to position [15, 0]
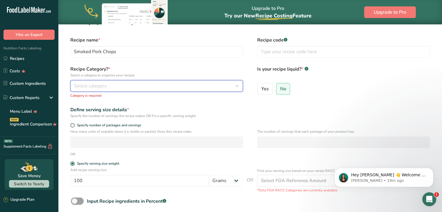
click at [133, 86] on div "Select category" at bounding box center [155, 86] width 162 height 7
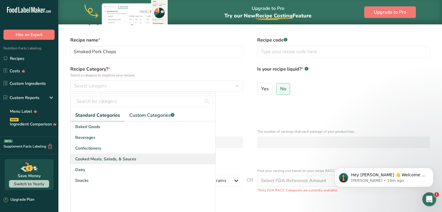
click at [116, 158] on span "Cooked Meals, Salads, & Sauces" at bounding box center [105, 159] width 61 height 6
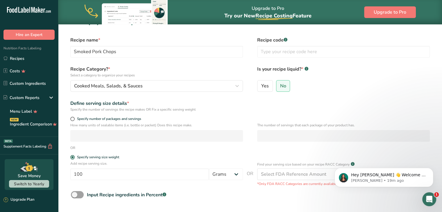
scroll to position [80, 0]
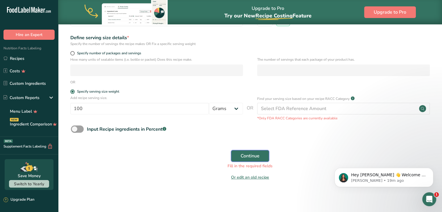
click at [237, 156] on button "Continue" at bounding box center [250, 156] width 38 height 12
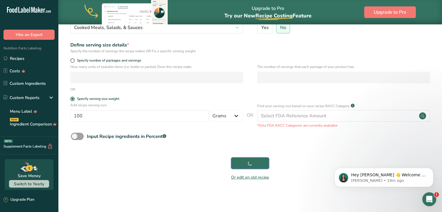
scroll to position [73, 0]
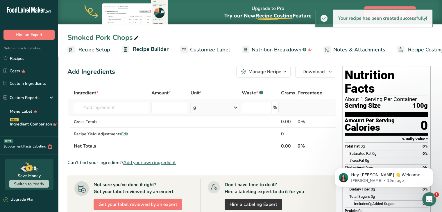
click at [113, 101] on td "Almond flour 1211 Milk, whole, 3.25% milkfat, without added vitamin A and [MEDI…" at bounding box center [112, 107] width 78 height 17
click at [111, 105] on input "text" at bounding box center [111, 108] width 75 height 12
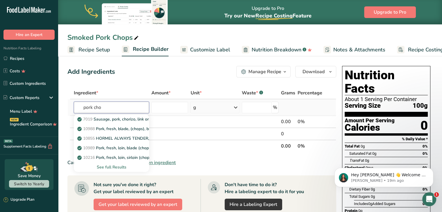
type input "pork cho"
click at [115, 166] on div "See full Results" at bounding box center [112, 167] width 66 height 6
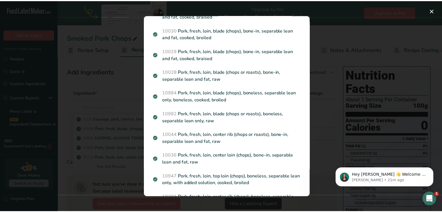
scroll to position [443, 0]
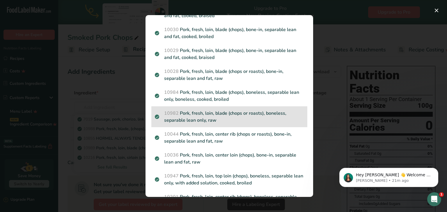
click at [211, 115] on p "10982 Pork, fresh, loin, blade (chops or roasts), boneless, separable lean only…" at bounding box center [229, 117] width 149 height 14
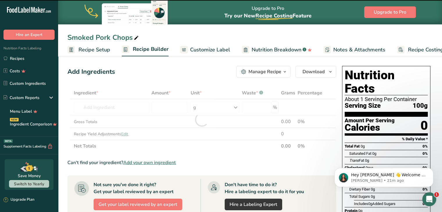
type input "0"
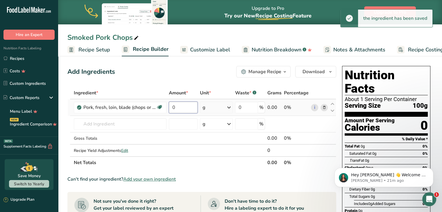
click at [191, 107] on input "0" at bounding box center [183, 108] width 29 height 12
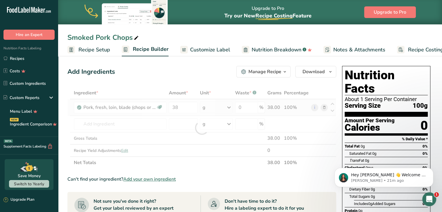
click at [223, 107] on div "Ingredient * Amount * Unit * Waste * .a-a{fill:#347362;}.b-a{fill:#fff;} Grams …" at bounding box center [201, 128] width 269 height 82
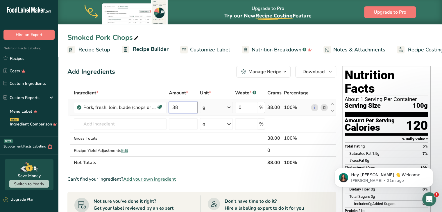
click at [187, 109] on input "38" at bounding box center [183, 108] width 29 height 12
type input "3"
type input "17.27"
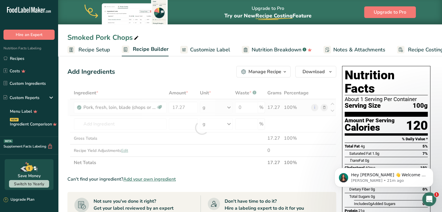
click at [209, 112] on div "Ingredient * Amount * Unit * Waste * .a-a{fill:#347362;}.b-a{fill:#fff;} Grams …" at bounding box center [201, 128] width 269 height 82
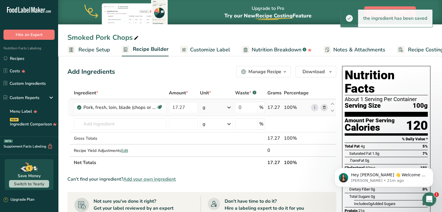
click at [211, 110] on div "g" at bounding box center [216, 108] width 33 height 12
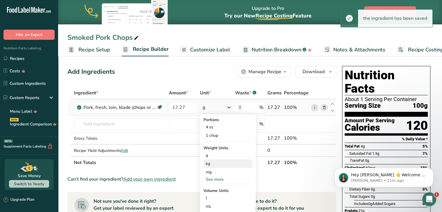
click at [213, 166] on div "kg" at bounding box center [228, 164] width 49 height 8
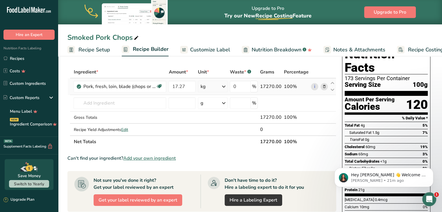
scroll to position [21, 0]
click at [101, 106] on input "text" at bounding box center [120, 103] width 93 height 12
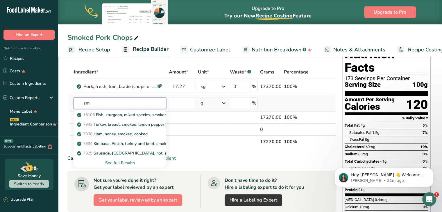
type input "s"
type input "natural"
click at [101, 122] on p "Natural Flavor" at bounding box center [93, 125] width 31 height 6
type input "Natural Flavor"
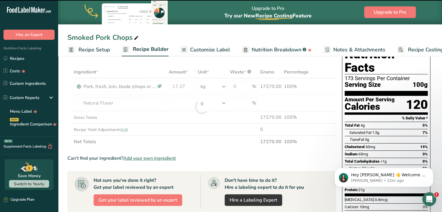
type input "0"
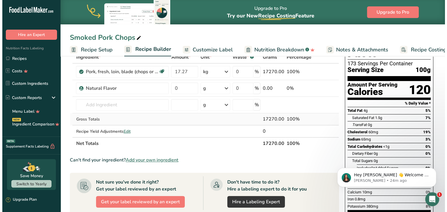
scroll to position [9, 0]
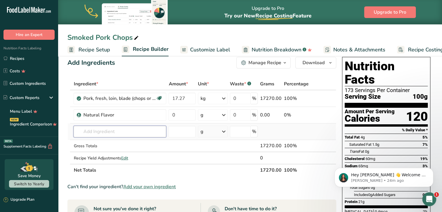
click at [120, 126] on input "text" at bounding box center [120, 132] width 93 height 12
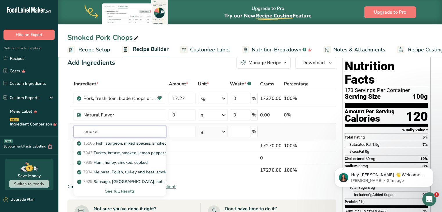
type input "smoker"
click at [120, 191] on div "See full Results" at bounding box center [119, 191] width 83 height 6
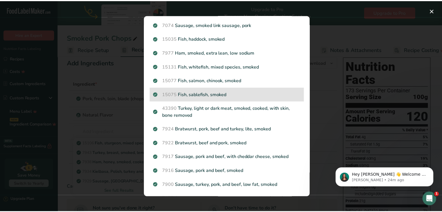
scroll to position [0, 0]
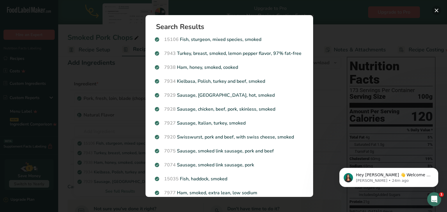
click at [437, 8] on button "Search results modal" at bounding box center [436, 10] width 9 height 9
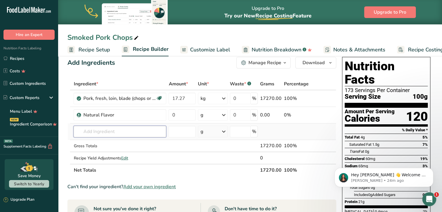
click at [98, 136] on input "text" at bounding box center [120, 132] width 93 height 12
type input "s"
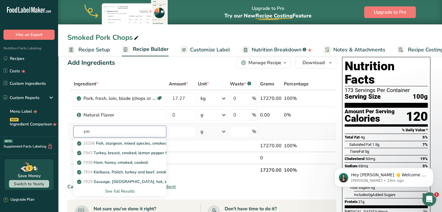
type input "s"
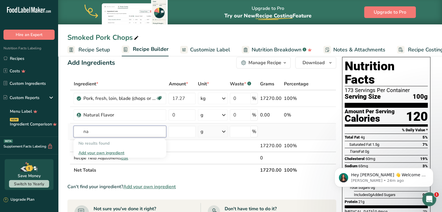
type input "n"
type input "c"
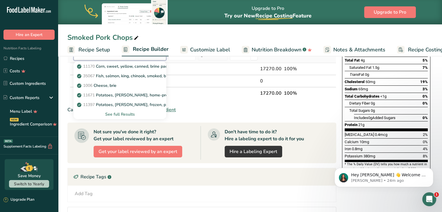
scroll to position [87, 0]
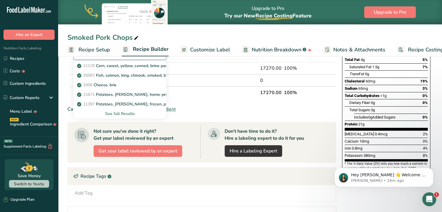
type input "brine"
click at [211, 111] on div "Can't find your ingredient? Add your own ingredient" at bounding box center [201, 109] width 269 height 7
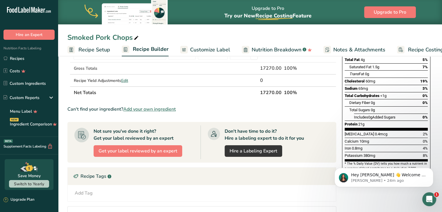
click at [165, 107] on span "Add your own ingredient" at bounding box center [149, 109] width 53 height 7
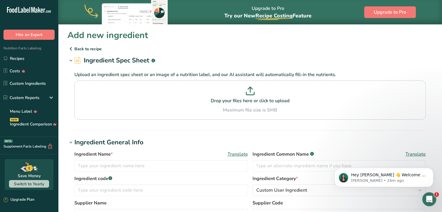
click at [74, 50] on p "Back to recipe" at bounding box center [250, 48] width 366 height 7
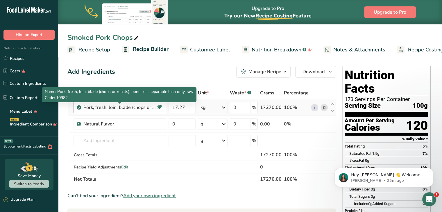
click at [111, 106] on div "Pork, fresh, loin, blade (chops or roasts), boneless, separable lean only, raw" at bounding box center [119, 107] width 73 height 7
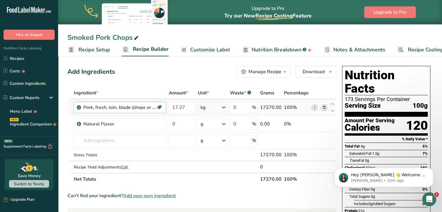
click at [118, 108] on div "Pork, fresh, loin, blade (chops or roasts), boneless, separable lean only, raw" at bounding box center [119, 107] width 73 height 7
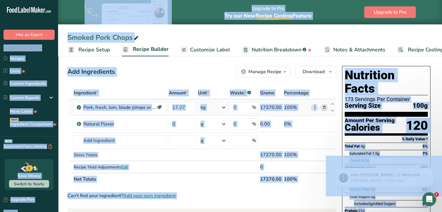
click at [128, 113] on td "Pork, fresh, loin, blade (chops or roasts), boneless, separable lean only, raw …" at bounding box center [119, 107] width 95 height 17
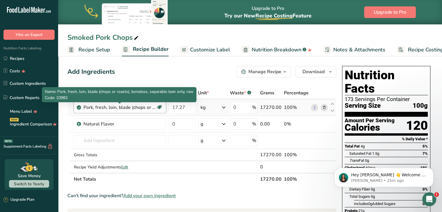
click at [155, 108] on div "Pork, fresh, loin, blade (chops or roasts), boneless, separable lean only, raw" at bounding box center [119, 107] width 73 height 7
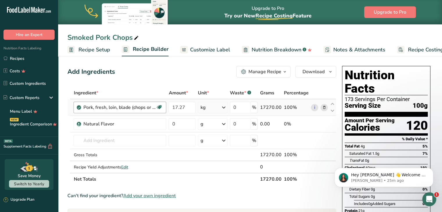
click at [76, 104] on div "Pork, fresh, loin, blade (chops or roasts), boneless, separable lean only, raw …" at bounding box center [120, 108] width 93 height 12
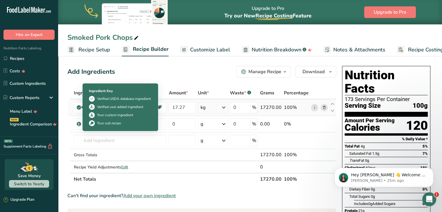
click at [78, 106] on icon at bounding box center [78, 107] width 3 height 5
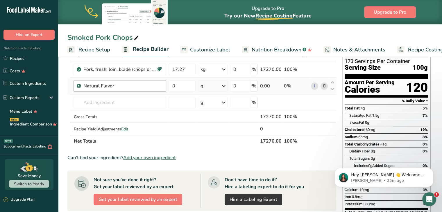
scroll to position [37, 0]
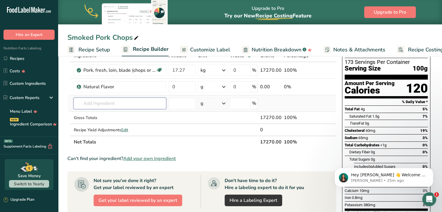
click at [103, 98] on input "text" at bounding box center [120, 104] width 93 height 12
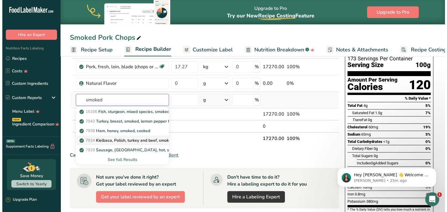
scroll to position [41, 0]
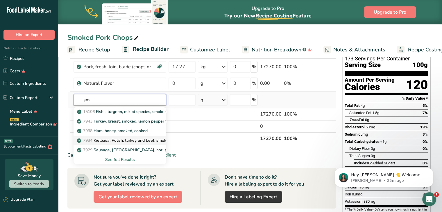
type input "s"
type input "pork chop"
click at [115, 159] on div "See full Results" at bounding box center [119, 160] width 83 height 6
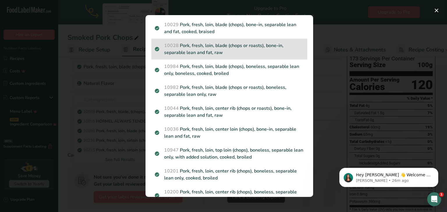
scroll to position [395, 0]
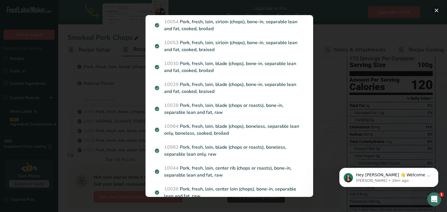
click at [437, 9] on button "Search results modal" at bounding box center [436, 10] width 9 height 9
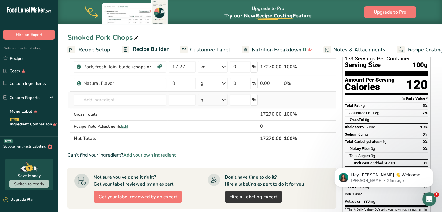
click at [122, 105] on td "10988 Pork, fresh, blade, (chops), boneless, separable lean and fat, cooked, br…" at bounding box center [119, 100] width 95 height 17
click at [119, 100] on input "text" at bounding box center [120, 100] width 93 height 12
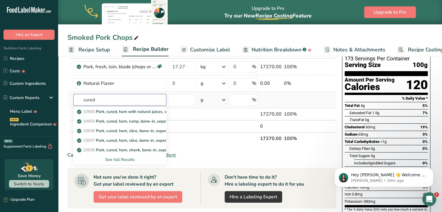
type input "cured"
click at [124, 161] on div "See full Results" at bounding box center [119, 160] width 83 height 6
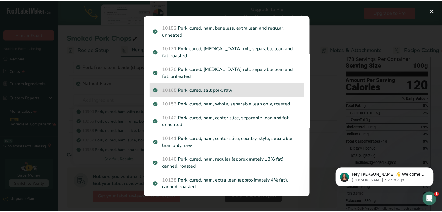
scroll to position [860, 0]
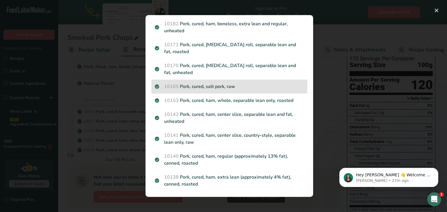
click at [191, 88] on p "10165 Pork, cured, salt pork, raw" at bounding box center [229, 86] width 149 height 7
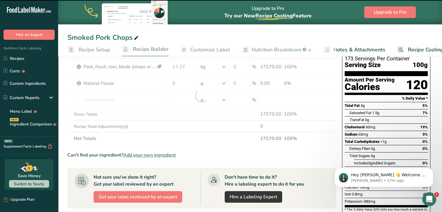
type input "0"
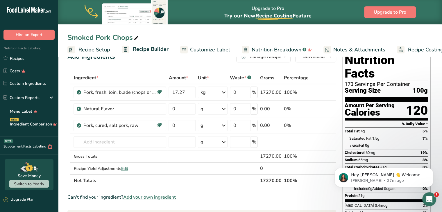
scroll to position [14, 0]
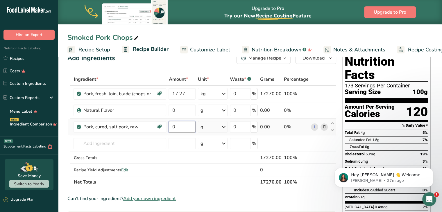
click at [177, 130] on input "0" at bounding box center [182, 127] width 27 height 12
type input "17.27"
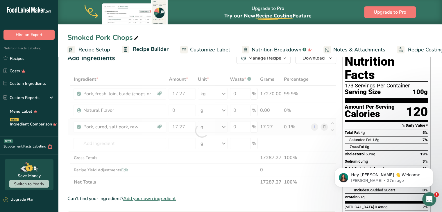
click at [209, 132] on div "Ingredient * Amount * Unit * Waste * .a-a{fill:#347362;}.b-a{fill:#fff;} Grams …" at bounding box center [201, 130] width 269 height 115
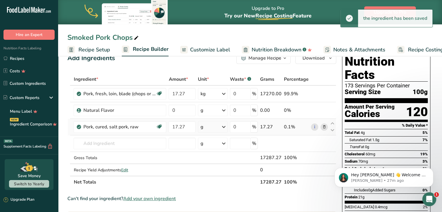
click at [216, 127] on div "g" at bounding box center [213, 127] width 30 height 12
click at [211, 181] on div "kg" at bounding box center [226, 183] width 49 height 8
click at [325, 93] on icon at bounding box center [324, 94] width 4 height 6
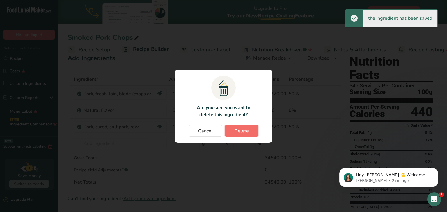
click at [237, 131] on span "Delete" at bounding box center [241, 131] width 15 height 7
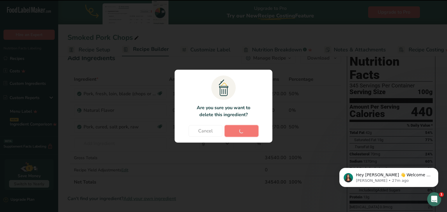
type input "0"
type input "17.27"
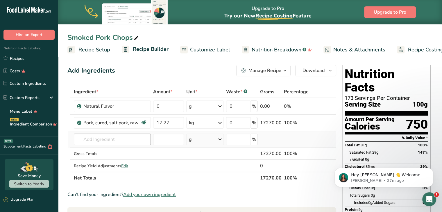
scroll to position [0, 0]
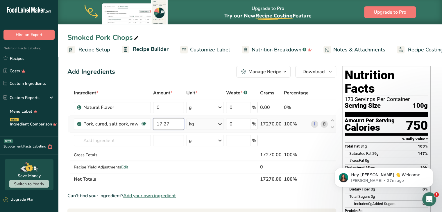
click at [163, 122] on input "17.27" at bounding box center [168, 124] width 31 height 12
type input "1"
type input "11.4"
click at [164, 140] on div "Ingredient * Amount * Unit * Waste * .a-a{fill:#347362;}.b-a{fill:#fff;} Grams …" at bounding box center [201, 136] width 269 height 99
click at [193, 176] on th "Net Totals" at bounding box center [166, 179] width 186 height 12
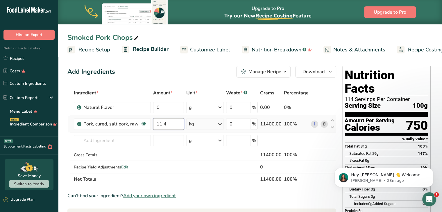
click at [179, 125] on input "11.4" at bounding box center [168, 124] width 31 height 12
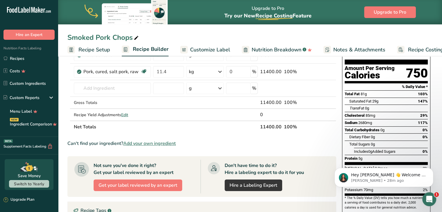
click at [192, 137] on section "Ingredient * Amount * Unit * Waste * .a-a{fill:#347362;}.b-a{fill:#fff;} Grams …" at bounding box center [201, 178] width 269 height 286
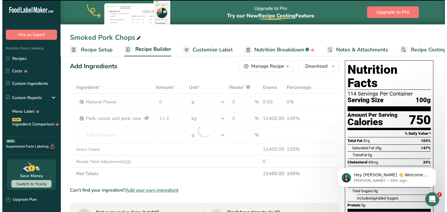
scroll to position [4, 0]
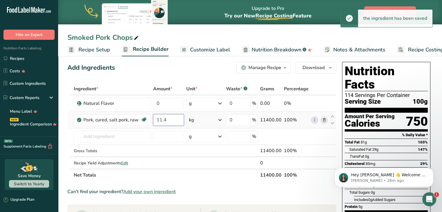
click at [170, 119] on input "11.4" at bounding box center [168, 120] width 31 height 12
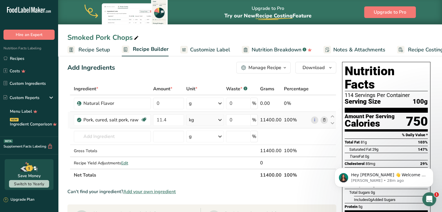
click at [212, 118] on div "Ingredient * Amount * Unit * Waste * .a-a{fill:#347362;}.b-a{fill:#fff;} Grams …" at bounding box center [201, 132] width 269 height 99
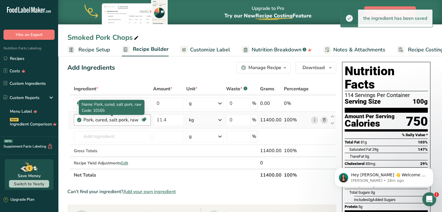
click at [132, 122] on div "Pork, cured, salt pork, raw" at bounding box center [111, 120] width 57 height 7
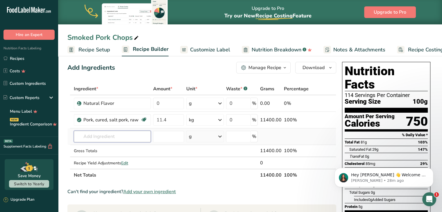
click at [124, 131] on input "text" at bounding box center [112, 137] width 77 height 12
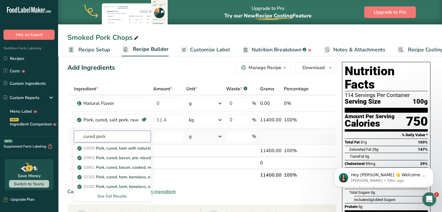
type input "cured pork"
click at [120, 195] on div "See full Results" at bounding box center [113, 196] width 68 height 6
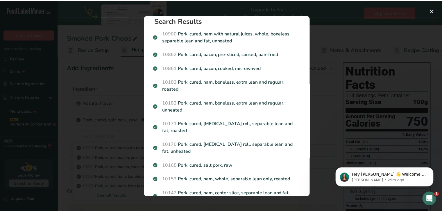
scroll to position [0, 0]
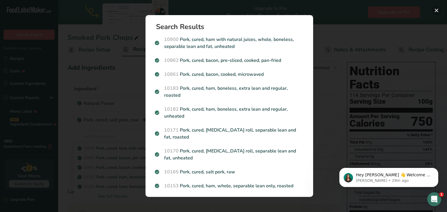
click at [437, 10] on button "Search results modal" at bounding box center [436, 10] width 9 height 9
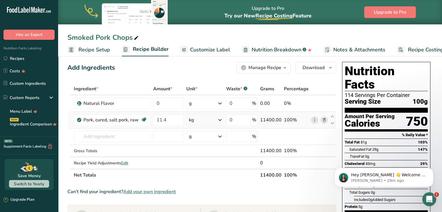
click at [208, 120] on div "kg" at bounding box center [205, 120] width 38 height 12
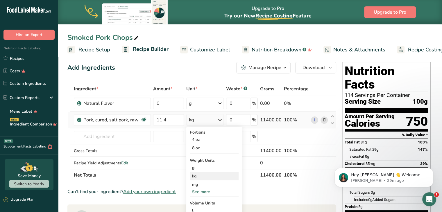
click at [195, 175] on div "kg" at bounding box center [214, 176] width 49 height 8
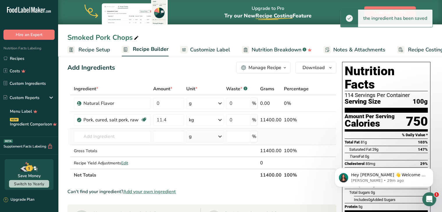
click at [297, 135] on td at bounding box center [296, 137] width 27 height 17
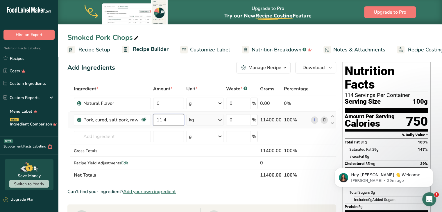
click at [169, 121] on input "11.4" at bounding box center [168, 120] width 31 height 12
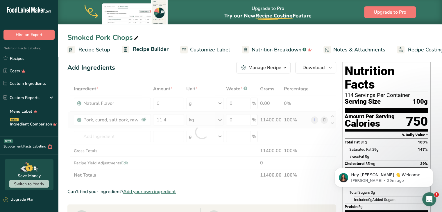
click at [201, 120] on div "Ingredient * Amount * Unit * Waste * .a-a{fill:#347362;}.b-a{fill:#fff;} Grams …" at bounding box center [201, 132] width 269 height 99
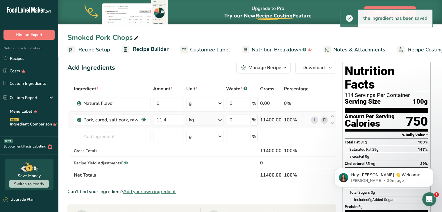
click at [218, 118] on icon at bounding box center [220, 120] width 7 height 10
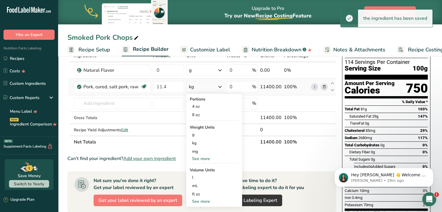
scroll to position [37, 0]
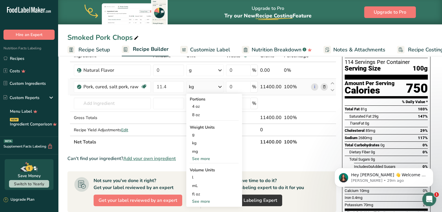
click at [203, 204] on div "See more" at bounding box center [214, 202] width 49 height 6
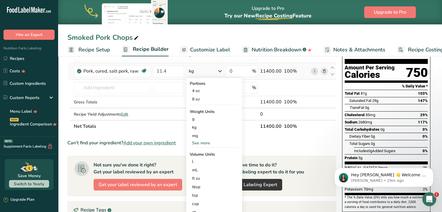
scroll to position [51, 0]
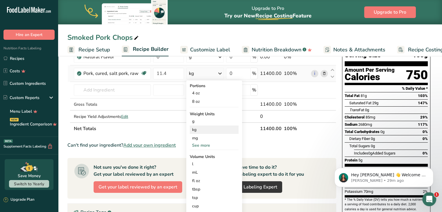
click at [199, 129] on div "kg" at bounding box center [214, 130] width 49 height 8
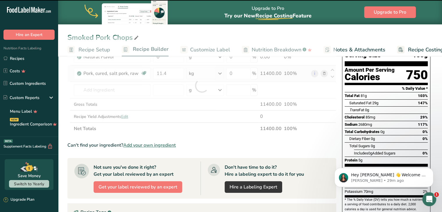
scroll to position [0, 0]
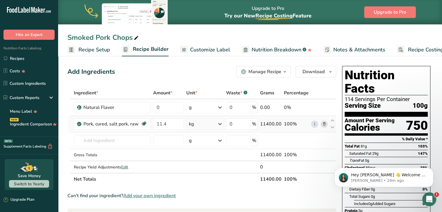
click at [199, 129] on div "kg" at bounding box center [205, 124] width 38 height 12
click at [200, 170] on div "g" at bounding box center [214, 172] width 49 height 8
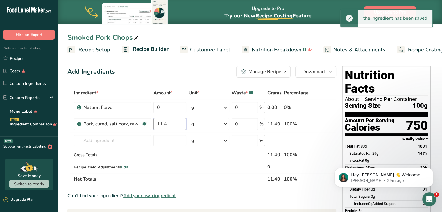
click at [171, 127] on input "11.4" at bounding box center [170, 124] width 33 height 12
type input "1"
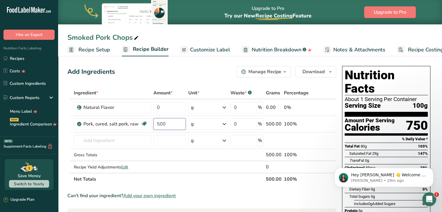
type input "500"
click at [193, 75] on div "Add Ingredients Manage Recipe Delete Recipe Duplicate Recipe Scale Recipe Save …" at bounding box center [201, 72] width 269 height 12
click at [205, 50] on span "Customize Label" at bounding box center [210, 50] width 40 height 8
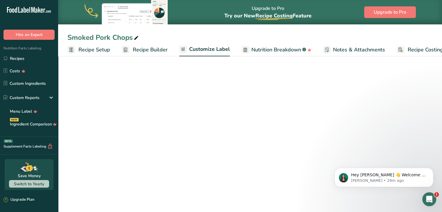
scroll to position [0, 16]
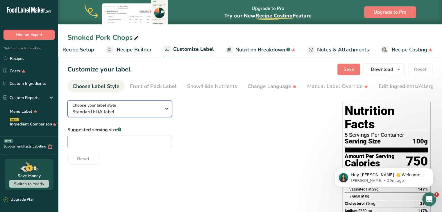
click at [148, 117] on button "Choose your label style Standard FDA label" at bounding box center [119, 109] width 105 height 17
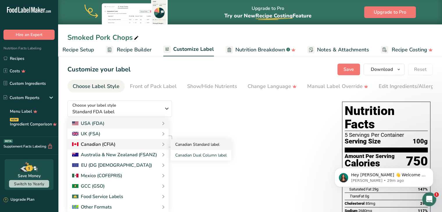
click at [179, 148] on link "Canadian Standard label" at bounding box center [201, 144] width 61 height 11
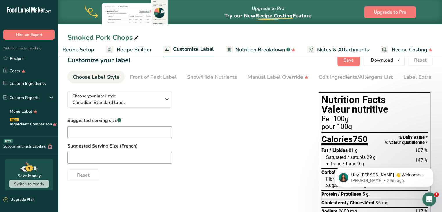
scroll to position [0, 0]
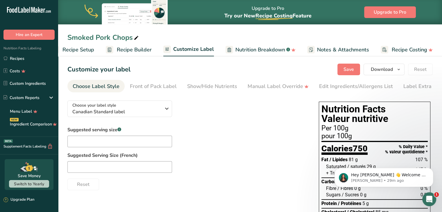
click at [122, 48] on span "Recipe Builder" at bounding box center [134, 50] width 35 height 8
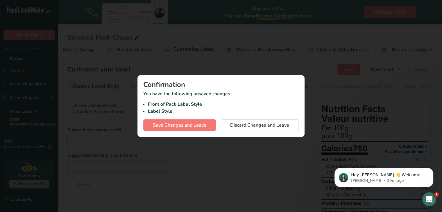
scroll to position [0, 12]
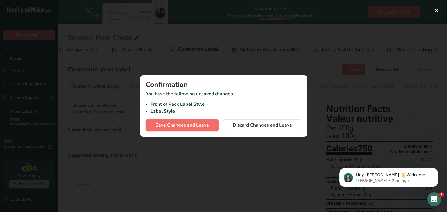
click at [181, 124] on span "Save Changes and Leave" at bounding box center [182, 125] width 54 height 7
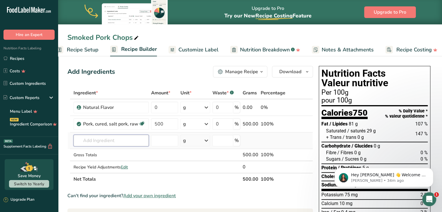
click at [96, 143] on input "text" at bounding box center [111, 141] width 75 height 12
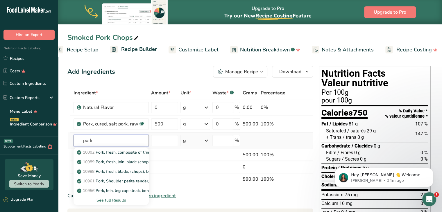
type input "pork"
click at [112, 200] on div "See full Results" at bounding box center [111, 200] width 66 height 6
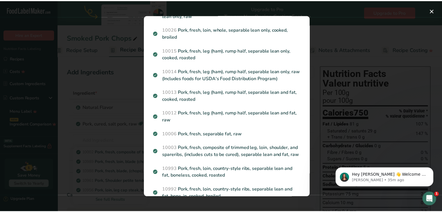
scroll to position [514, 0]
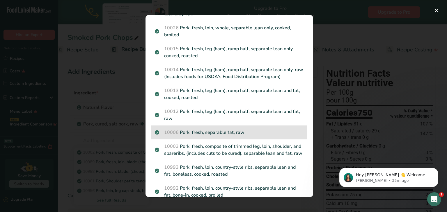
click at [206, 130] on p "10006 Pork, fresh, separable fat, raw" at bounding box center [229, 132] width 149 height 7
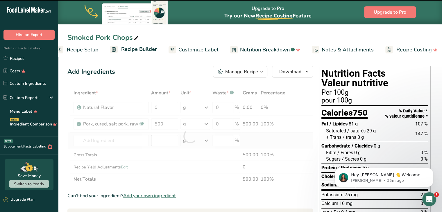
type input "0"
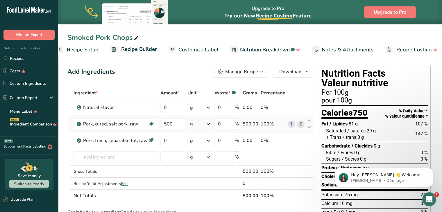
click at [302, 124] on icon at bounding box center [301, 124] width 4 height 6
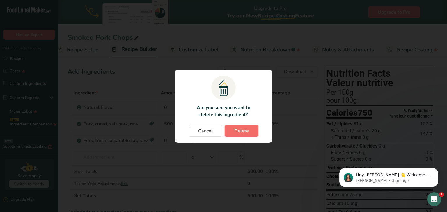
click at [242, 132] on span "Delete" at bounding box center [241, 131] width 15 height 7
type input "0"
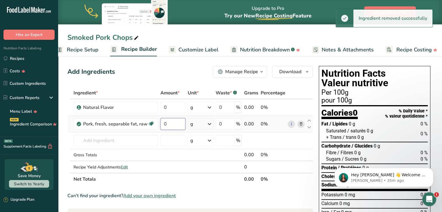
click at [171, 123] on input "0" at bounding box center [173, 124] width 25 height 12
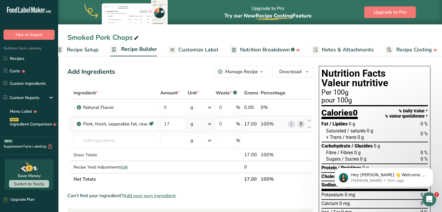
click at [194, 124] on div "Ingredient * Amount * Unit * Waste * .a-a{fill:#347362;}.b-a{fill:#fff;} Grams …" at bounding box center [190, 136] width 246 height 99
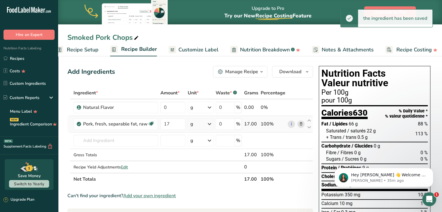
click at [202, 131] on td "g Portions 1 oz 4 oz Weight Units g kg mg See more Volume Units l Volume units …" at bounding box center [201, 124] width 28 height 17
click at [201, 125] on div "g" at bounding box center [201, 124] width 26 height 12
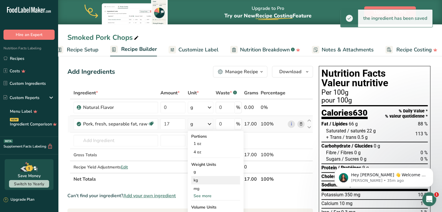
click at [199, 182] on div "kg" at bounding box center [215, 180] width 49 height 8
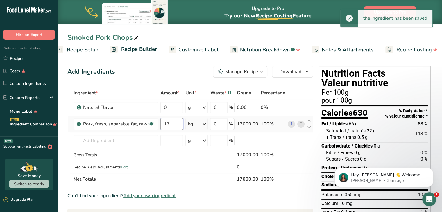
click at [174, 124] on input "17" at bounding box center [172, 124] width 23 height 12
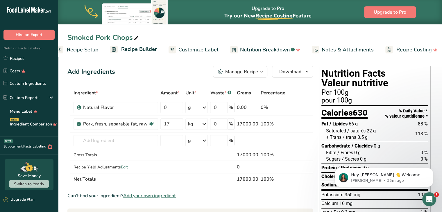
click at [191, 67] on div "Add Ingredients Manage Recipe Delete Recipe Duplicate Recipe Scale Recipe Save …" at bounding box center [190, 72] width 246 height 12
click at [170, 124] on input "17" at bounding box center [172, 124] width 23 height 12
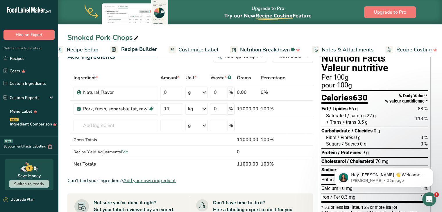
scroll to position [15, 0]
click at [201, 110] on div "kg" at bounding box center [197, 109] width 22 height 12
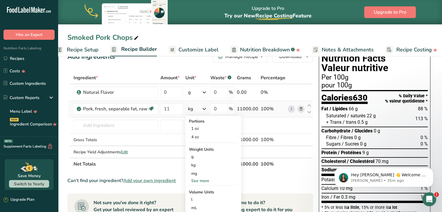
click at [201, 179] on div "See more" at bounding box center [213, 181] width 49 height 6
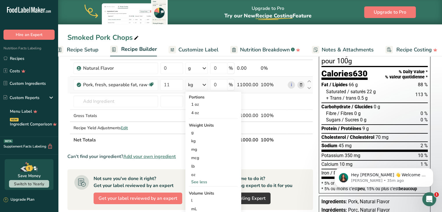
scroll to position [40, 0]
click at [196, 164] on div "lb" at bounding box center [213, 166] width 49 height 8
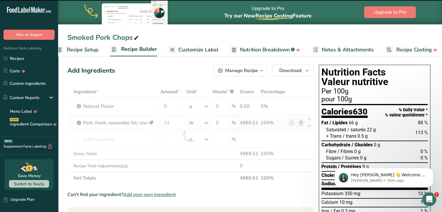
scroll to position [0, 0]
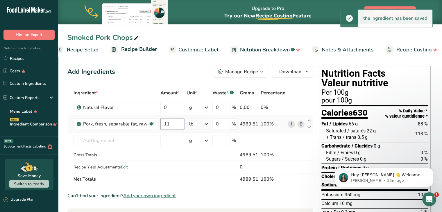
click at [170, 125] on input "11" at bounding box center [173, 124] width 24 height 12
type input "1"
type input "38"
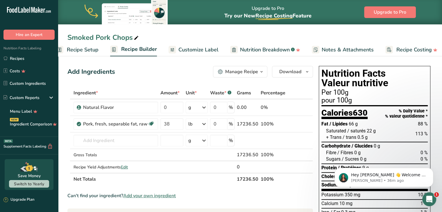
click at [195, 54] on link "Customize Label" at bounding box center [194, 49] width 50 height 13
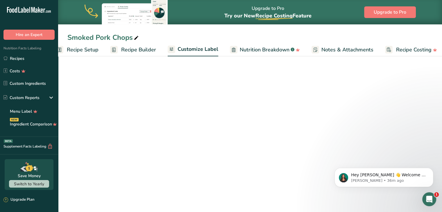
scroll to position [0, 16]
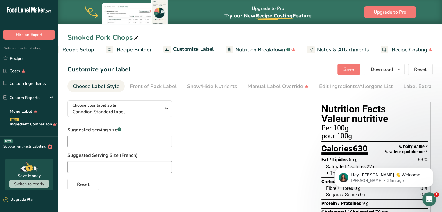
click at [135, 48] on span "Recipe Builder" at bounding box center [134, 50] width 35 height 8
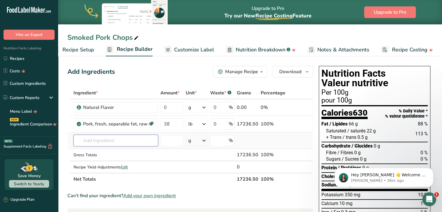
click at [117, 144] on input "text" at bounding box center [116, 141] width 85 height 12
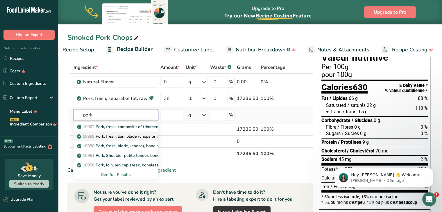
scroll to position [26, 0]
type input "pork"
click at [114, 174] on div "See full Results" at bounding box center [115, 175] width 75 height 6
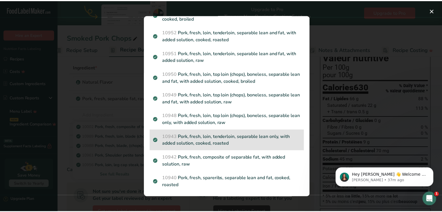
scroll to position [840, 0]
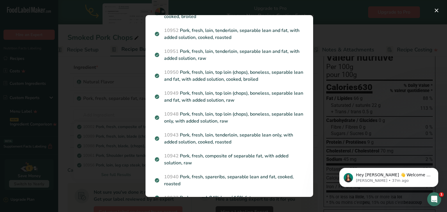
click at [210, 140] on p "10943 Pork, fresh, loin, tenderloin, separable lean only, with added solution, …" at bounding box center [229, 139] width 149 height 14
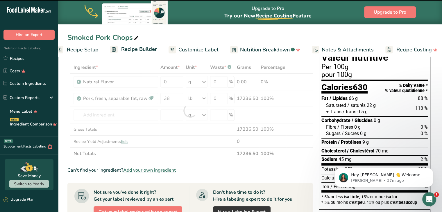
type input "0"
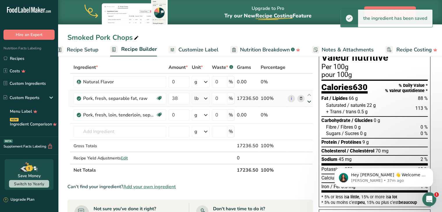
click at [306, 100] on icon at bounding box center [309, 102] width 7 height 4
type input "0"
type input "38"
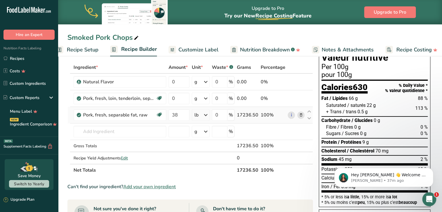
click at [301, 116] on icon at bounding box center [301, 115] width 4 height 6
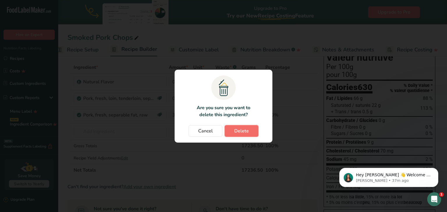
click at [242, 131] on span "Delete" at bounding box center [241, 131] width 15 height 7
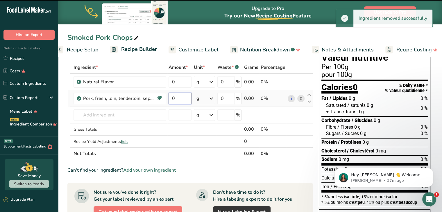
click at [184, 101] on input "0" at bounding box center [180, 99] width 23 height 12
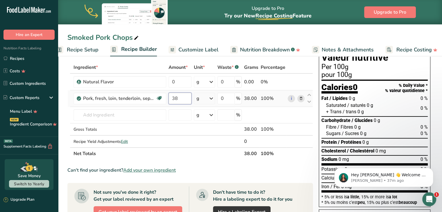
type input "38"
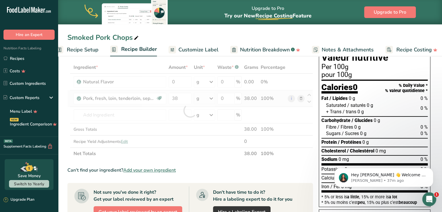
click at [206, 97] on div "Ingredient * Amount * Unit * Waste * .a-a{fill:#347362;}.b-a{fill:#fff;} Grams …" at bounding box center [190, 110] width 246 height 99
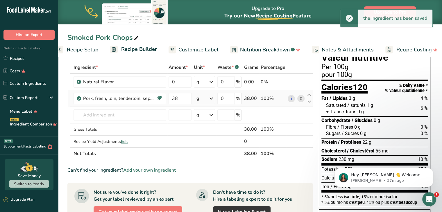
click at [209, 97] on icon at bounding box center [211, 98] width 7 height 10
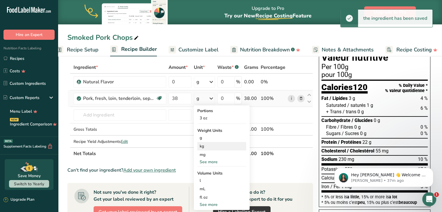
click at [205, 147] on div "kg" at bounding box center [221, 146] width 49 height 8
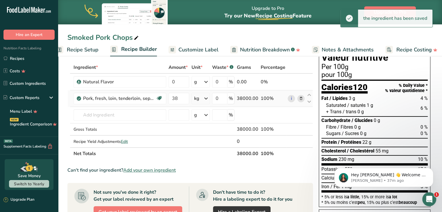
click at [206, 101] on icon at bounding box center [206, 98] width 7 height 10
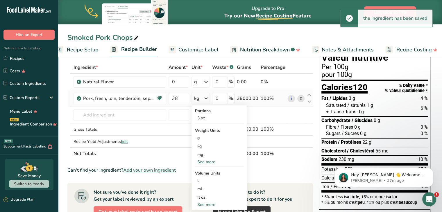
click at [200, 162] on div "See more" at bounding box center [219, 162] width 49 height 6
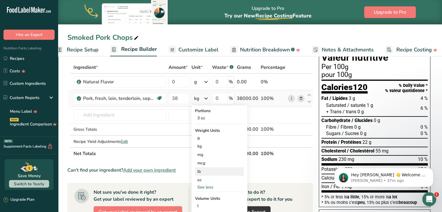
click at [200, 171] on div "lb" at bounding box center [219, 172] width 49 height 8
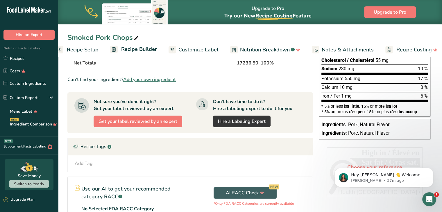
scroll to position [0, 0]
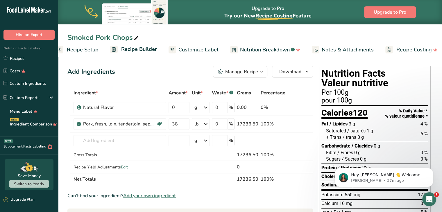
click at [213, 49] on span "Customize Label" at bounding box center [199, 50] width 40 height 8
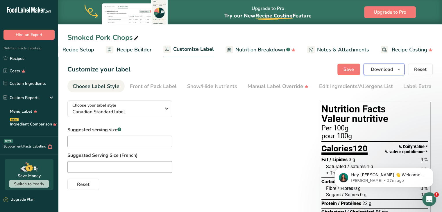
click at [388, 72] on span "Download" at bounding box center [382, 69] width 22 height 7
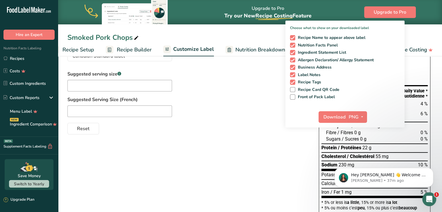
scroll to position [57, 0]
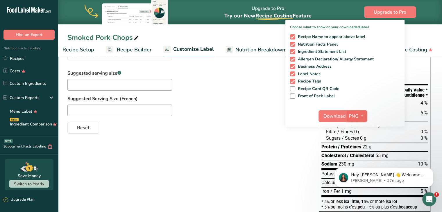
click at [354, 121] on button "PNG" at bounding box center [357, 117] width 20 height 12
click html "Hey [PERSON_NAME] 👋 Welcome to Food Label Maker🙌 Take a look around! If you hav…"
click at [358, 155] on link "PDF" at bounding box center [358, 157] width 19 height 10
click at [334, 119] on span "Download" at bounding box center [335, 116] width 22 height 7
click at [89, 48] on span "Recipe Setup" at bounding box center [79, 50] width 32 height 8
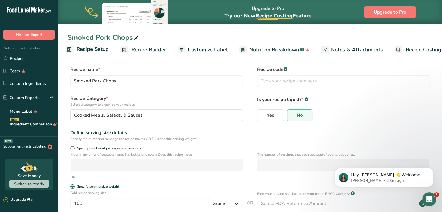
click at [139, 49] on span "Recipe Builder" at bounding box center [148, 50] width 35 height 8
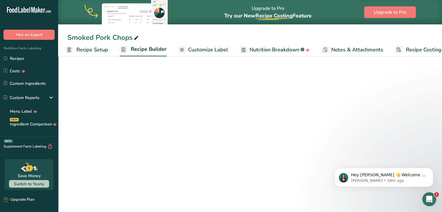
scroll to position [0, 16]
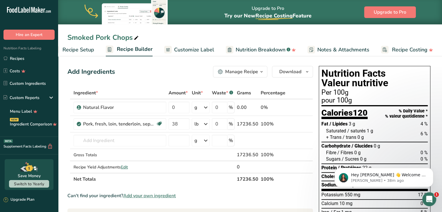
click at [74, 51] on span "Recipe Setup" at bounding box center [79, 50] width 32 height 8
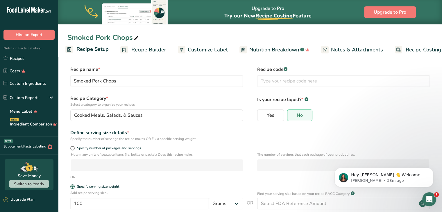
scroll to position [53, 0]
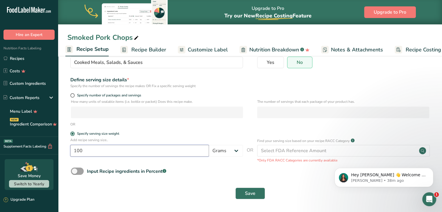
click at [101, 150] on input "100" at bounding box center [139, 151] width 139 height 12
type input "193"
click at [255, 191] on span "Save" at bounding box center [250, 193] width 10 height 7
